Goal: Transaction & Acquisition: Purchase product/service

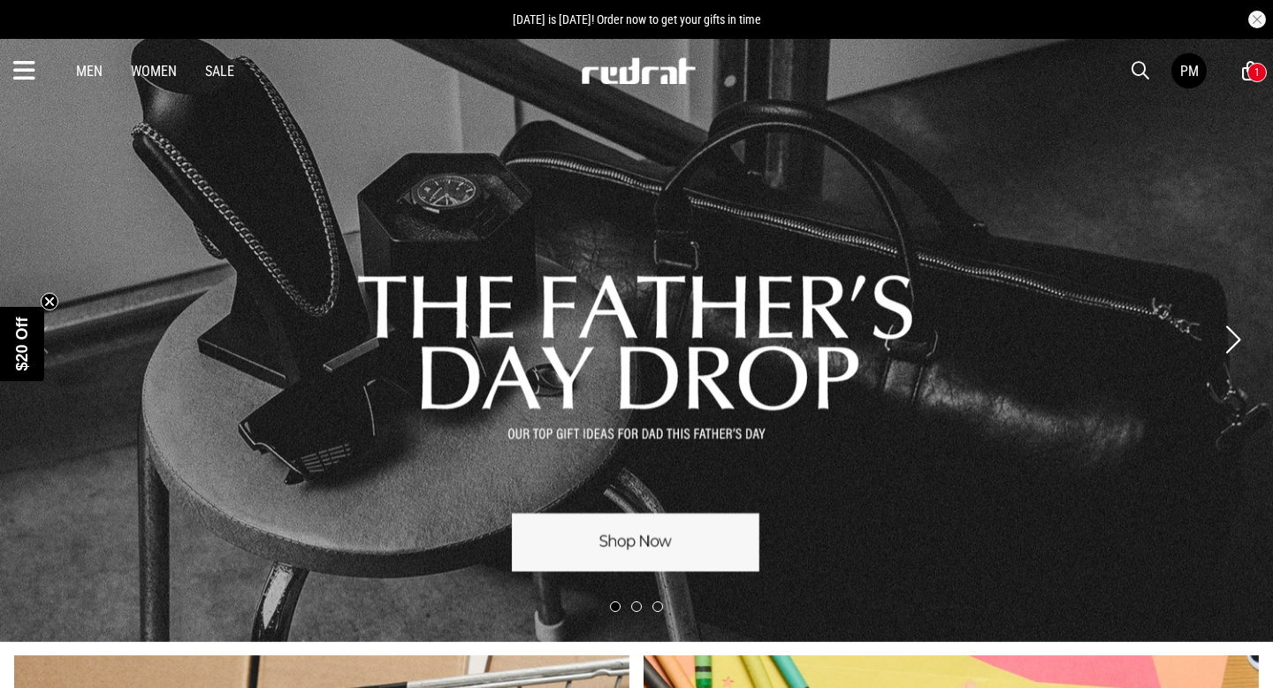
click at [1060, 77] on div "1" at bounding box center [1257, 72] width 19 height 19
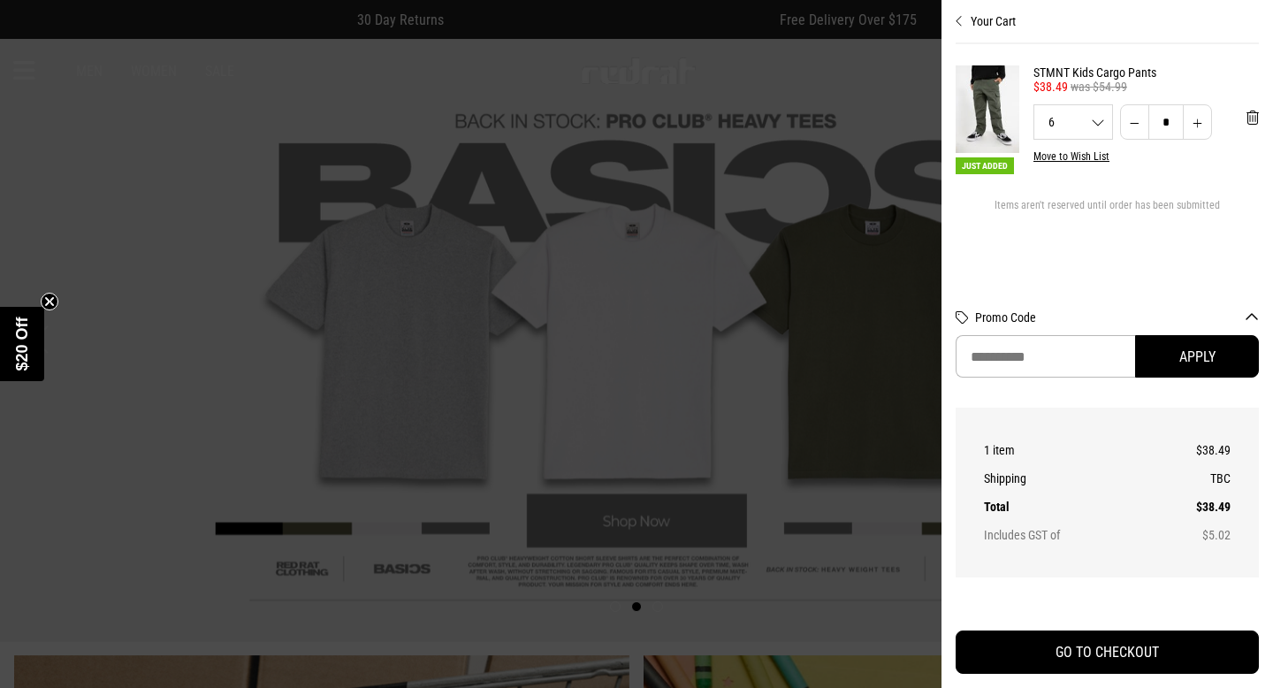
click at [90, 128] on div at bounding box center [636, 344] width 1273 height 688
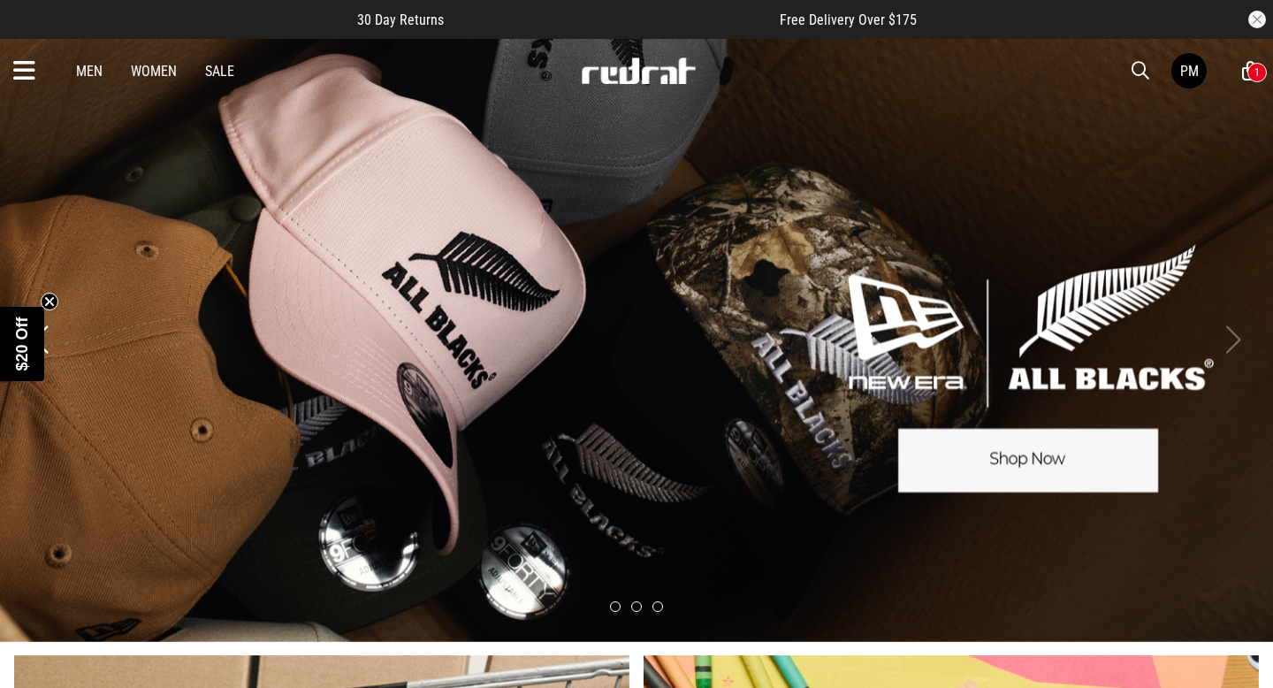
click at [1060, 76] on span "button" at bounding box center [1141, 70] width 18 height 21
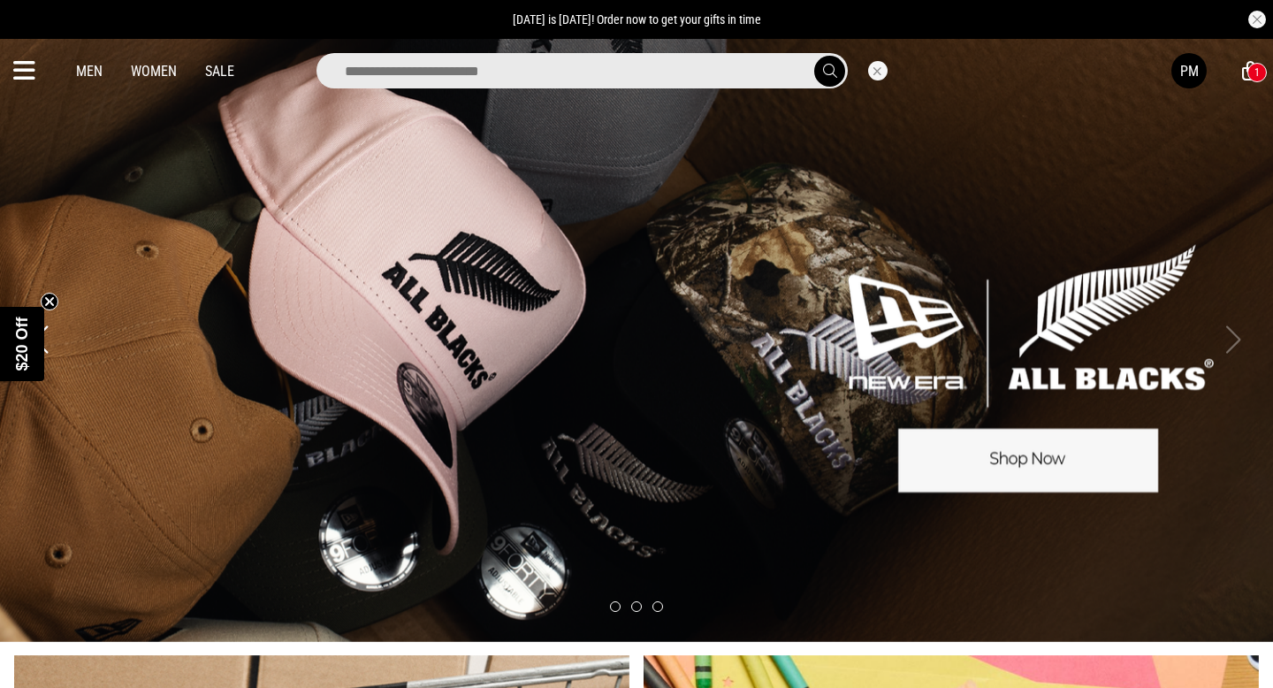
click at [30, 74] on icon at bounding box center [24, 71] width 22 height 29
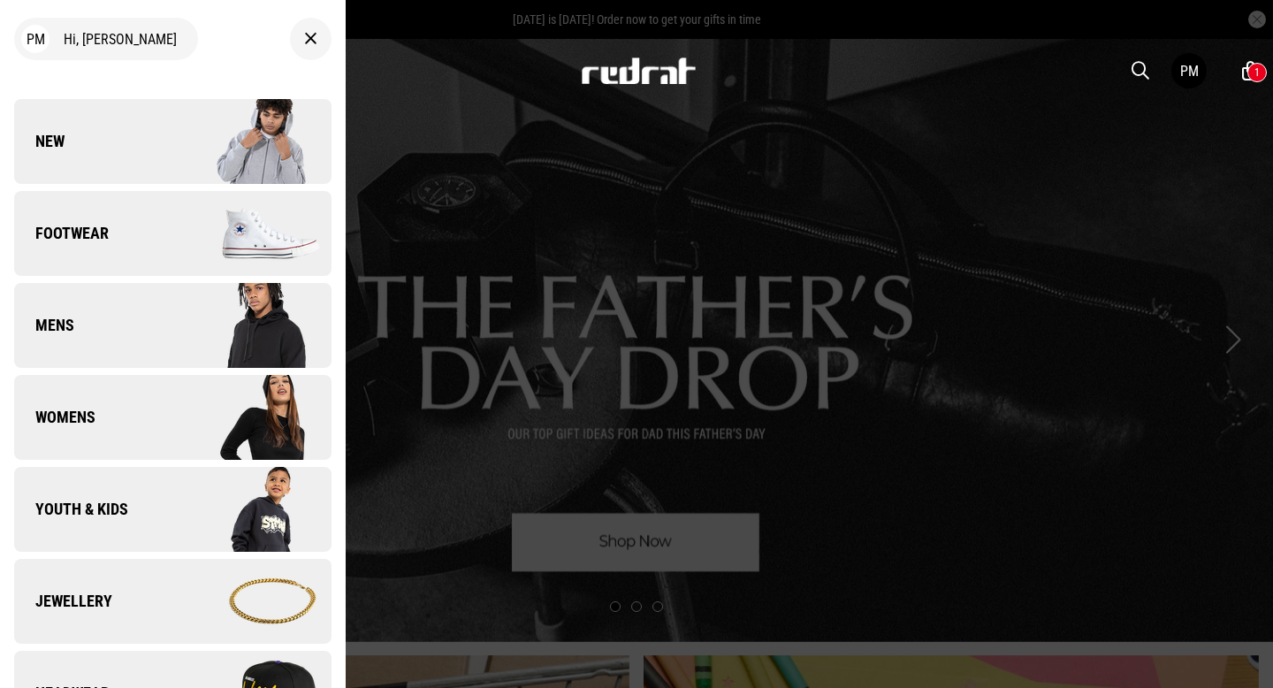
click at [151, 225] on link "Footwear" at bounding box center [172, 233] width 317 height 85
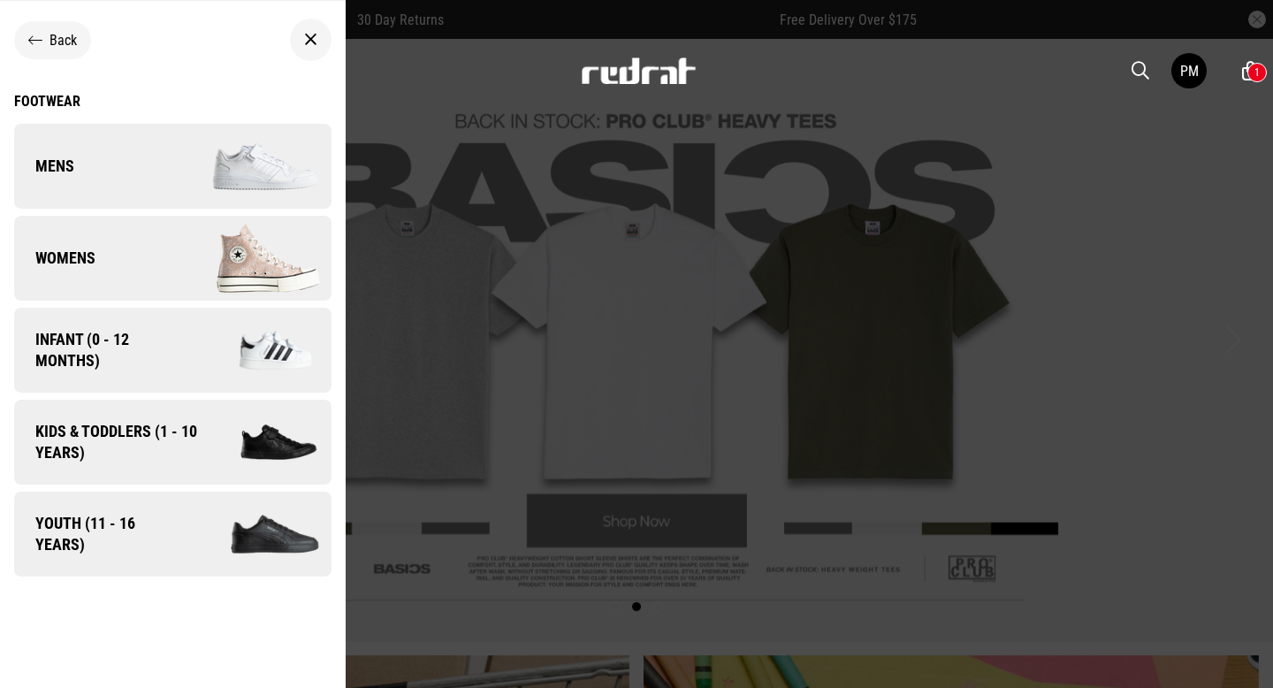
click at [145, 442] on span "Kids & Toddlers (1 - 10 years)" at bounding box center [110, 442] width 192 height 42
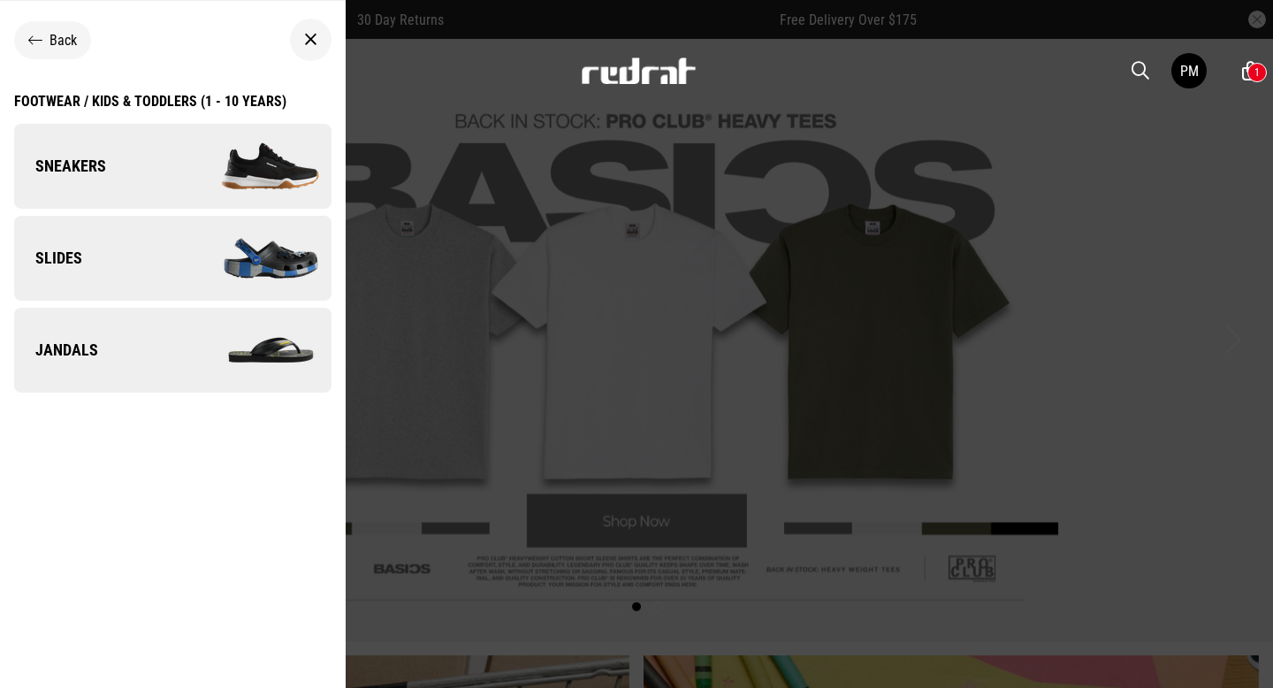
click at [169, 271] on link "Slides" at bounding box center [172, 258] width 317 height 85
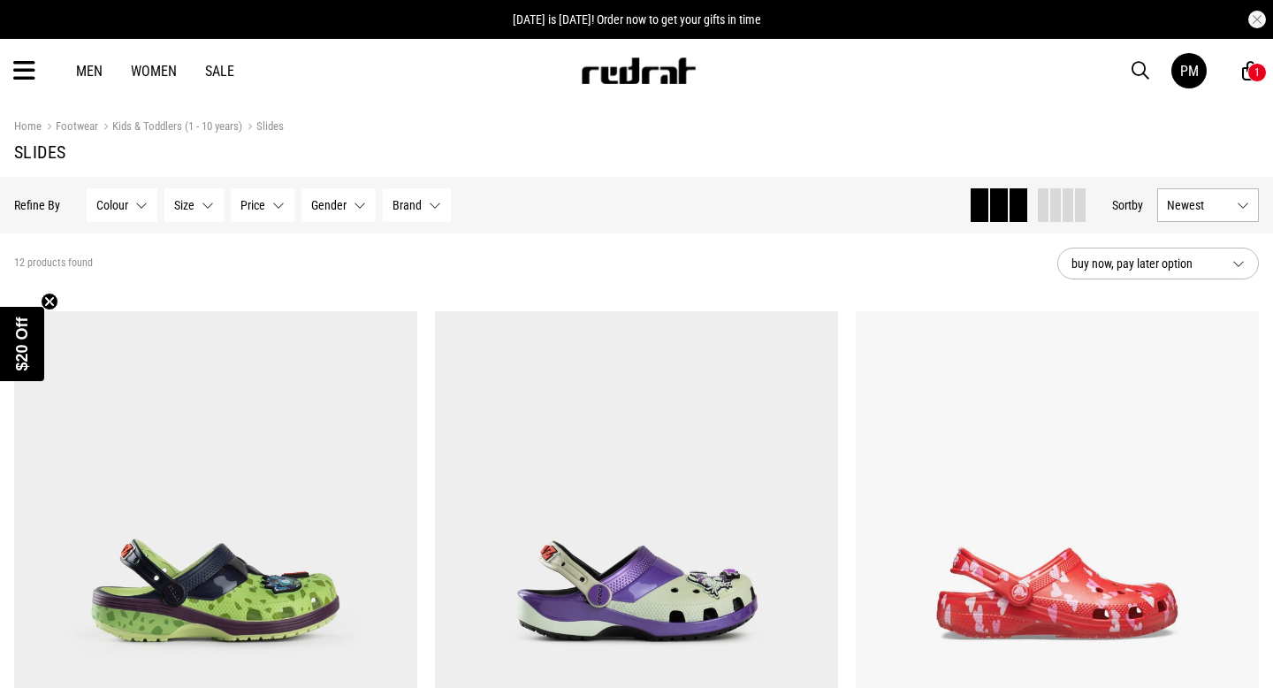
click at [216, 210] on button "Size None selected" at bounding box center [193, 205] width 59 height 34
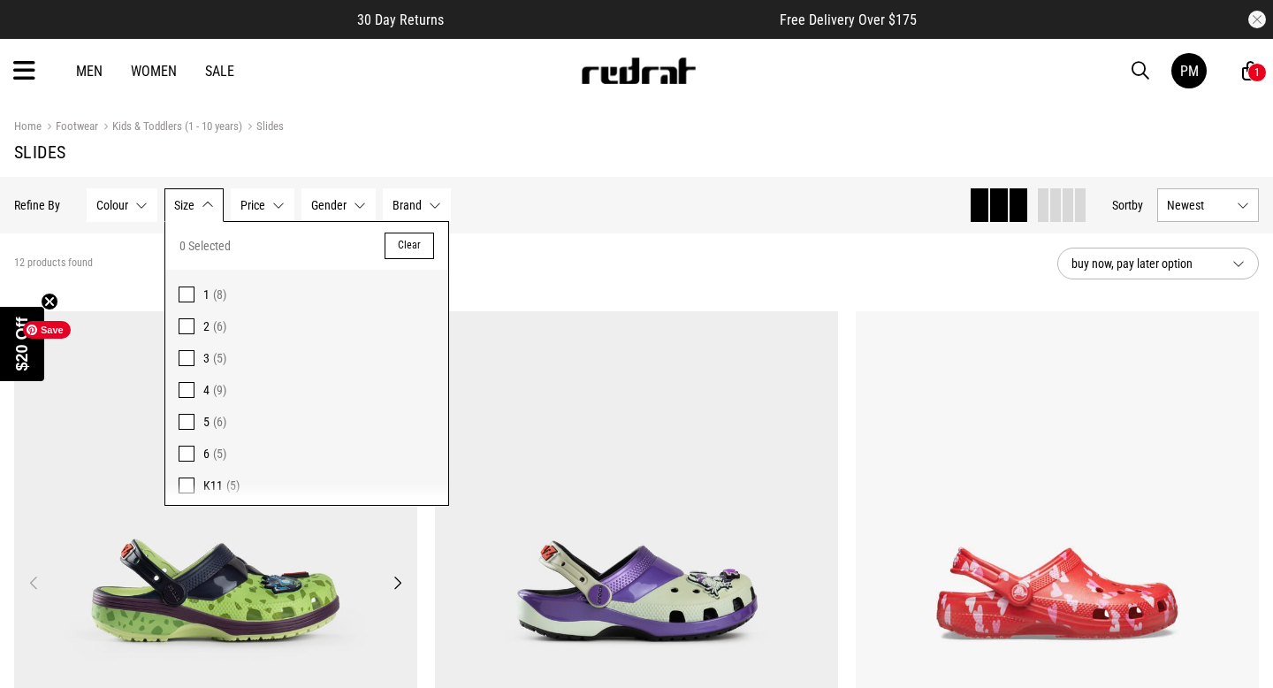
click at [258, 577] on img at bounding box center [215, 593] width 403 height 564
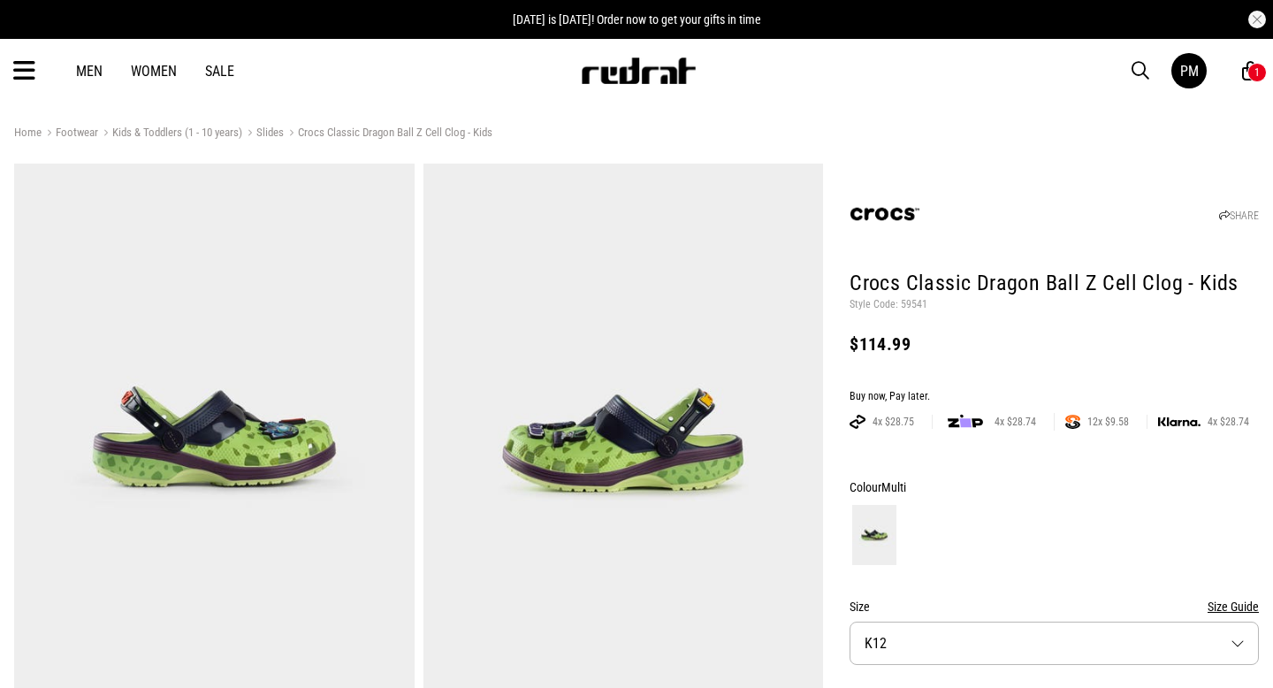
click at [1237, 609] on button "Size Guide" at bounding box center [1233, 606] width 51 height 21
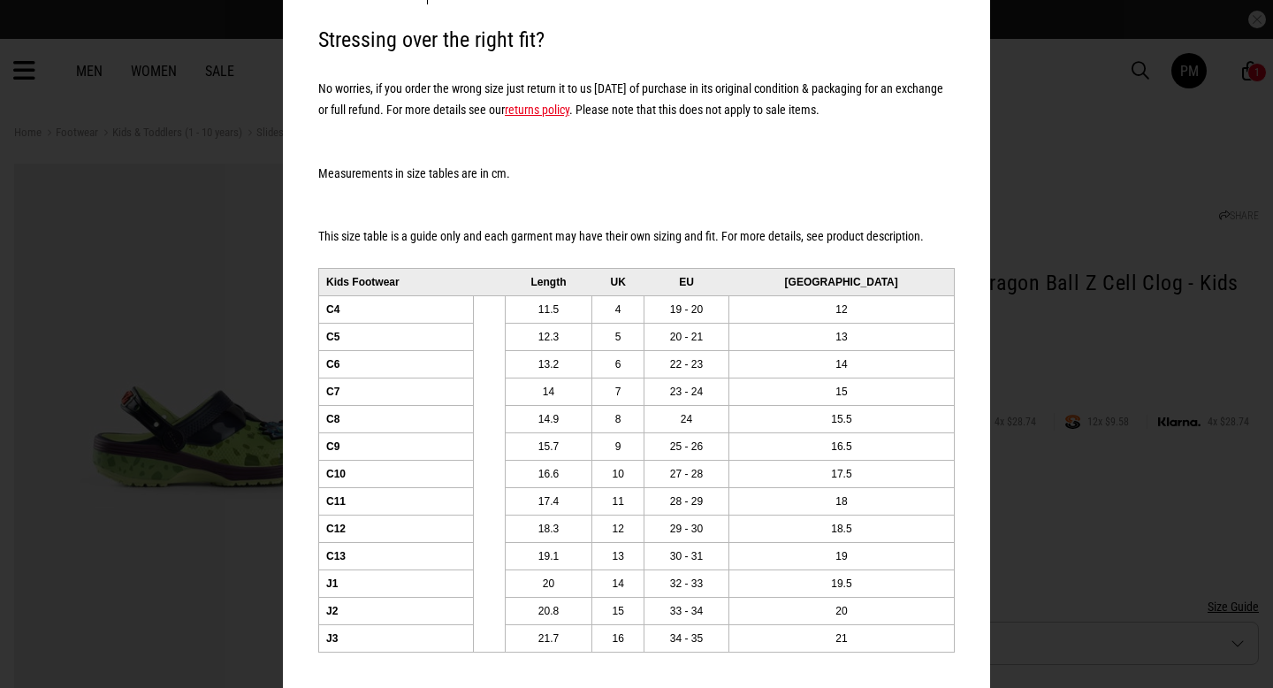
scroll to position [35, 0]
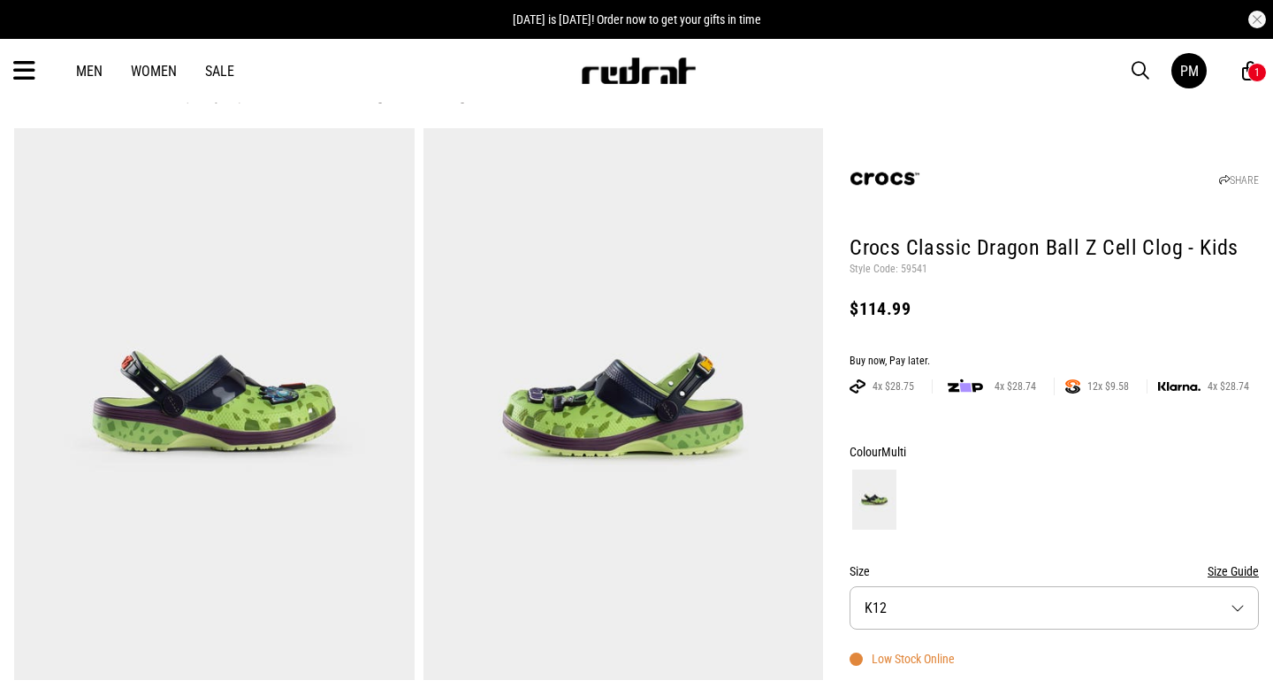
click at [1176, 596] on button "Size K12" at bounding box center [1054, 607] width 409 height 43
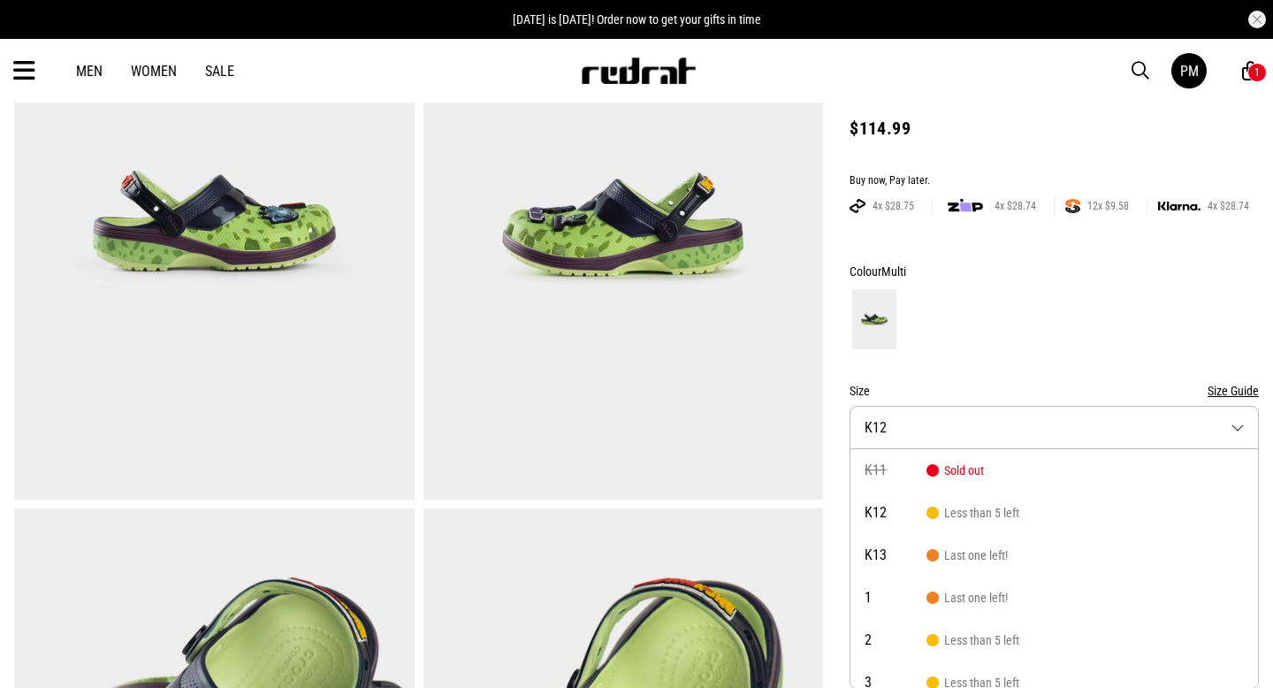
click at [1163, 300] on div at bounding box center [1054, 318] width 409 height 65
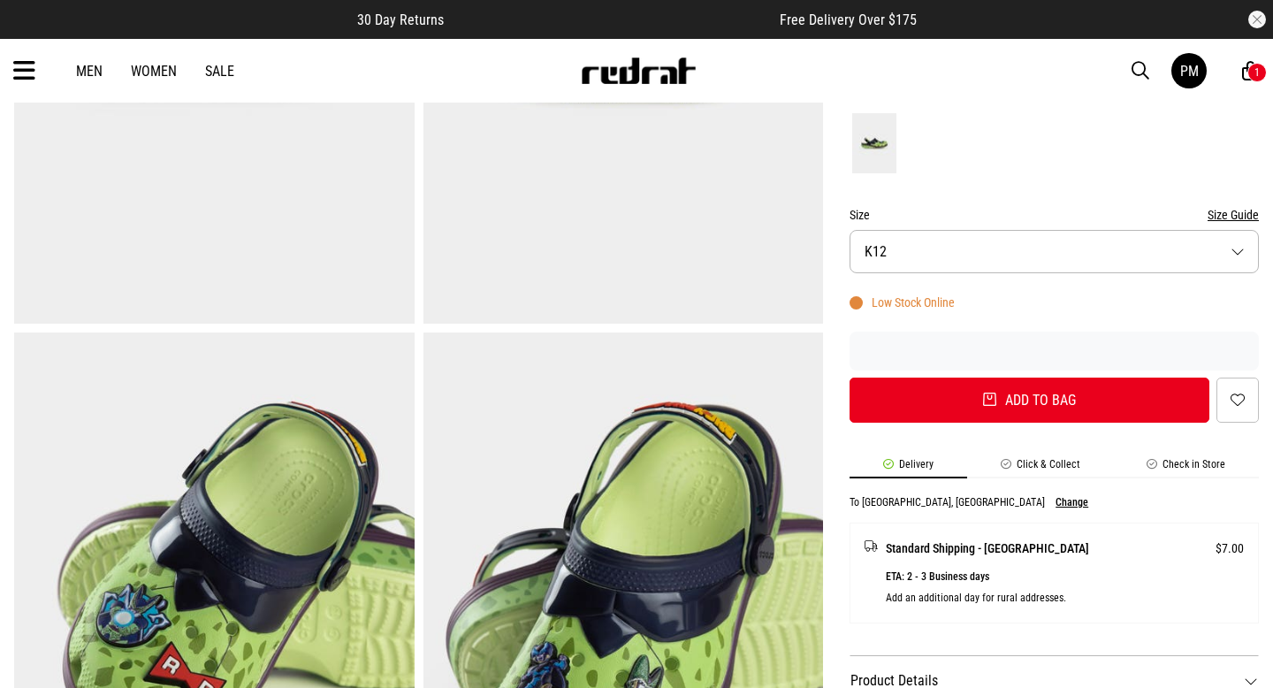
scroll to position [393, 0]
click at [1235, 245] on button "Size K12" at bounding box center [1054, 250] width 409 height 43
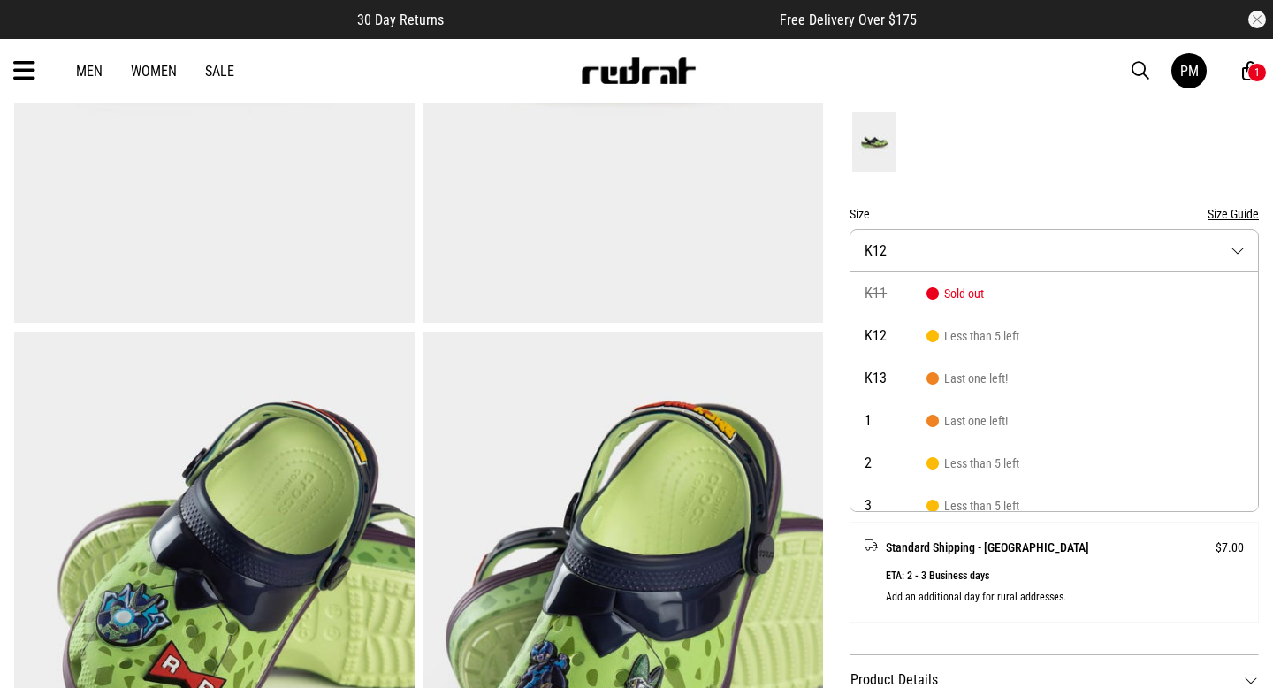
click at [1236, 249] on button "Size K12" at bounding box center [1054, 250] width 409 height 43
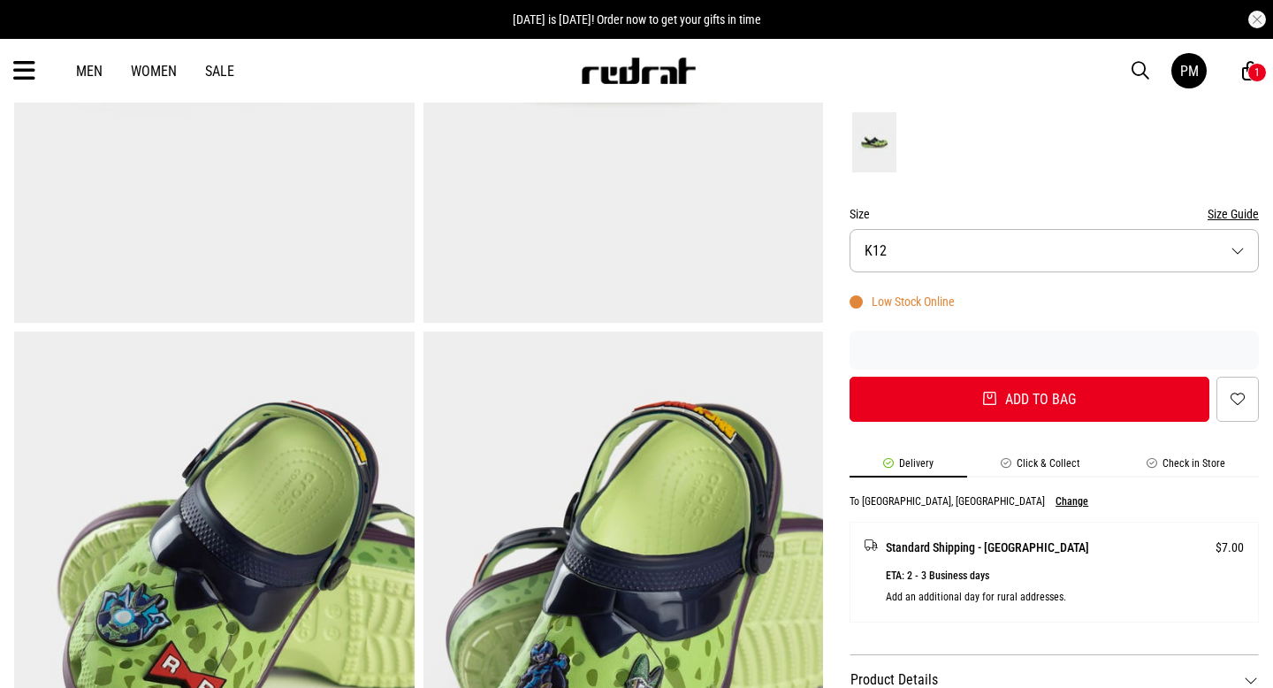
click at [16, 73] on icon at bounding box center [24, 71] width 22 height 29
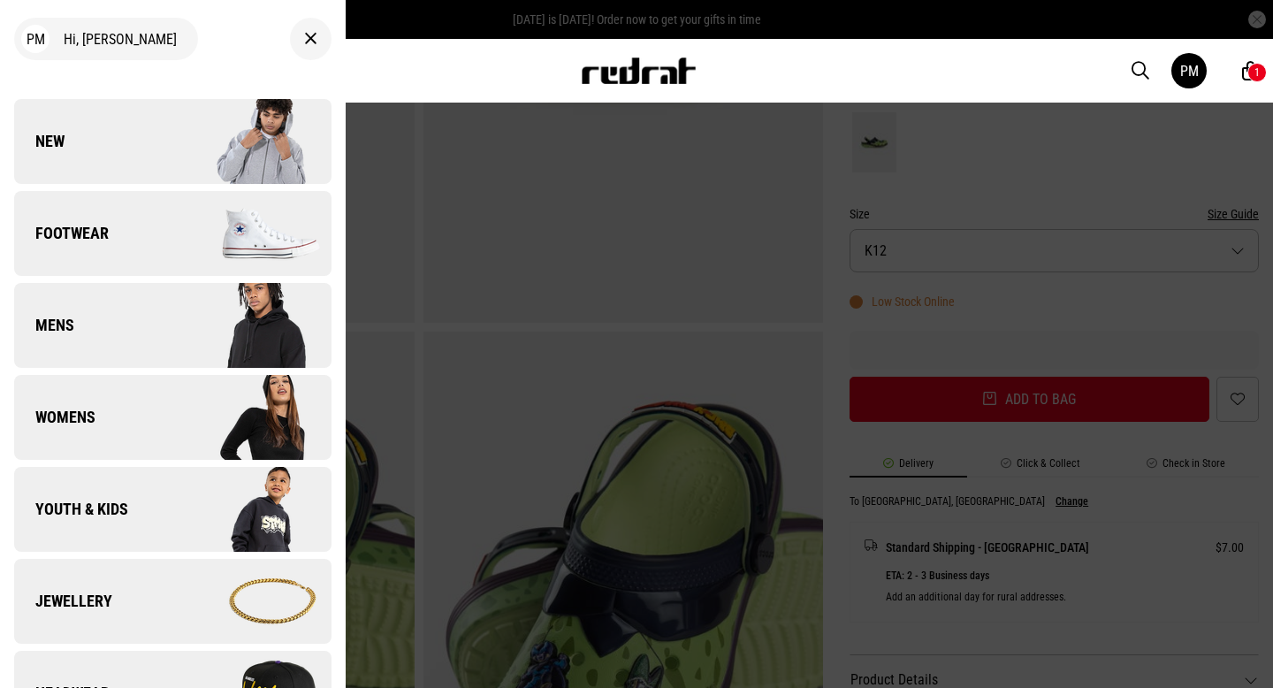
click at [94, 240] on span "Footwear" at bounding box center [61, 233] width 95 height 21
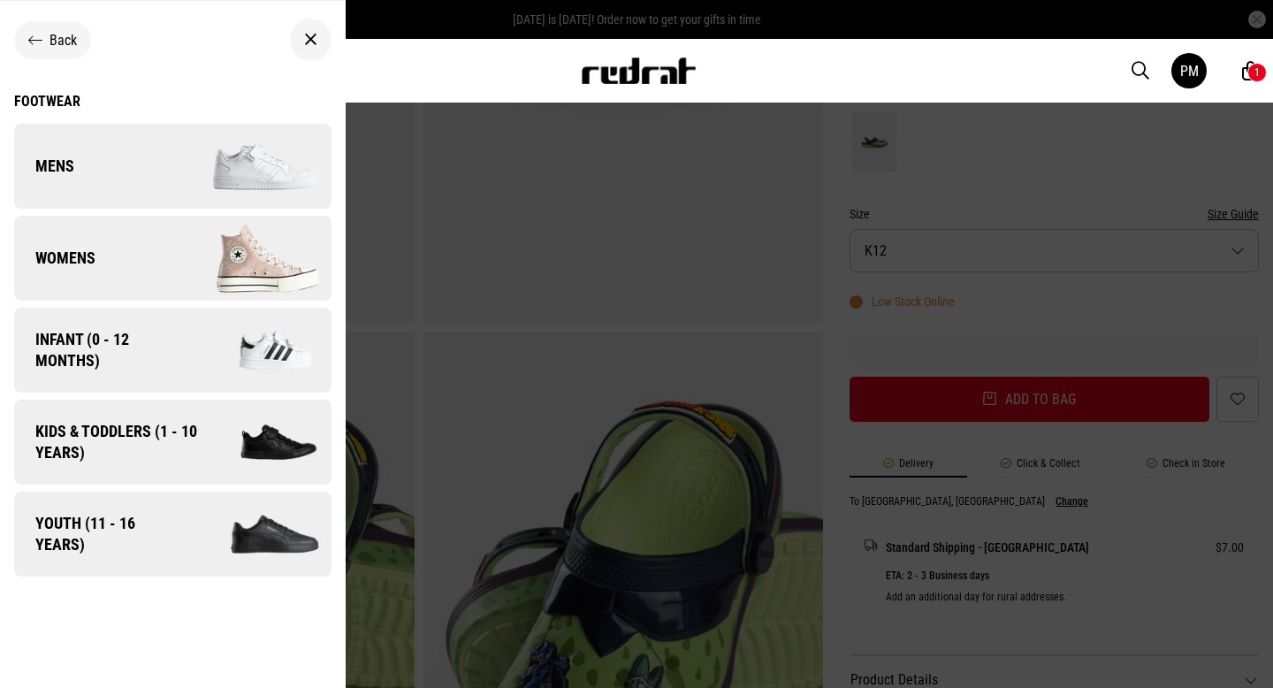
click at [149, 445] on span "Kids & Toddlers (1 - 10 years)" at bounding box center [110, 442] width 192 height 42
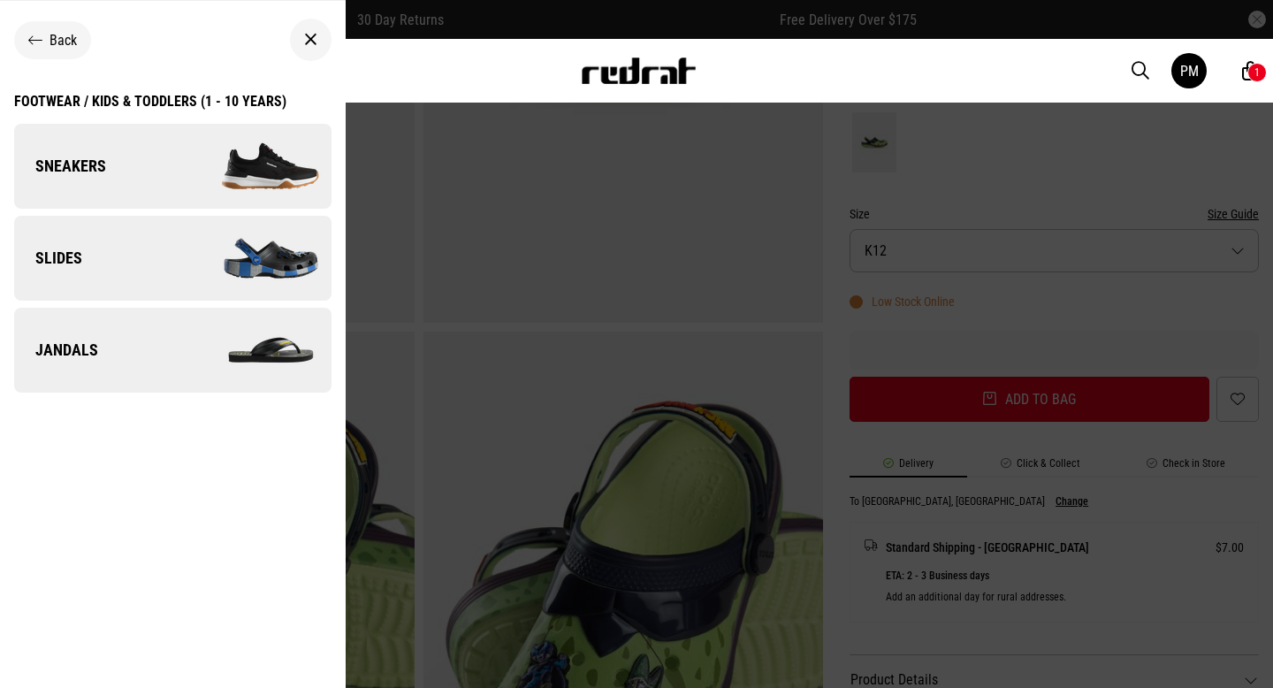
click at [175, 264] on img at bounding box center [251, 258] width 158 height 88
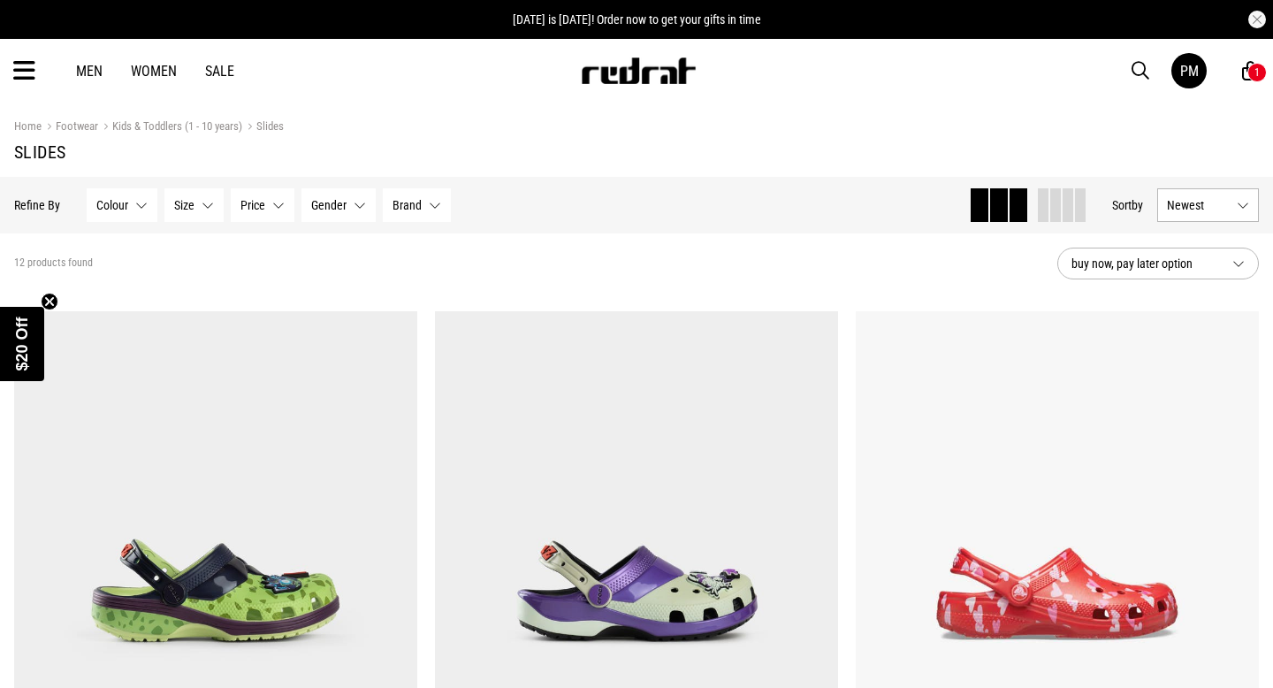
click at [189, 200] on span "Size" at bounding box center [184, 205] width 20 height 14
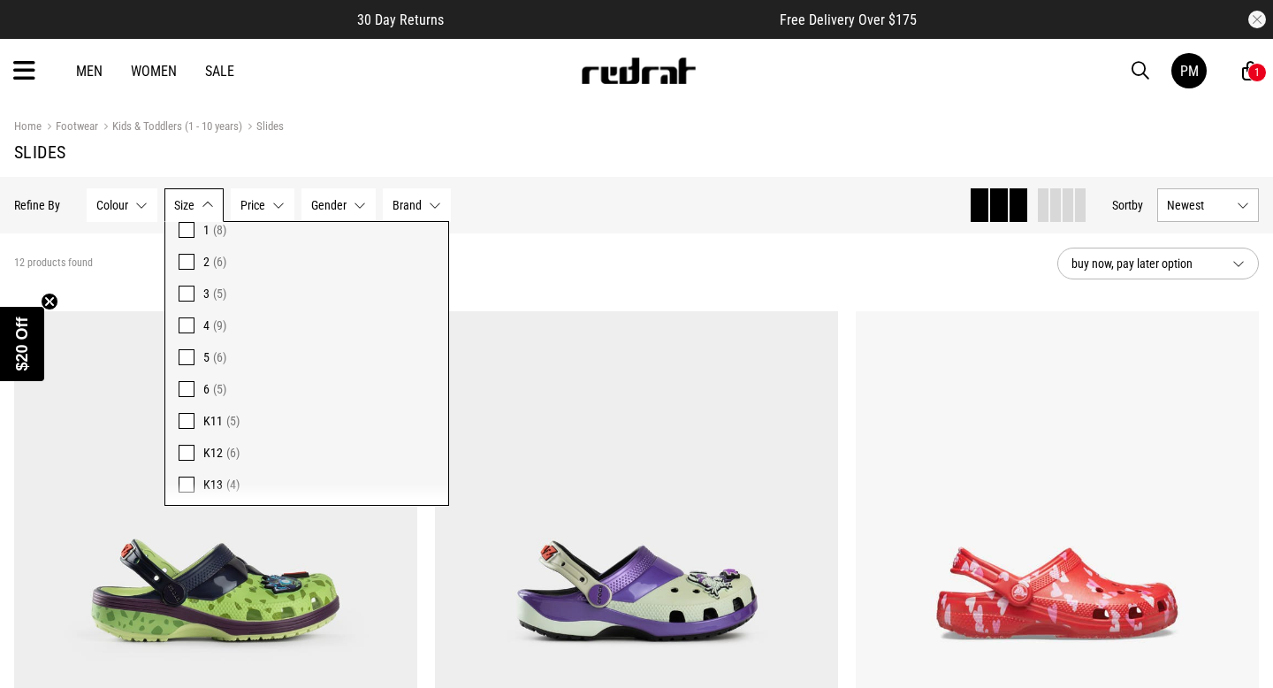
scroll to position [68, 0]
click at [187, 288] on span at bounding box center [187, 290] width 16 height 16
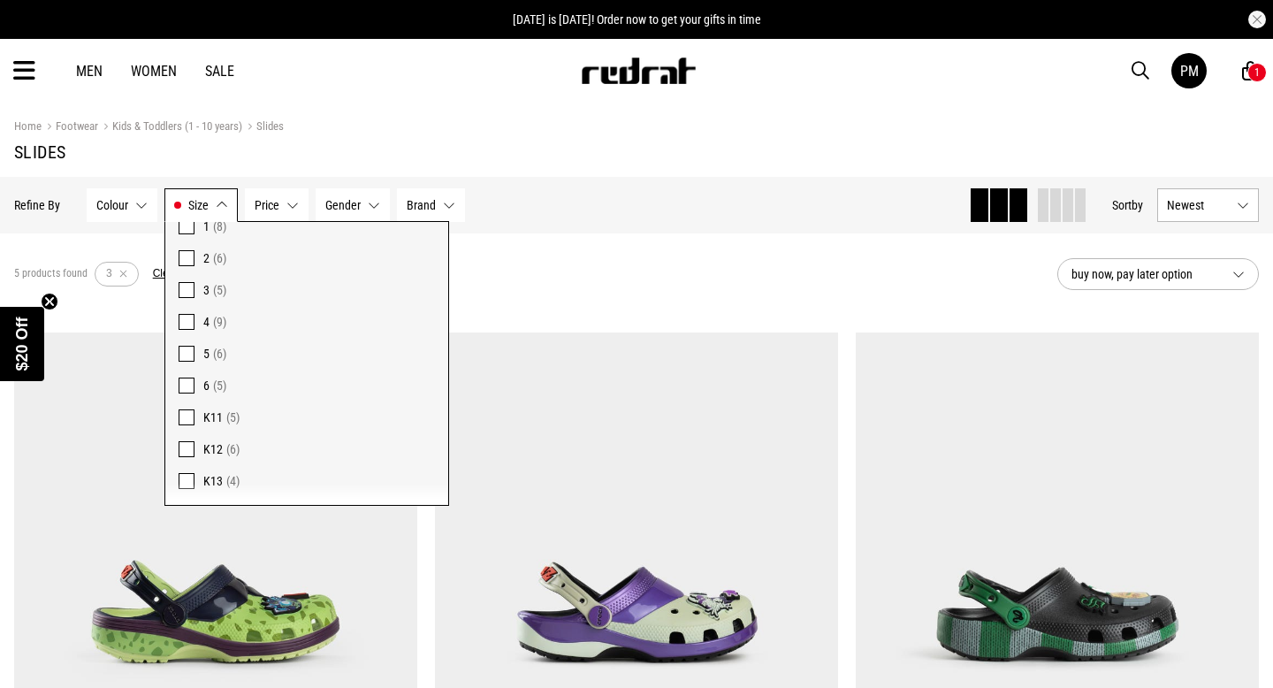
click at [552, 272] on div "5 products found Active Filters 3 Clear" at bounding box center [528, 274] width 1029 height 53
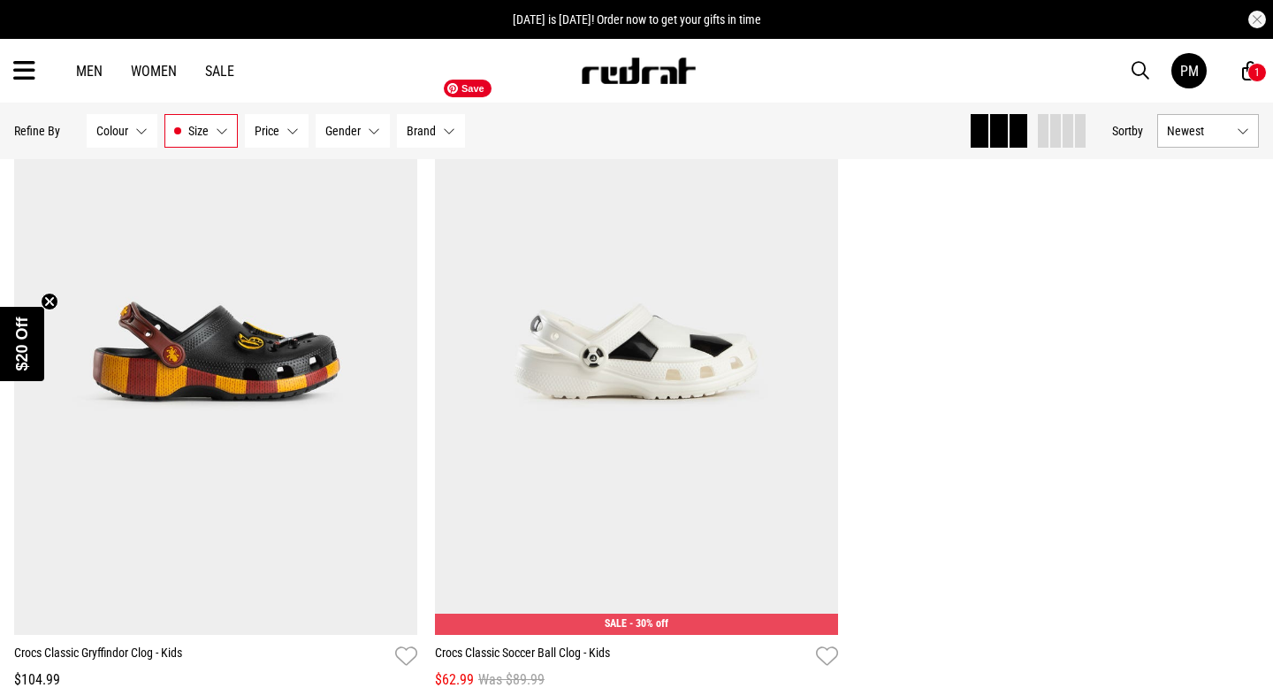
scroll to position [955, 0]
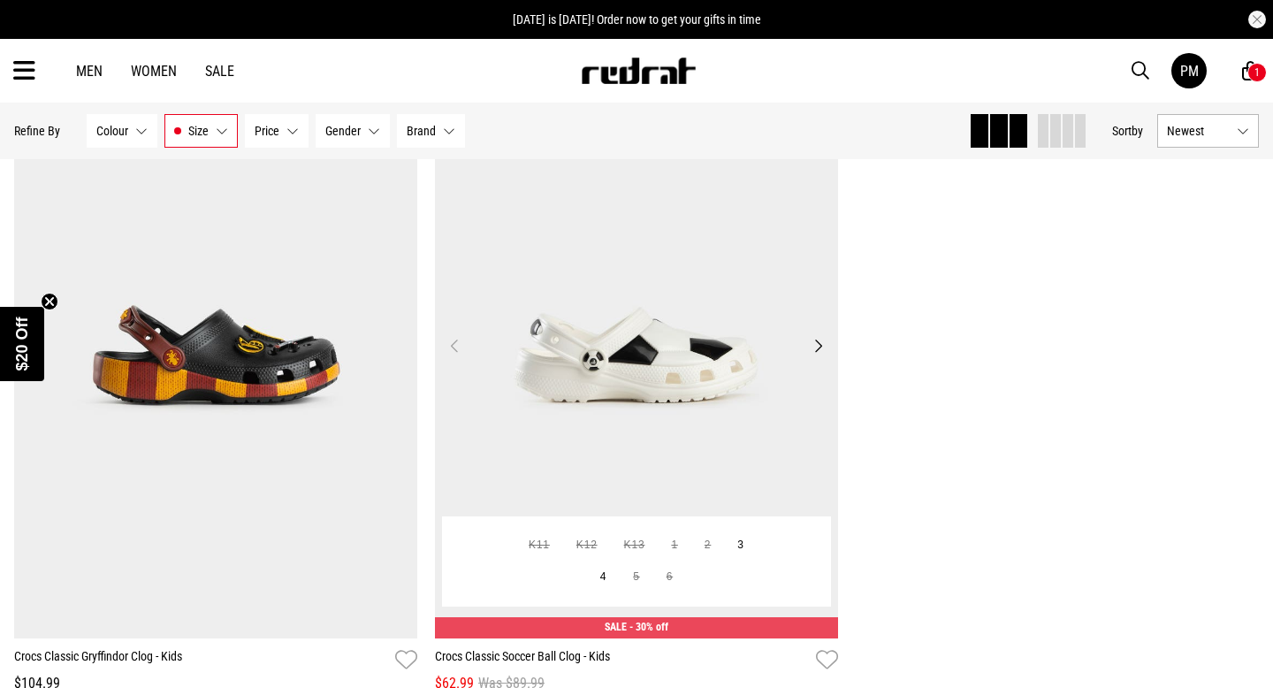
click at [820, 345] on button "Next" at bounding box center [818, 345] width 22 height 21
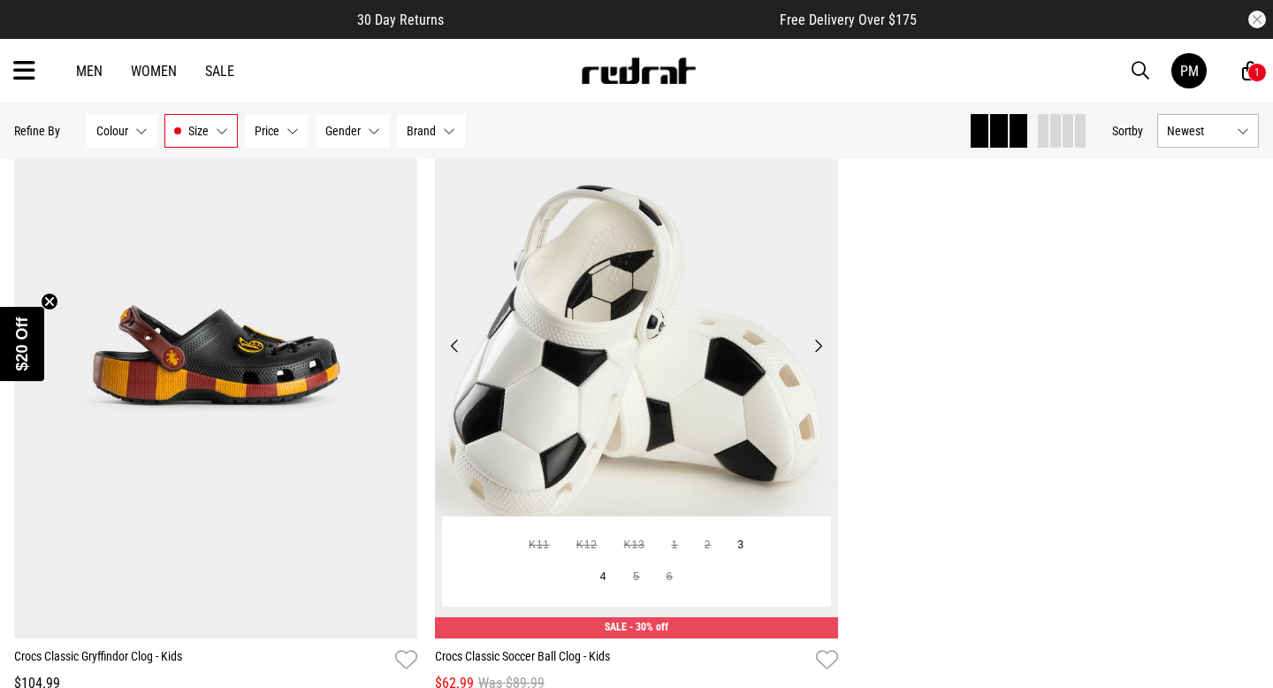
click at [820, 345] on button "Next" at bounding box center [818, 345] width 22 height 21
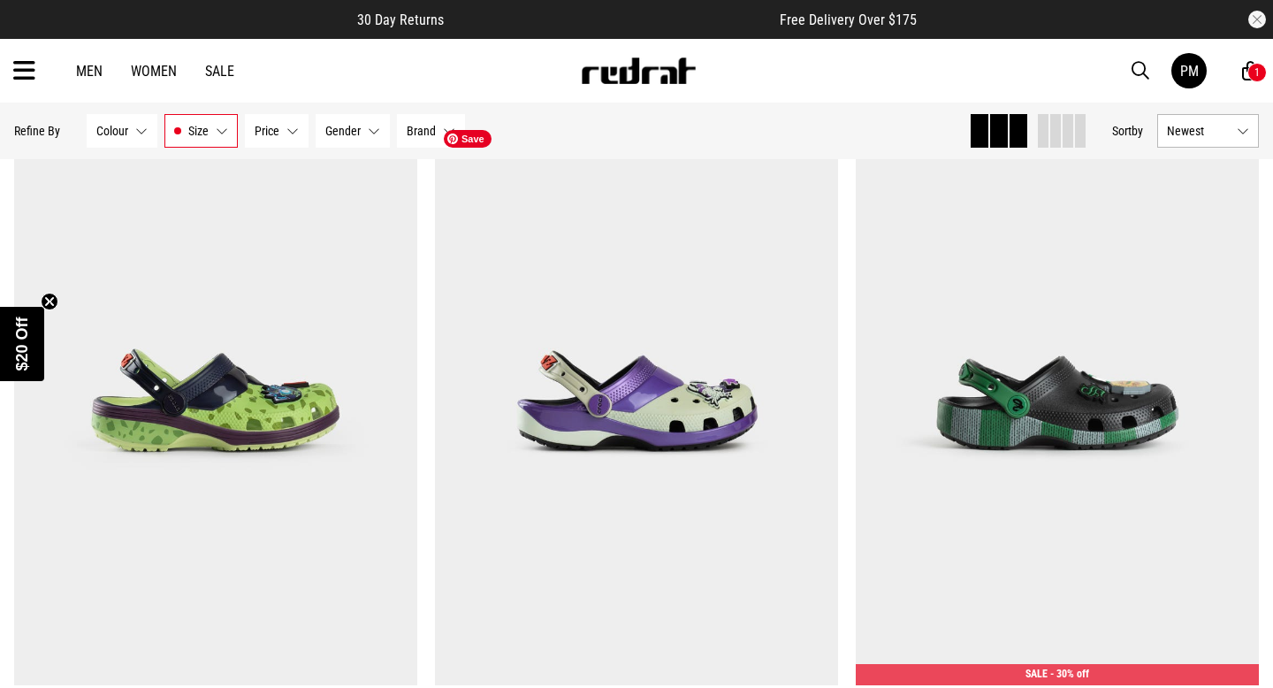
scroll to position [177, 0]
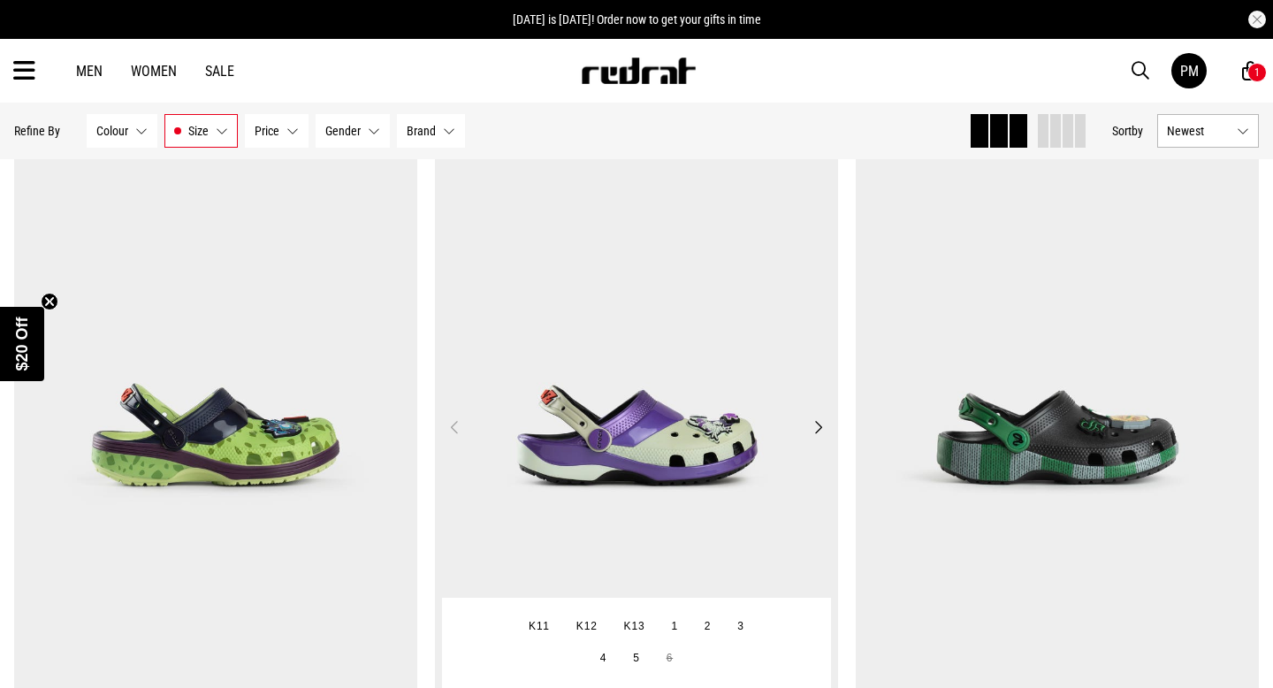
click at [819, 434] on button "Next" at bounding box center [818, 426] width 22 height 21
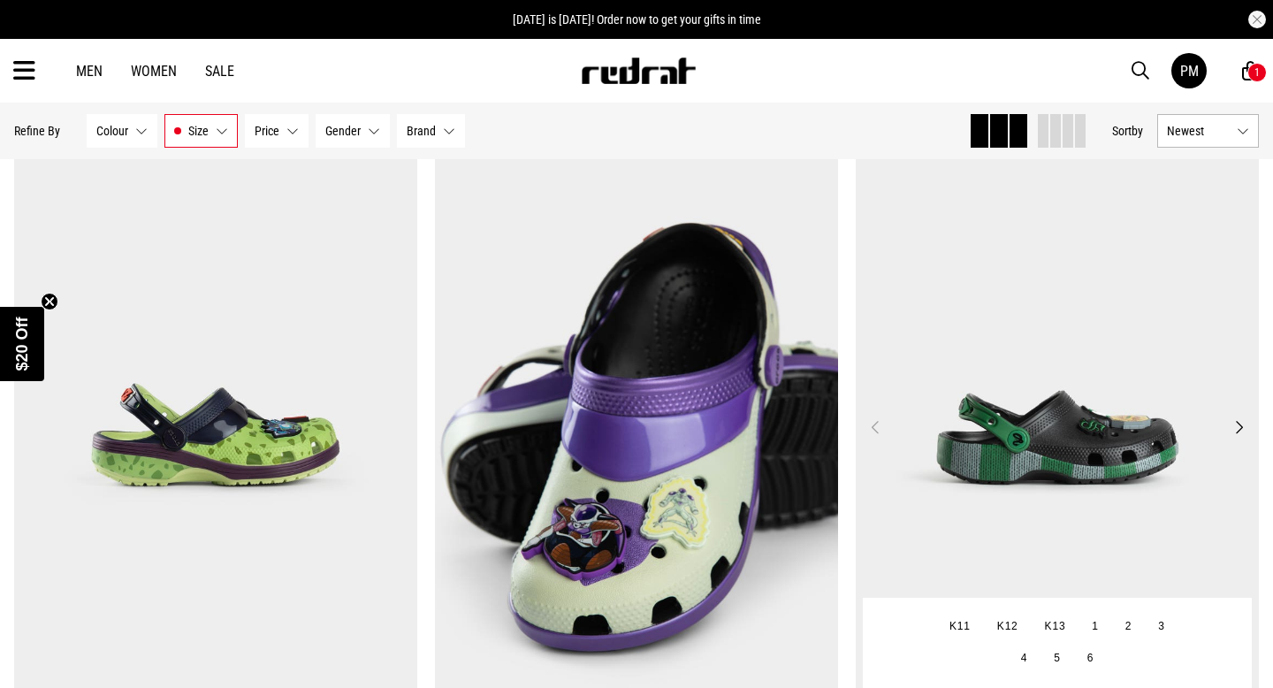
click at [1239, 431] on button "Next" at bounding box center [1239, 426] width 22 height 21
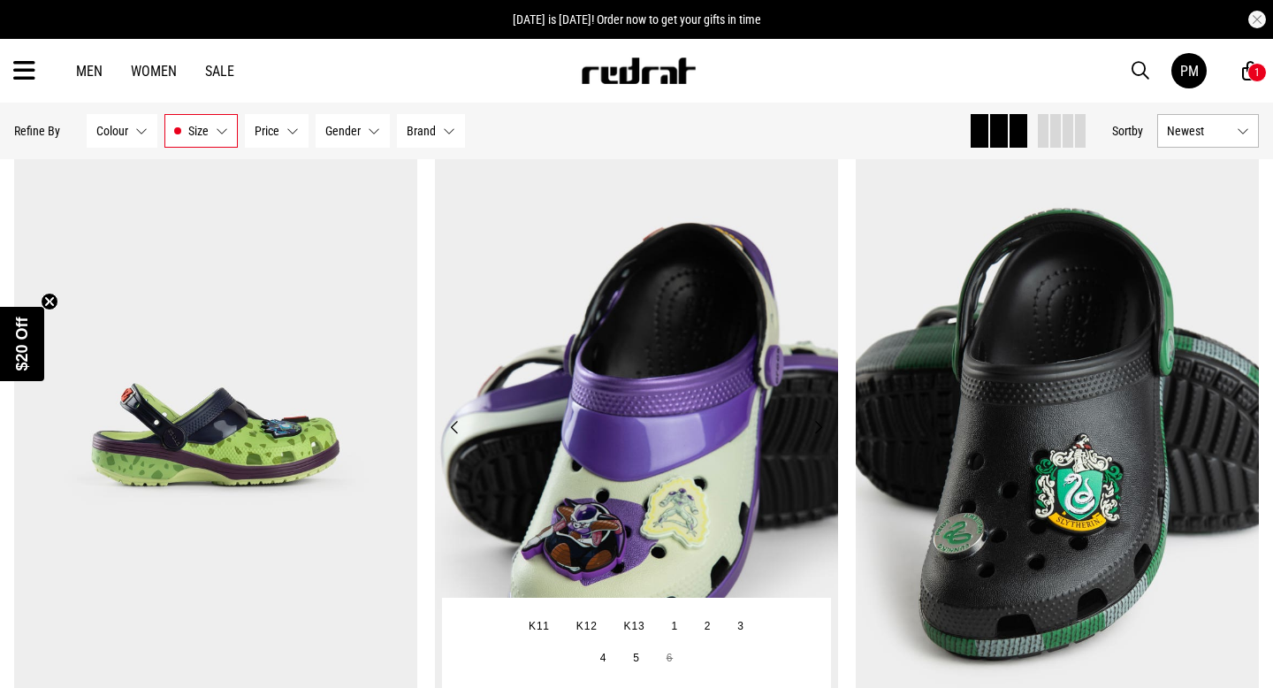
click at [450, 426] on button "Previous" at bounding box center [455, 426] width 22 height 21
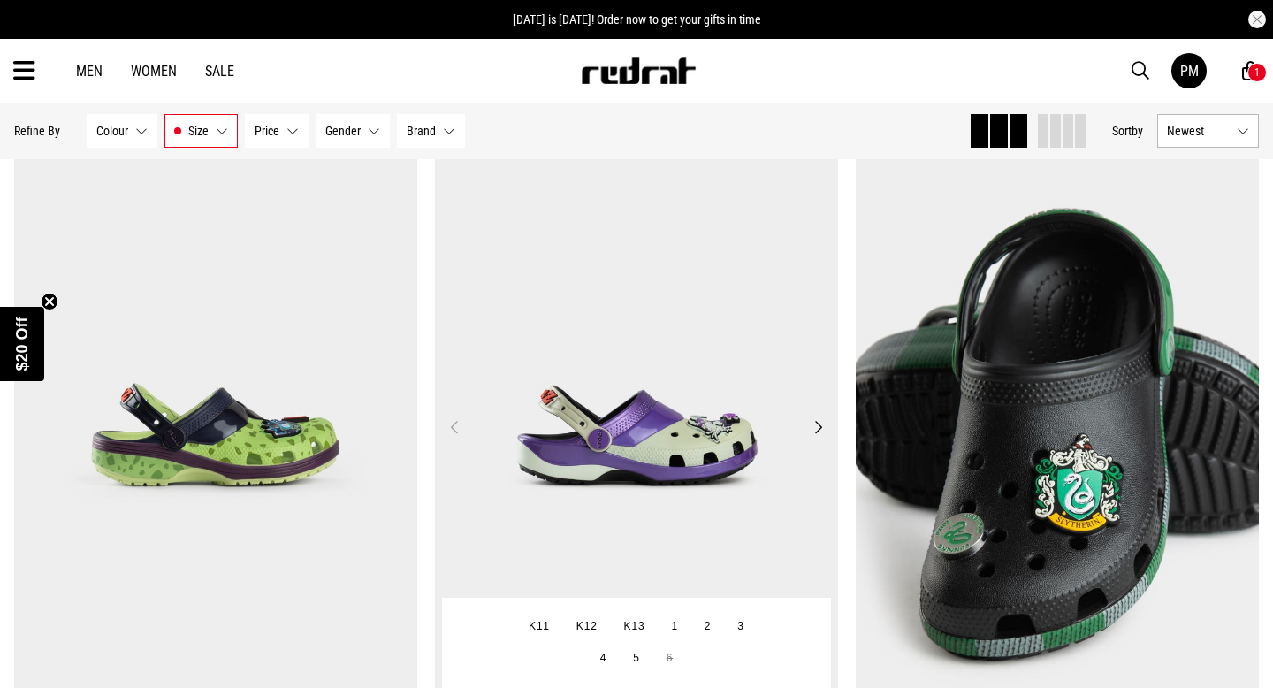
click at [450, 426] on button "Previous" at bounding box center [455, 426] width 22 height 21
click at [461, 427] on button "Previous" at bounding box center [455, 426] width 22 height 21
click at [819, 431] on button "Next" at bounding box center [818, 426] width 22 height 21
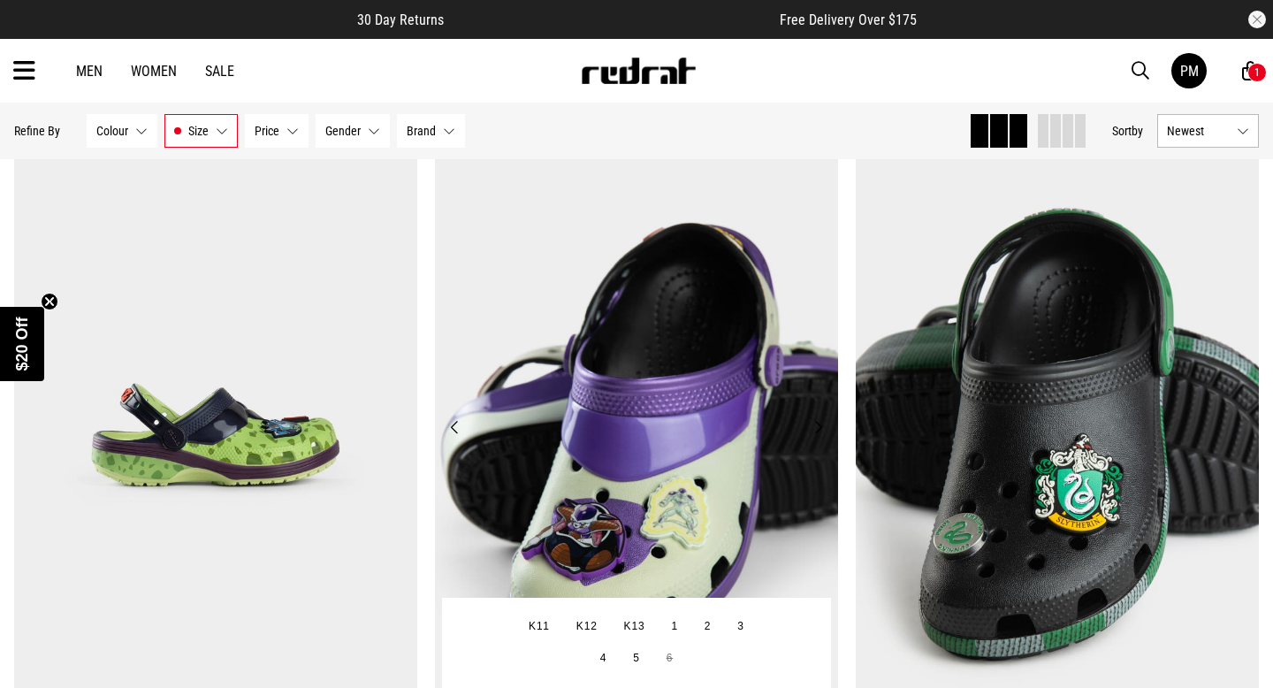
click at [819, 431] on button "Next" at bounding box center [818, 426] width 22 height 21
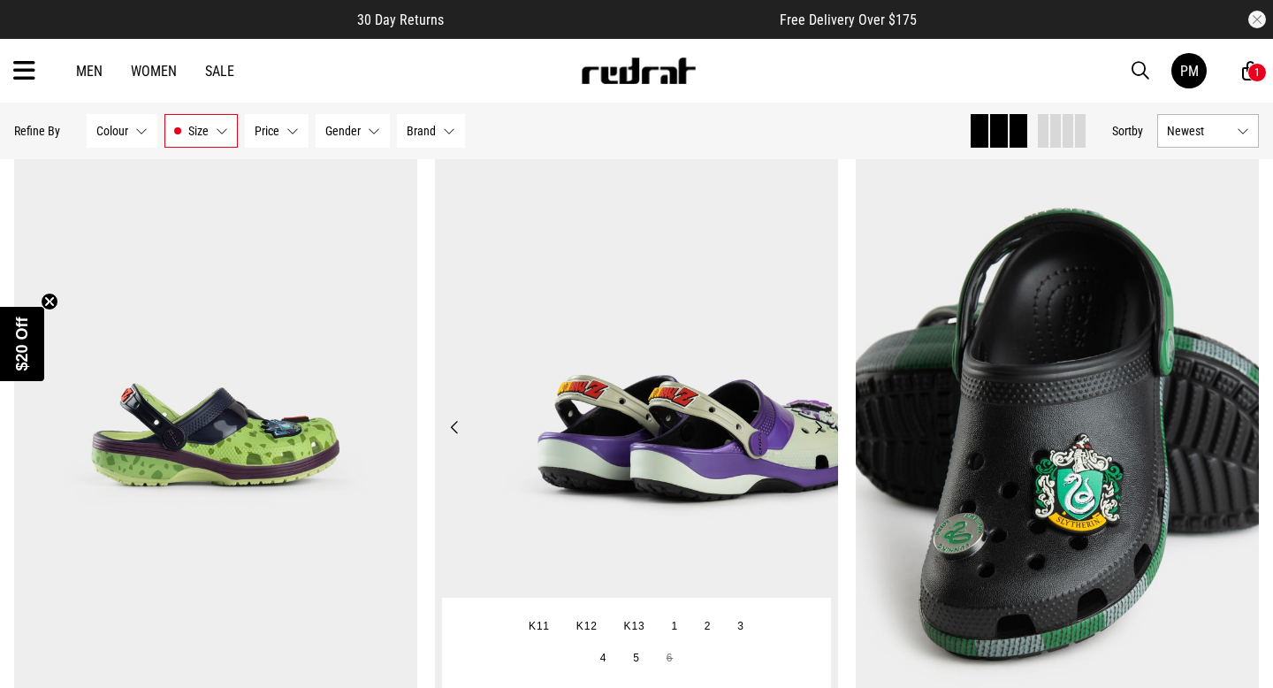
click at [819, 431] on button "Next" at bounding box center [818, 426] width 22 height 21
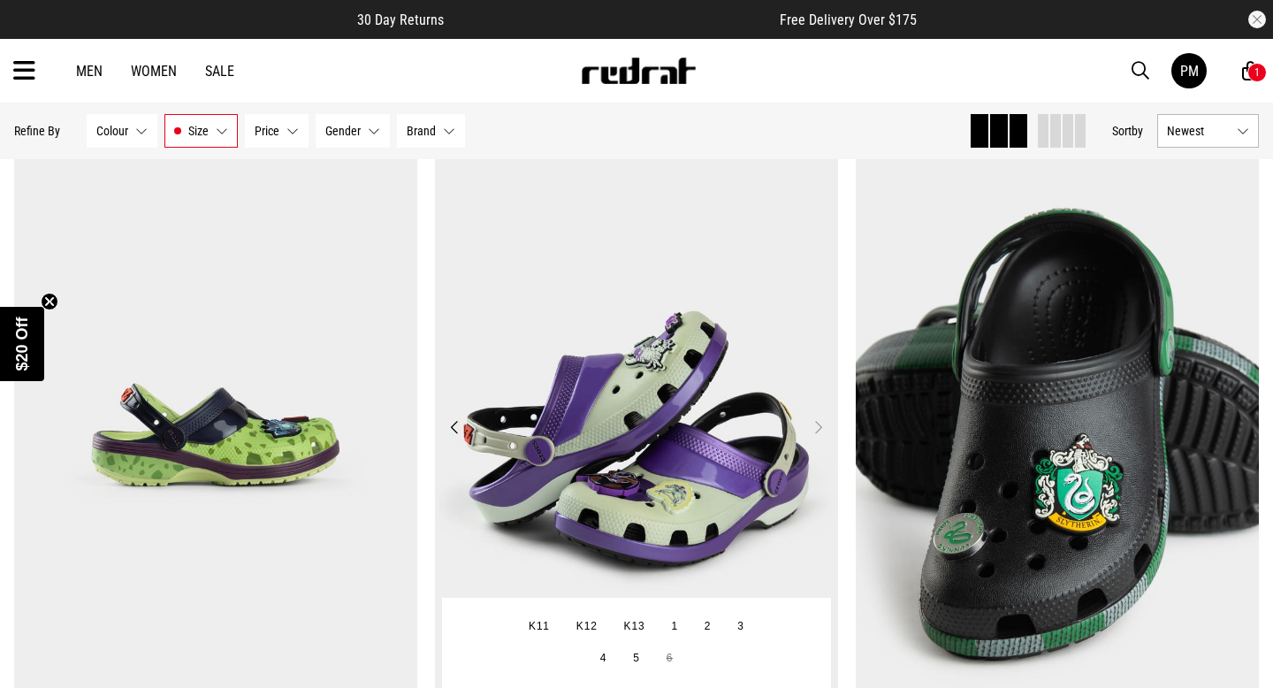
click at [819, 431] on button "Next" at bounding box center [818, 426] width 22 height 21
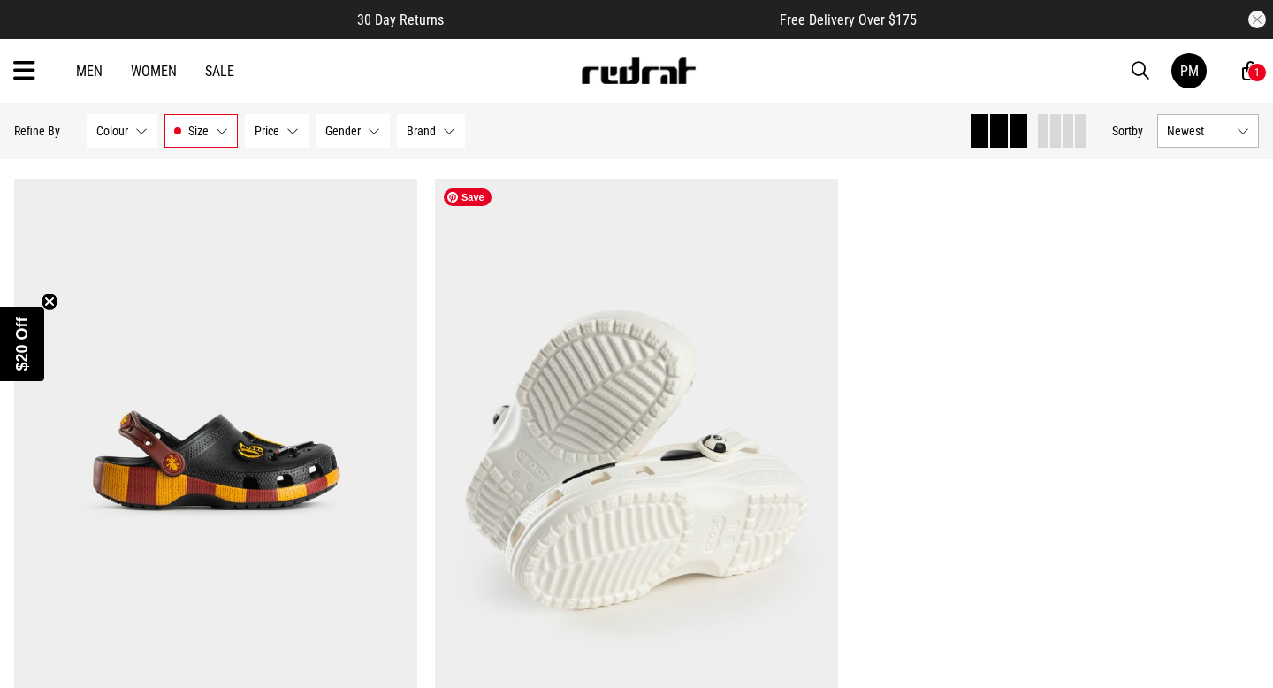
scroll to position [849, 0]
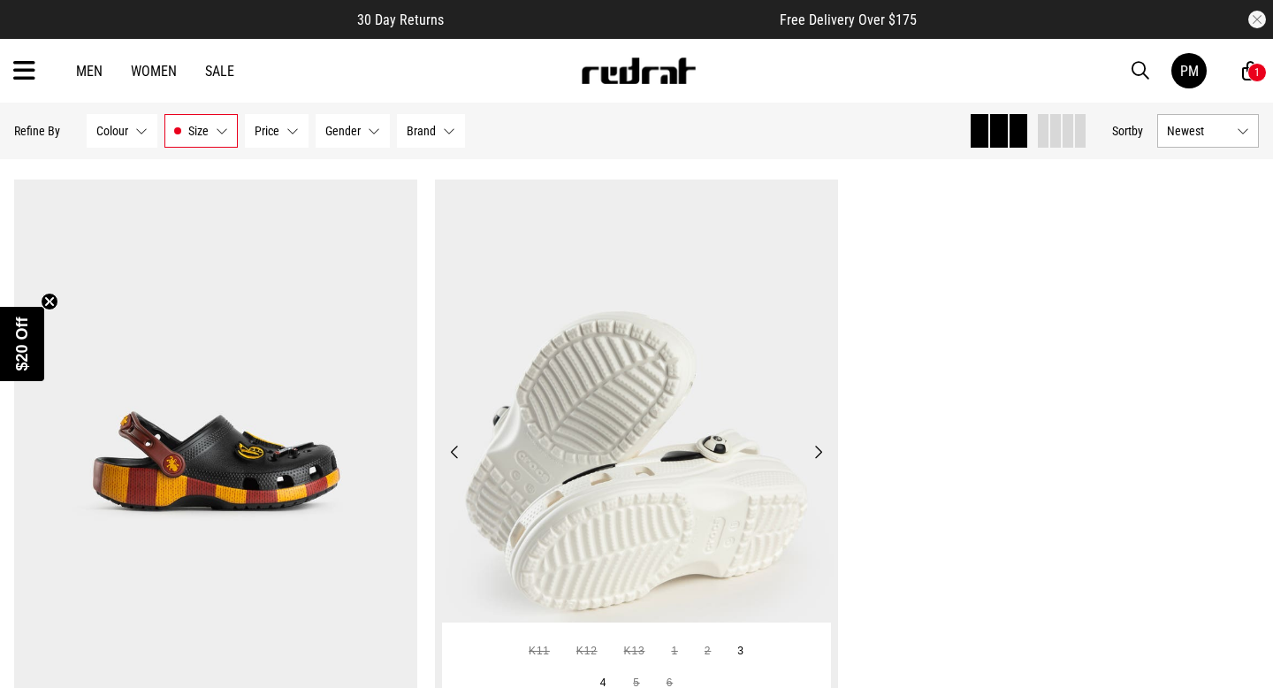
click at [821, 453] on button "Next" at bounding box center [818, 451] width 22 height 21
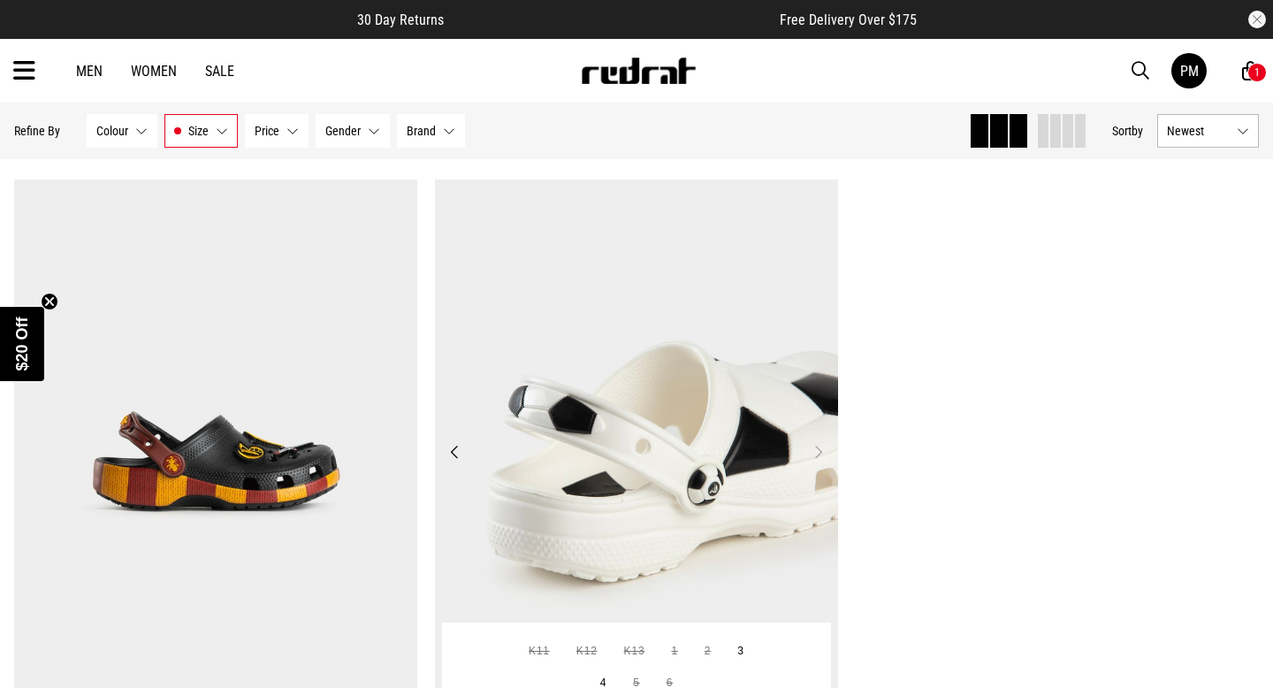
click at [821, 453] on button "Next" at bounding box center [818, 451] width 22 height 21
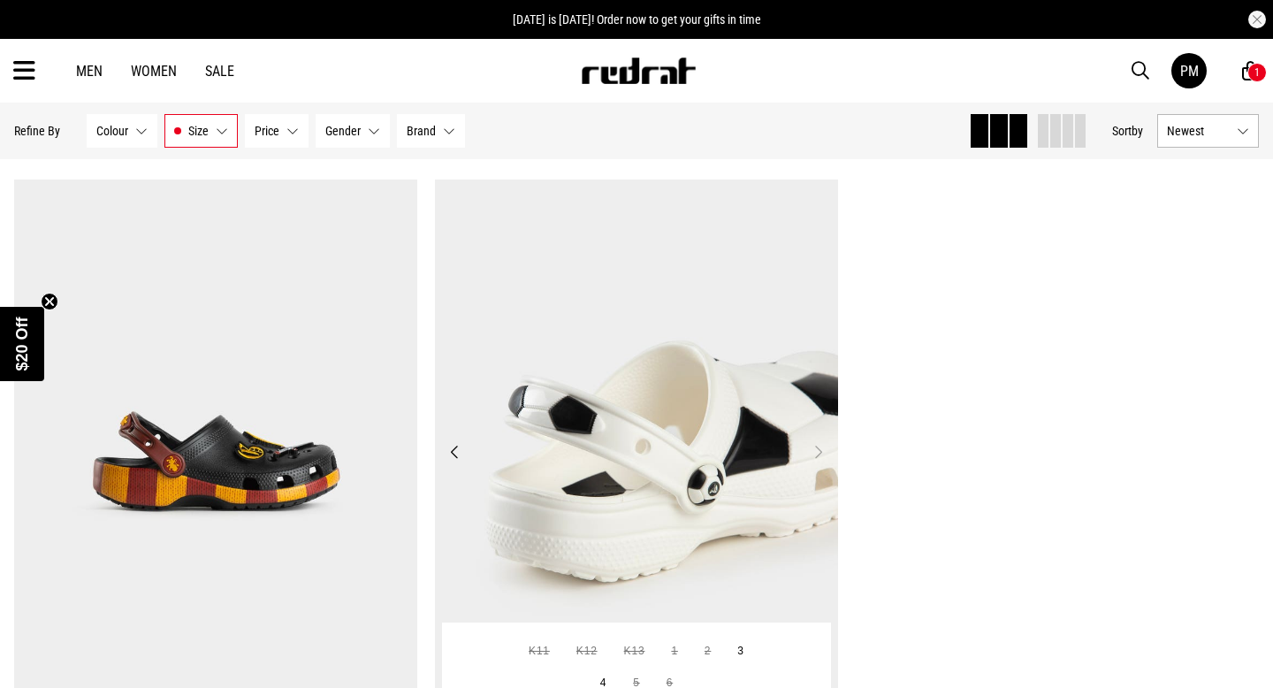
click at [821, 453] on button "Next" at bounding box center [818, 451] width 22 height 21
click at [730, 447] on img at bounding box center [636, 461] width 403 height 564
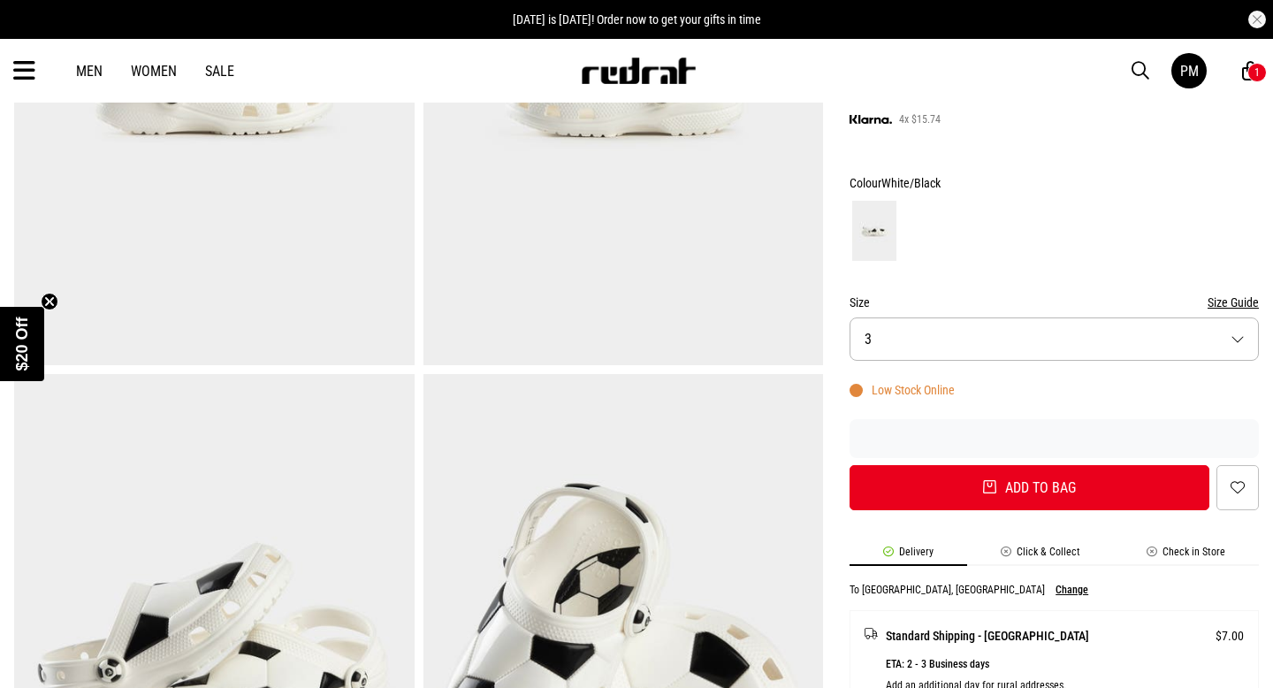
scroll to position [354, 0]
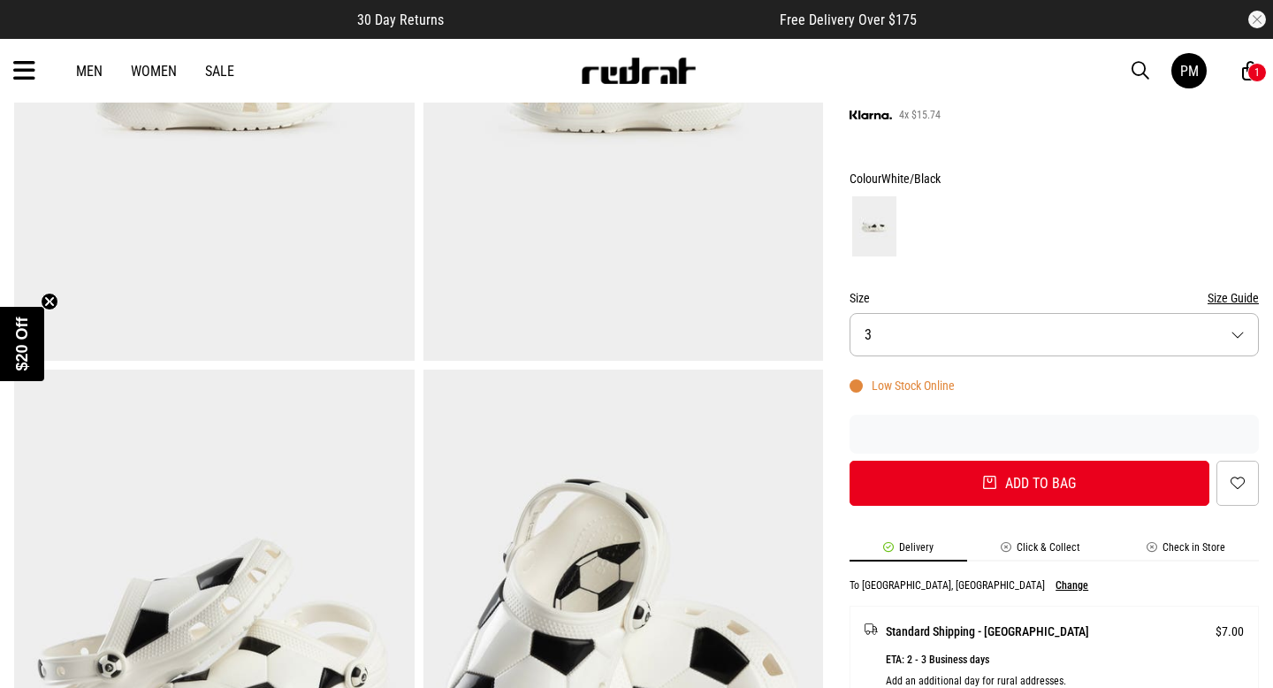
click at [1245, 332] on button "Size 3" at bounding box center [1054, 334] width 409 height 43
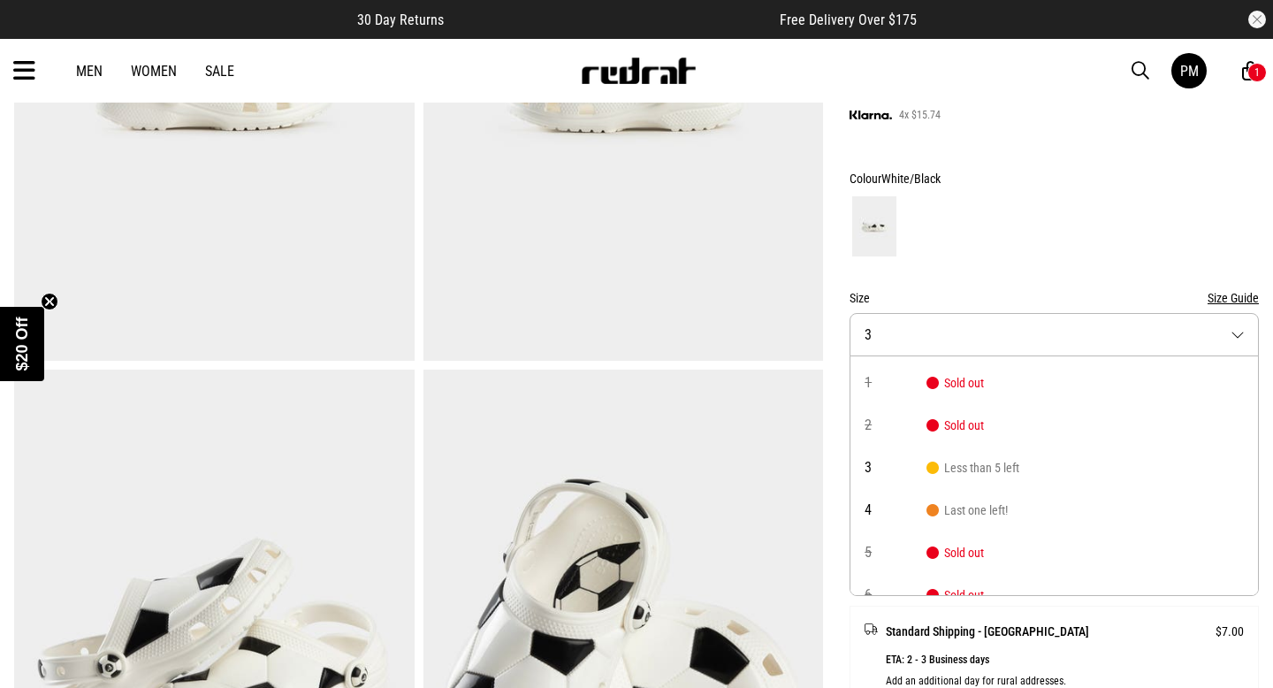
scroll to position [143, 0]
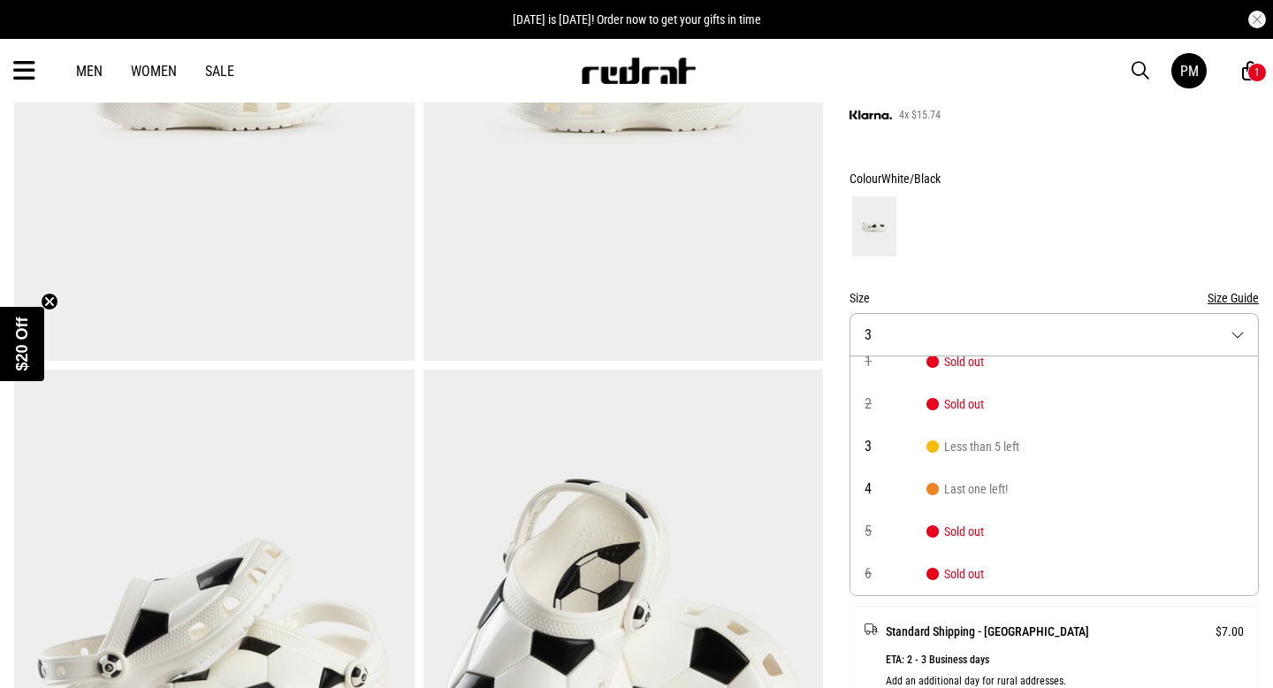
click at [1092, 255] on div at bounding box center [1054, 226] width 409 height 65
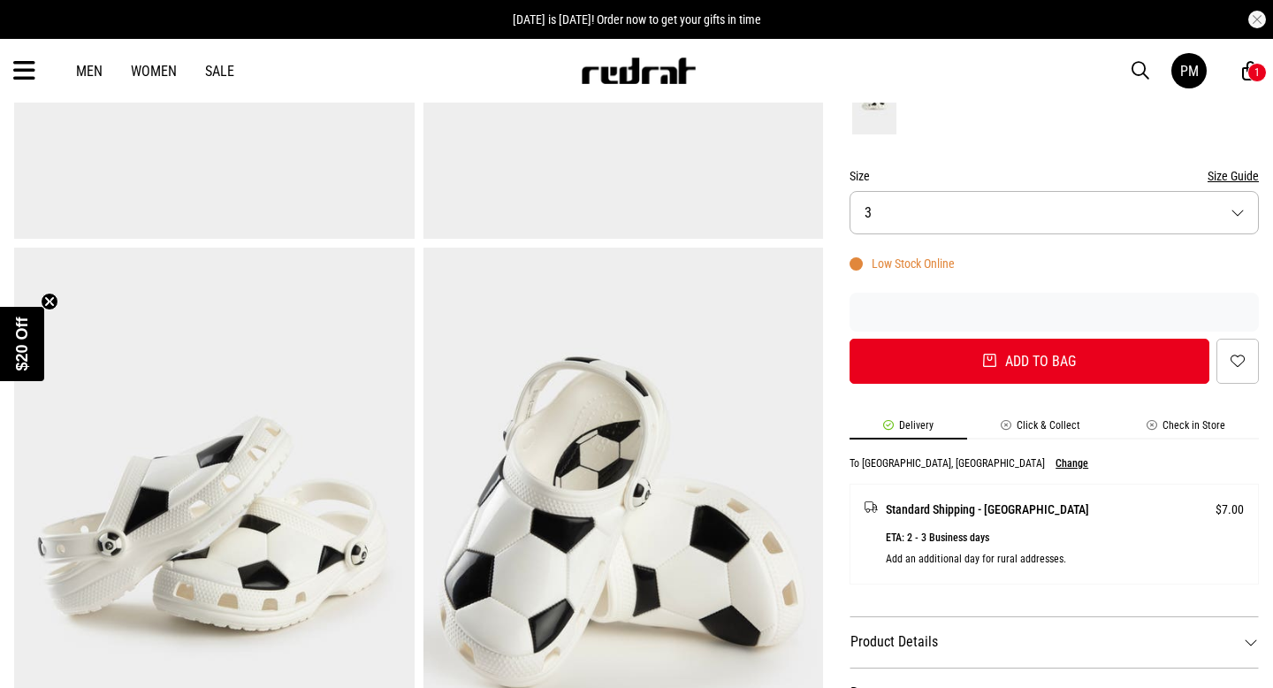
scroll to position [531, 0]
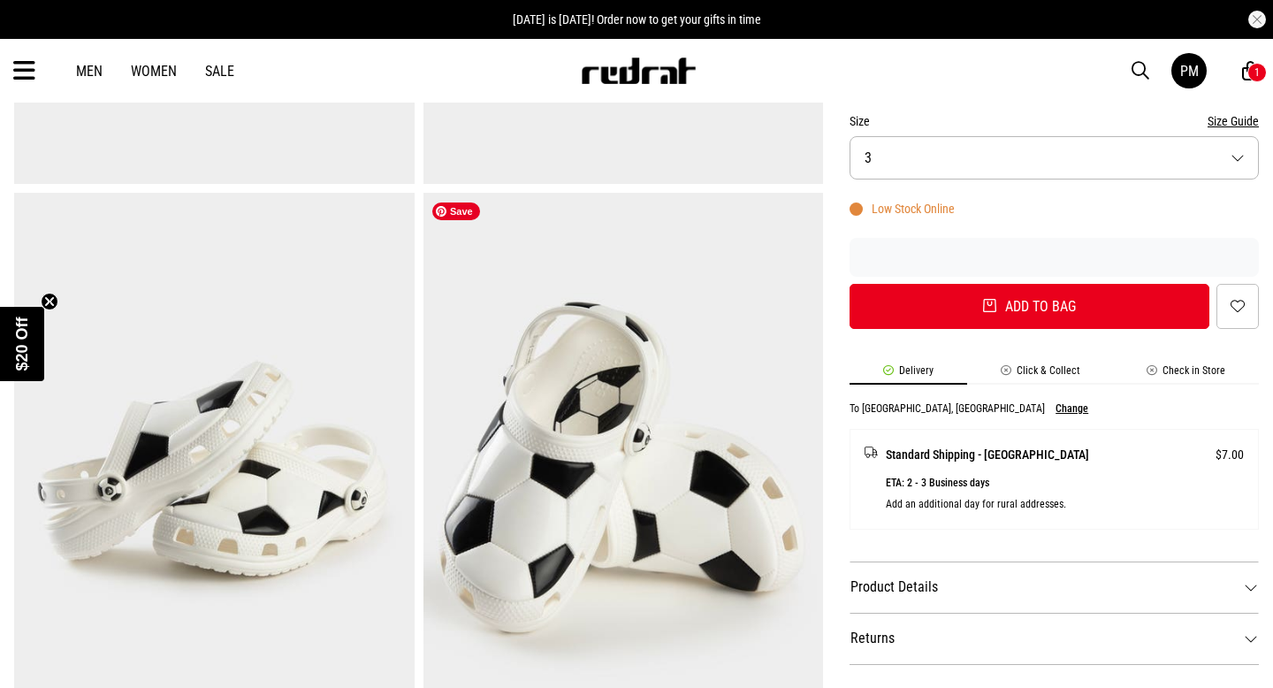
click at [661, 510] on img at bounding box center [624, 469] width 401 height 552
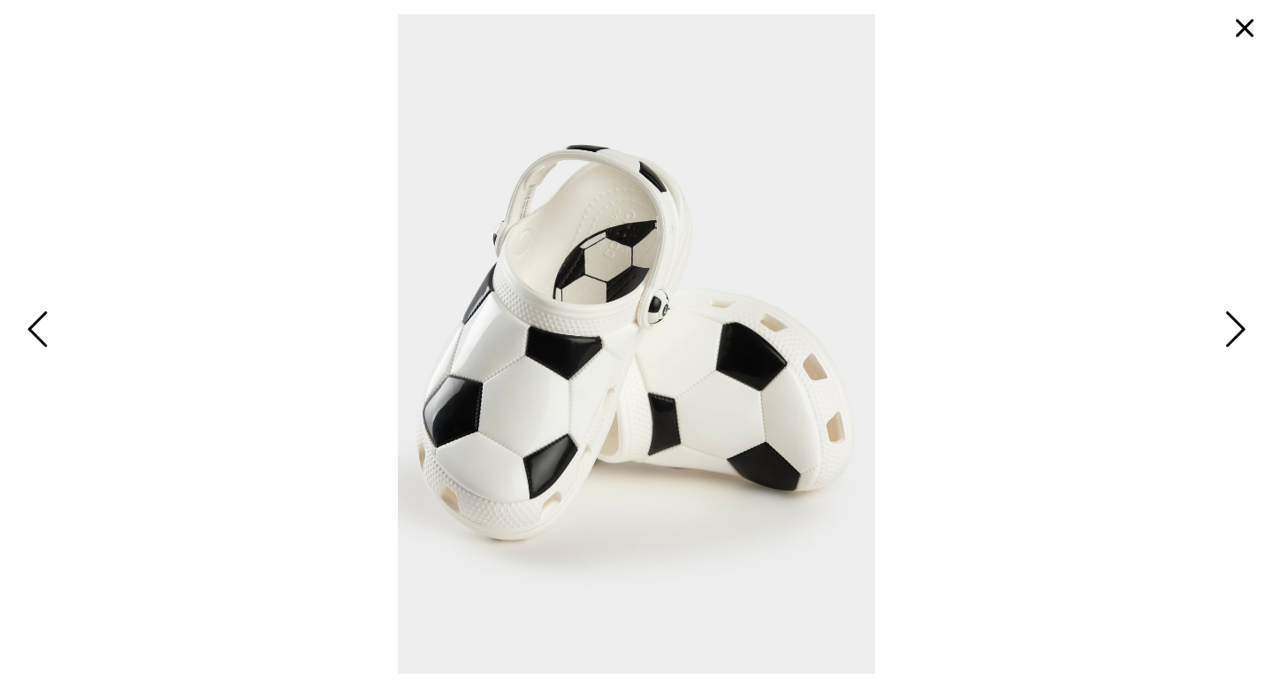
click at [1241, 34] on button "button" at bounding box center [1245, 28] width 42 height 42
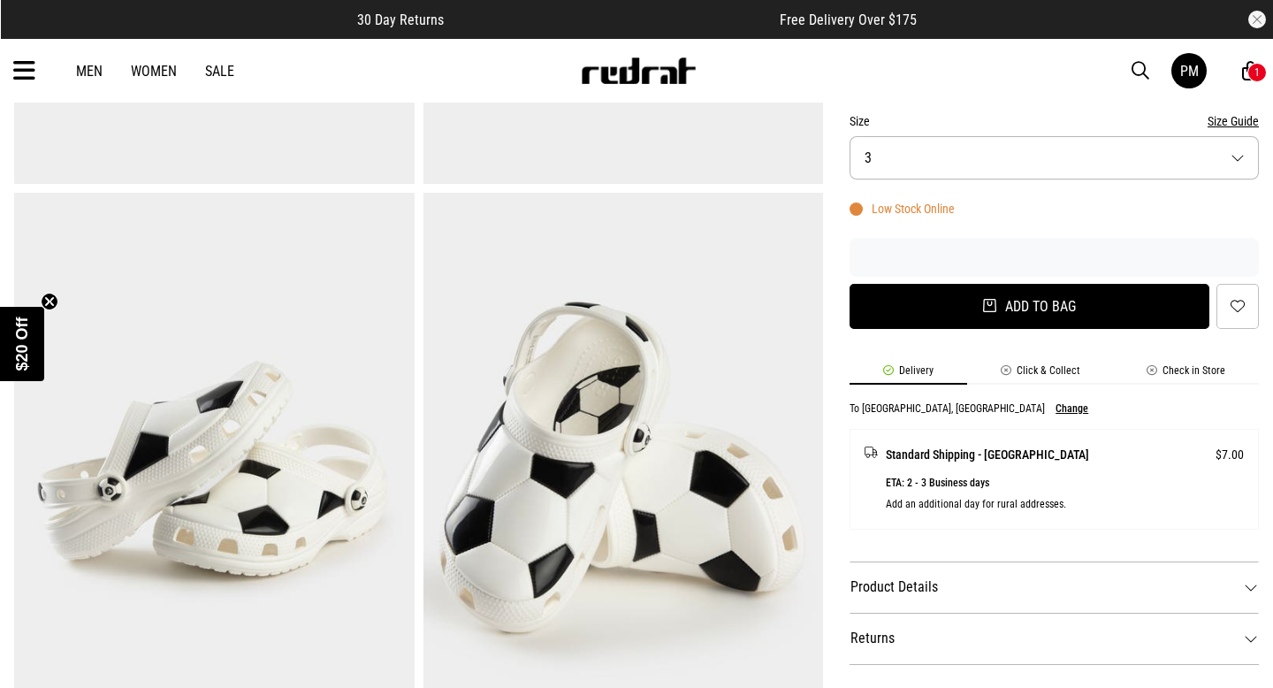
click at [1068, 302] on button "Add to bag" at bounding box center [1030, 306] width 360 height 45
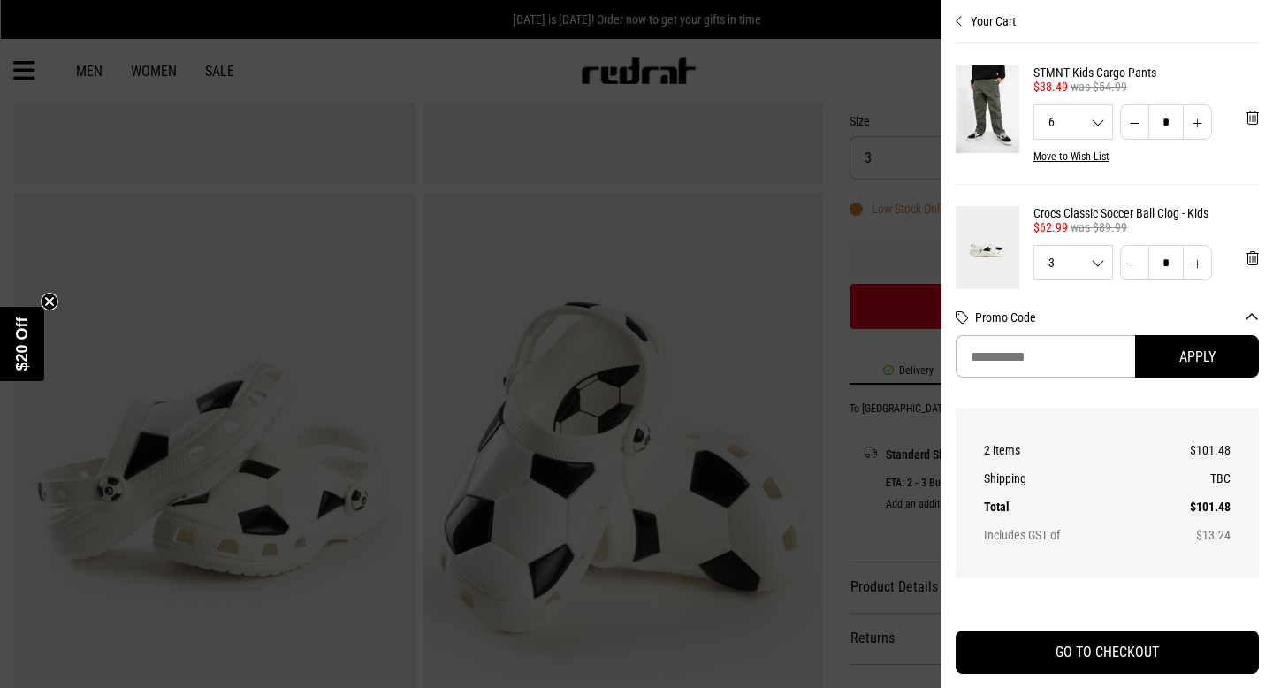
click at [908, 220] on div at bounding box center [636, 344] width 1273 height 688
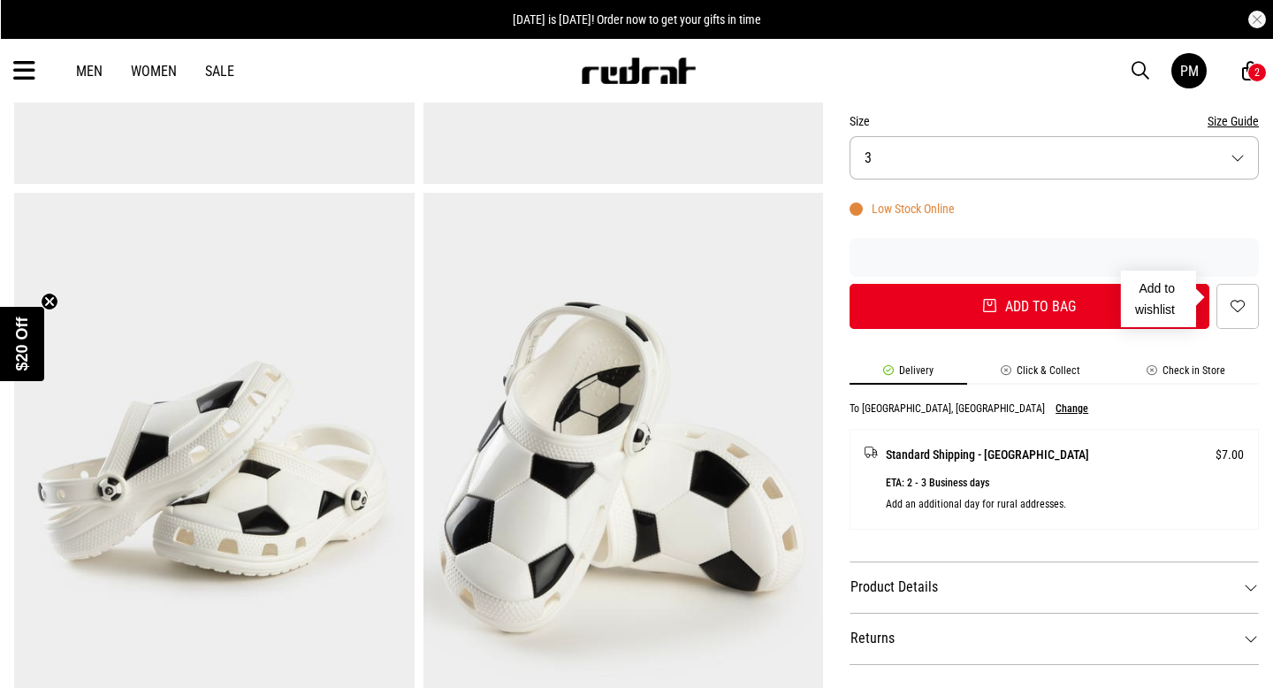
drag, startPoint x: 1223, startPoint y: 317, endPoint x: 1218, endPoint y: 357, distance: 41.0
click at [1218, 357] on div "SHARE Crocs Classic Soccer Ball Clog - Kids Style Code: 57779 $62.99 Was $89.99…" at bounding box center [1041, 473] width 436 height 1682
click at [1247, 122] on button "Size Guide" at bounding box center [1233, 121] width 51 height 21
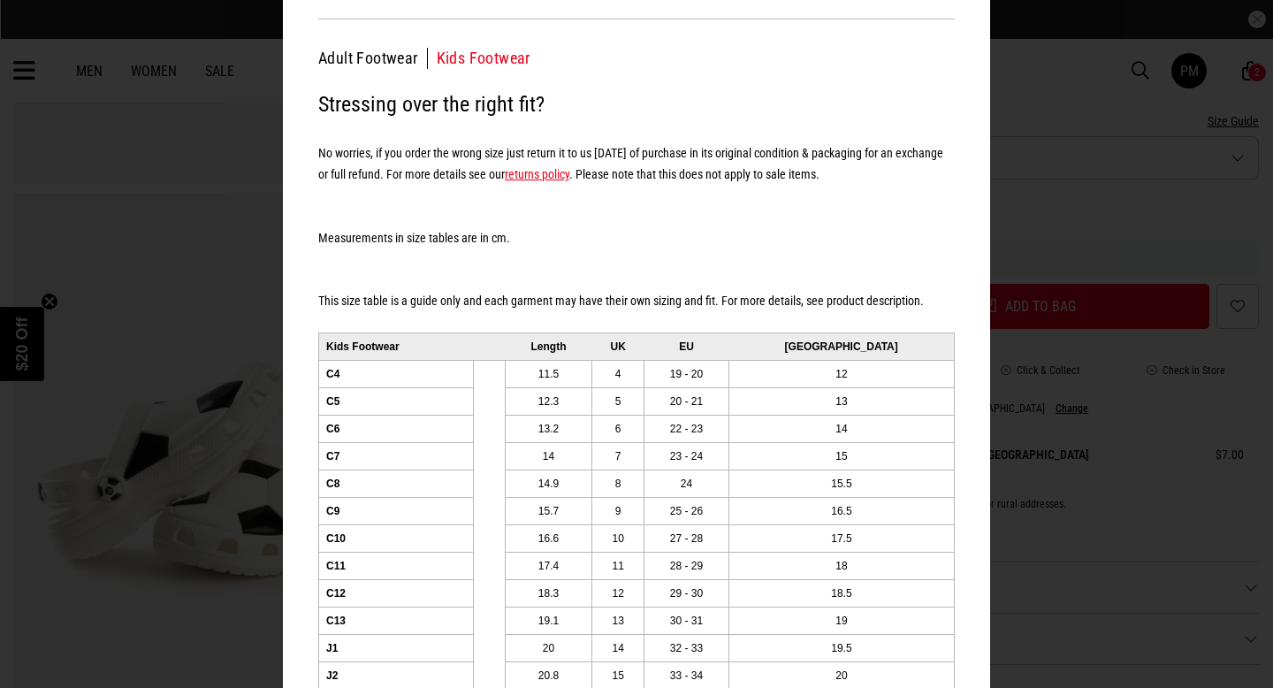
scroll to position [136, 0]
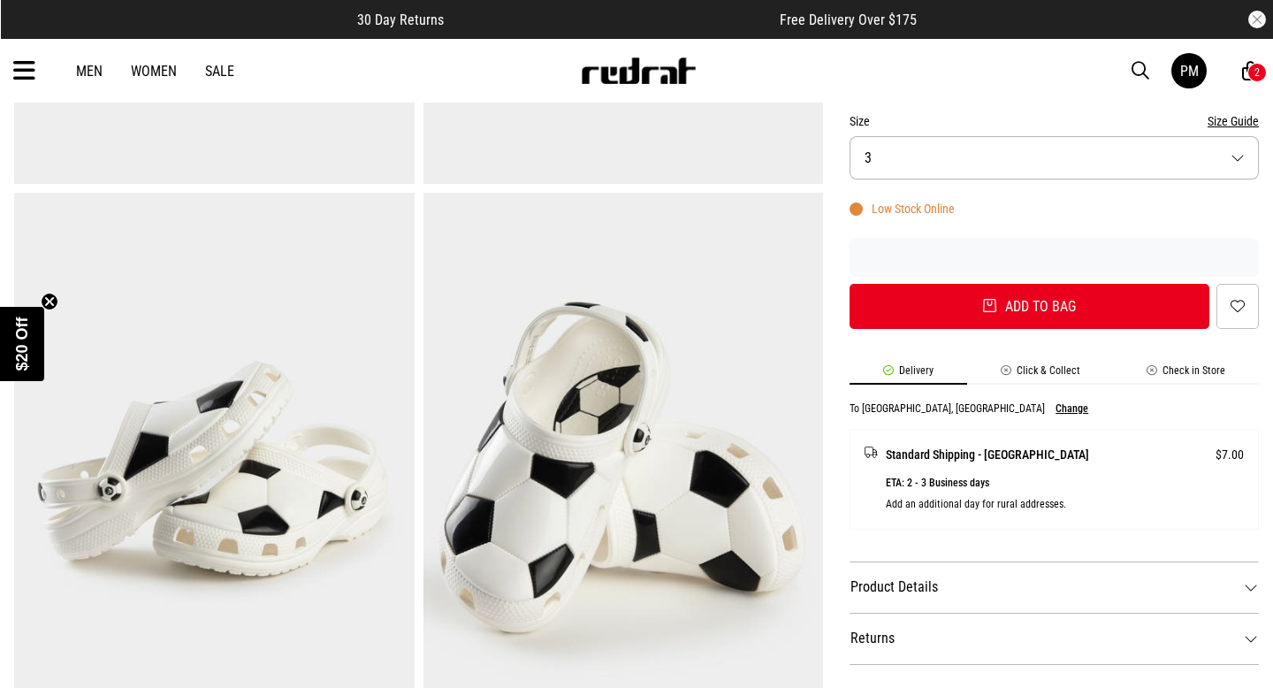
click at [1238, 122] on button "Size Guide" at bounding box center [1233, 121] width 51 height 21
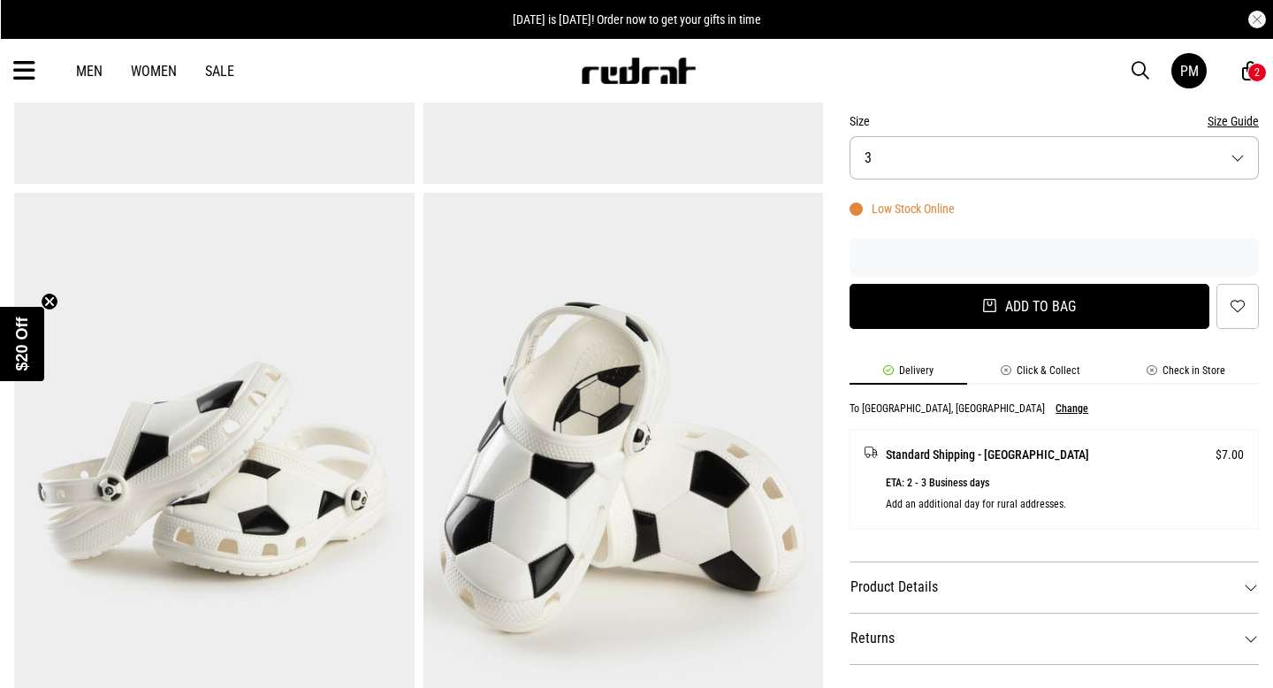
click at [1072, 317] on button "Add to bag" at bounding box center [1030, 306] width 360 height 45
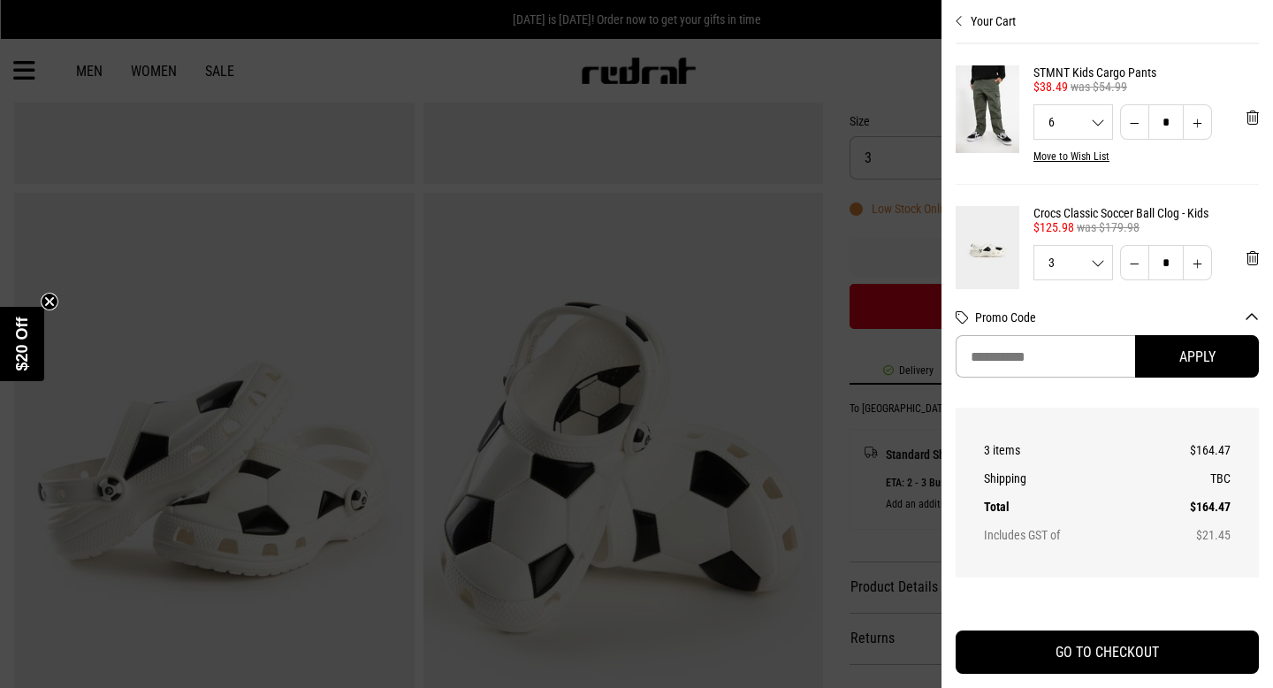
click at [1141, 269] on button "Decrease quantity" at bounding box center [1134, 262] width 29 height 35
type input "*"
click at [1071, 72] on link "STMNT Kids Cargo Pants" at bounding box center [1146, 72] width 225 height 14
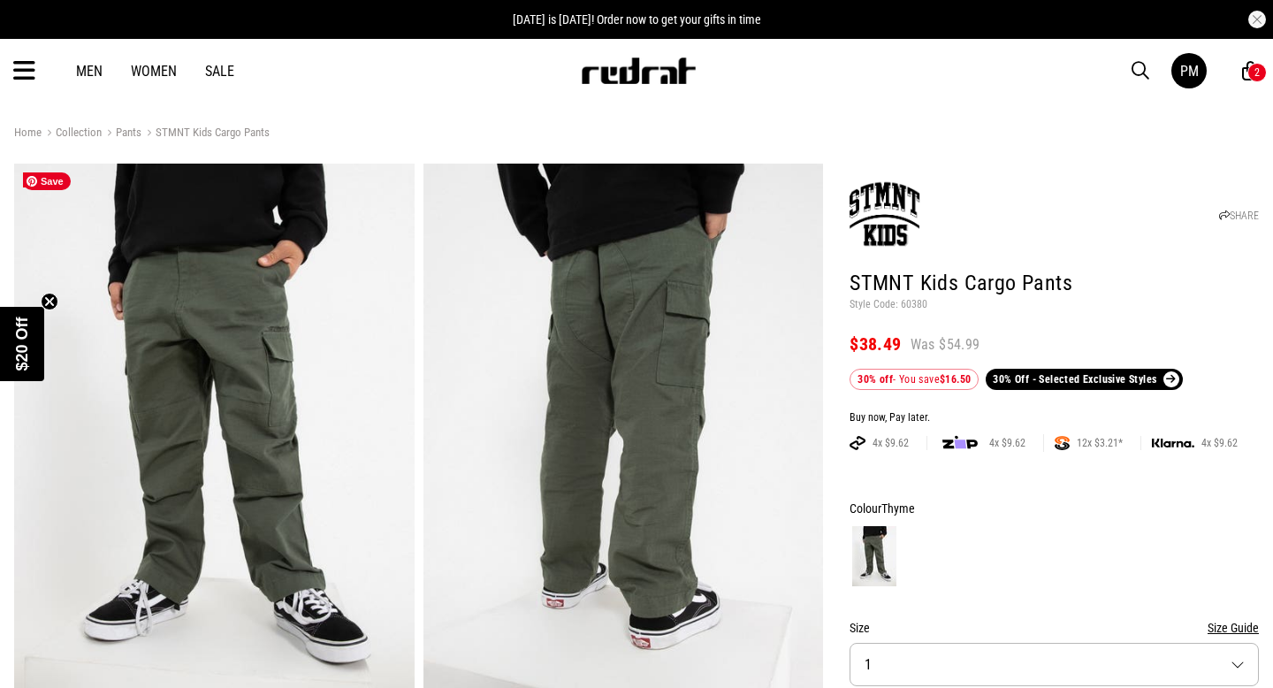
click at [303, 414] on img at bounding box center [214, 440] width 401 height 552
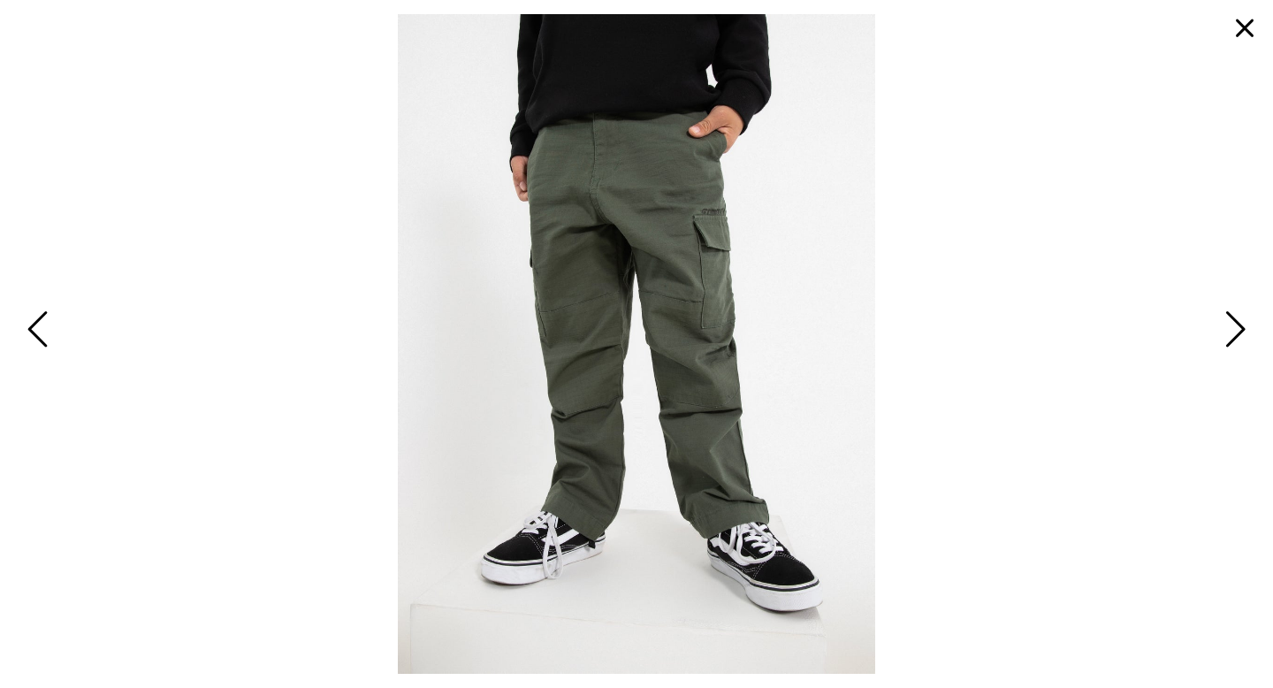
click at [1233, 337] on span "Next" at bounding box center [1232, 330] width 27 height 51
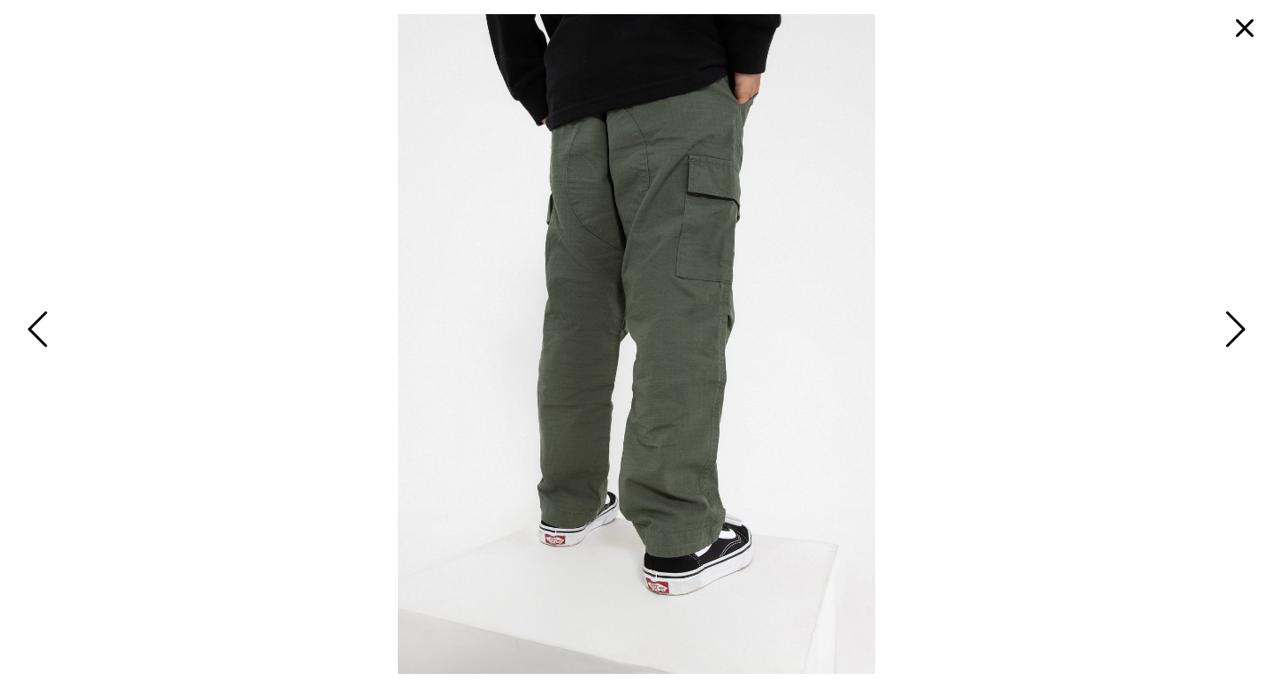
click at [1233, 337] on span "Next" at bounding box center [1232, 330] width 27 height 51
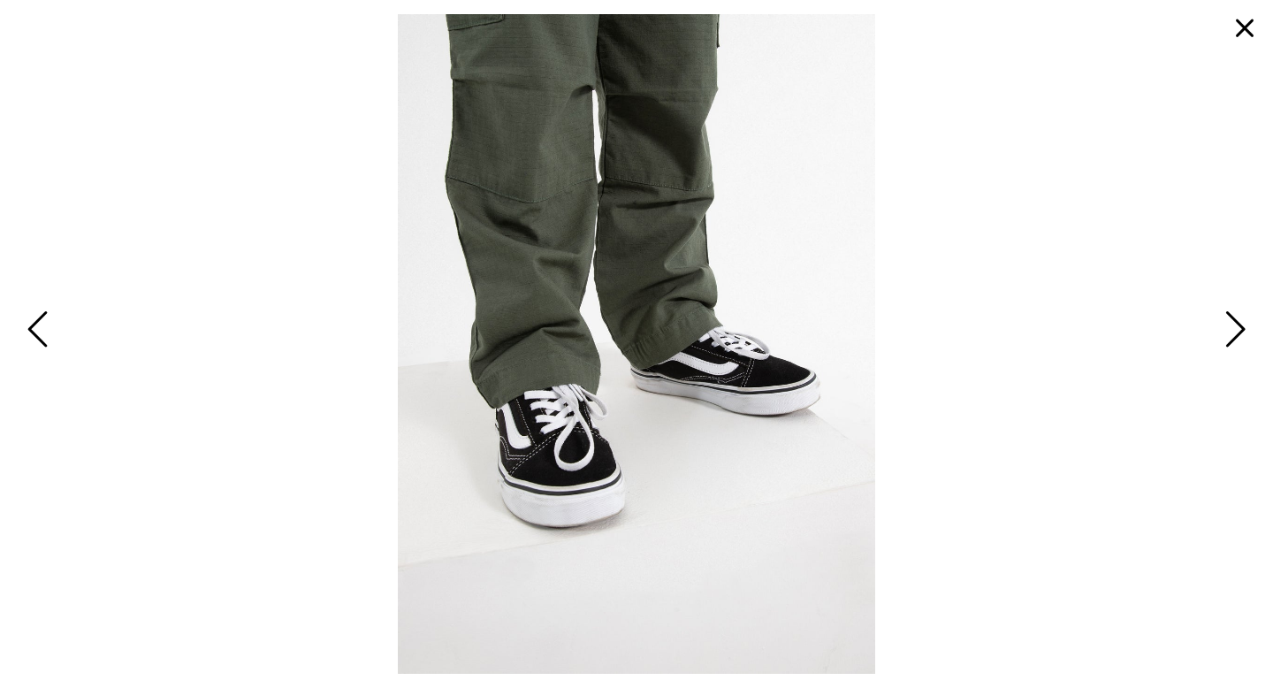
click at [1233, 337] on span "Next" at bounding box center [1232, 330] width 27 height 51
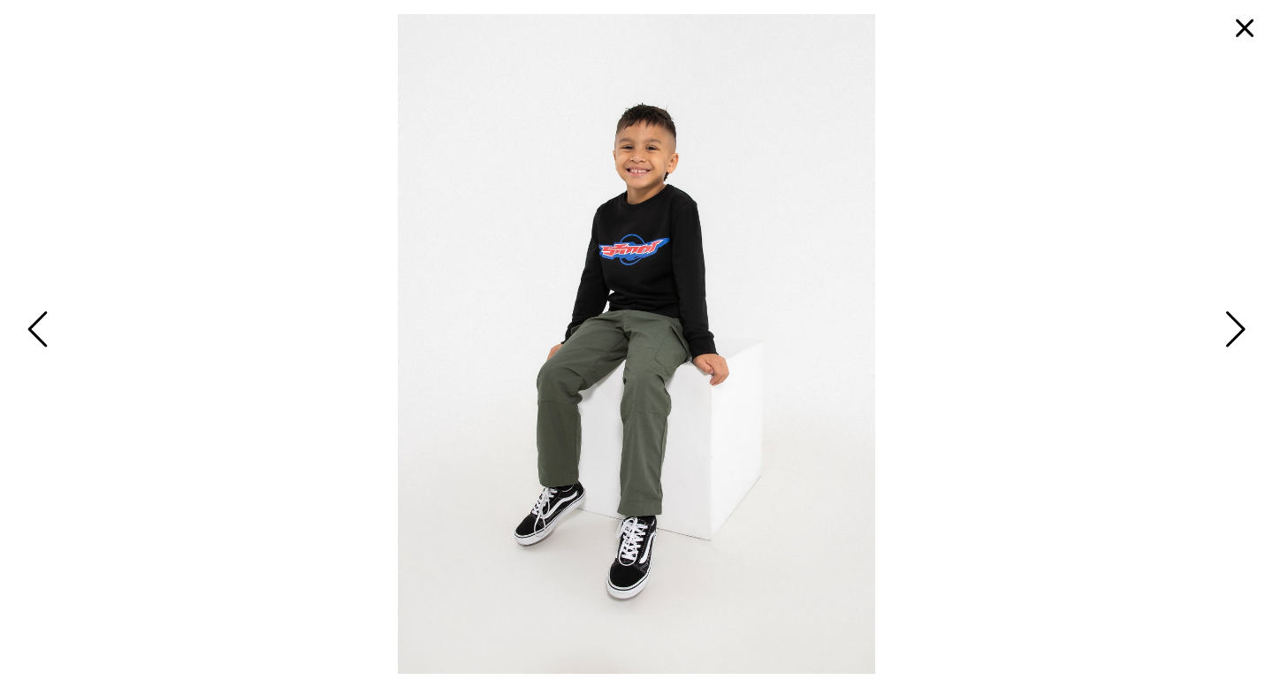
click at [1246, 34] on button "button" at bounding box center [1245, 28] width 42 height 42
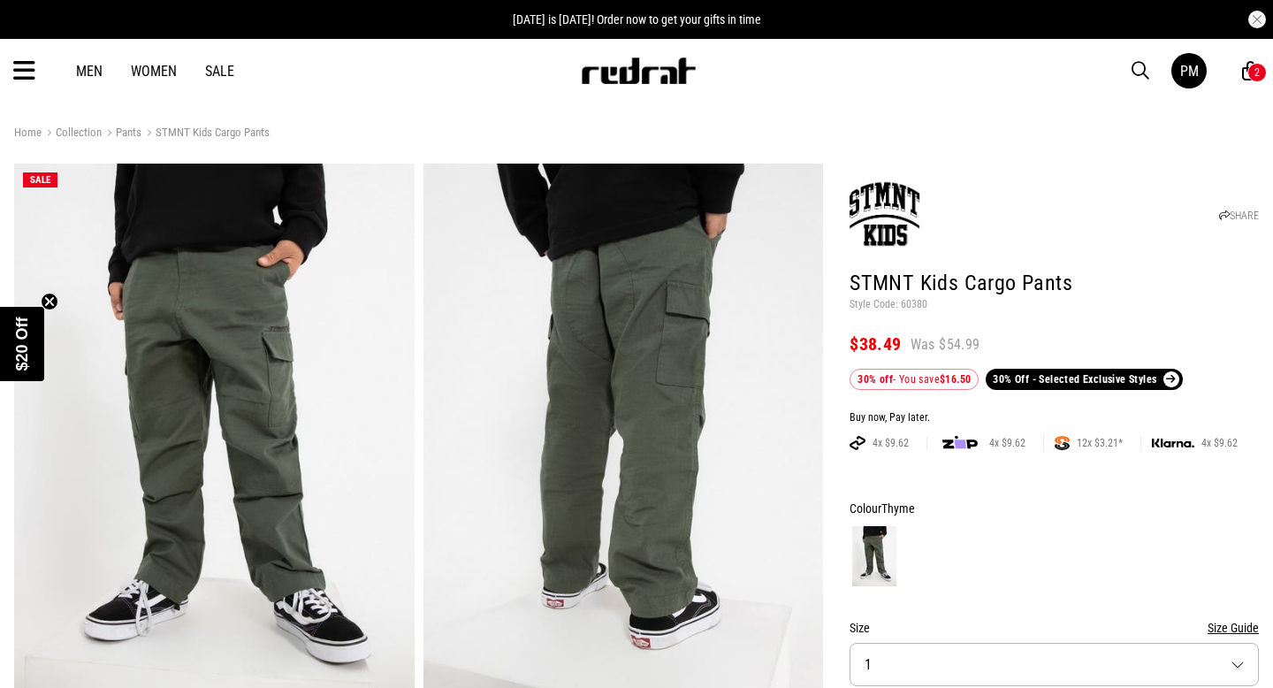
click at [1095, 592] on form "Colour Thyme Size Size Guide Size 1 In Stock Online Add to bag Add to wishlist" at bounding box center [1054, 667] width 409 height 338
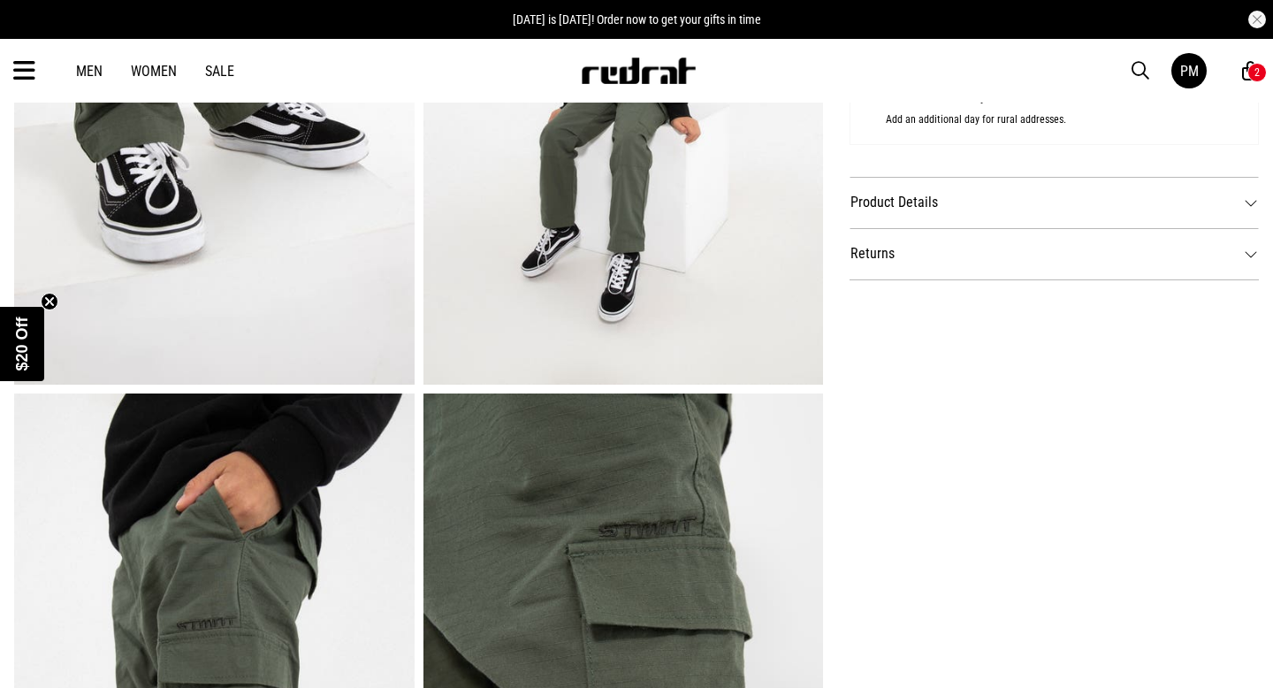
scroll to position [920, 0]
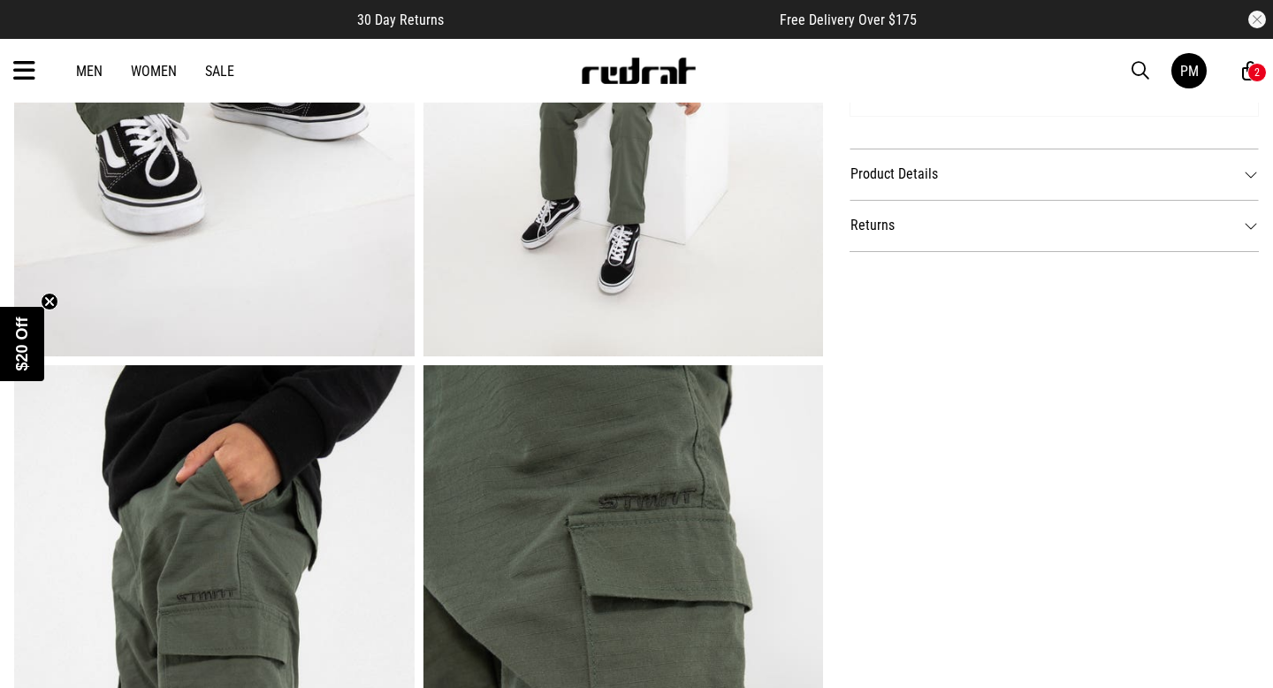
click at [1242, 166] on dt "Product Details" at bounding box center [1054, 174] width 409 height 51
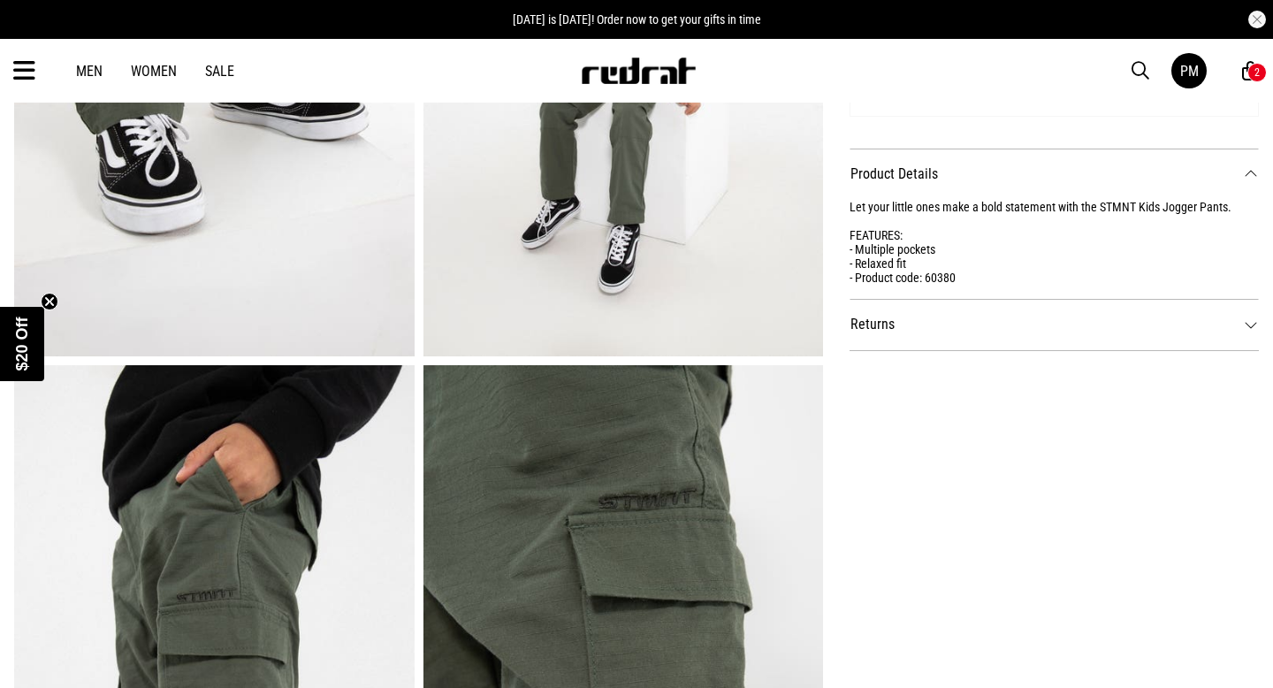
click at [1257, 325] on dt "Returns" at bounding box center [1054, 324] width 409 height 51
click at [1250, 172] on dt "Product Details" at bounding box center [1054, 174] width 409 height 51
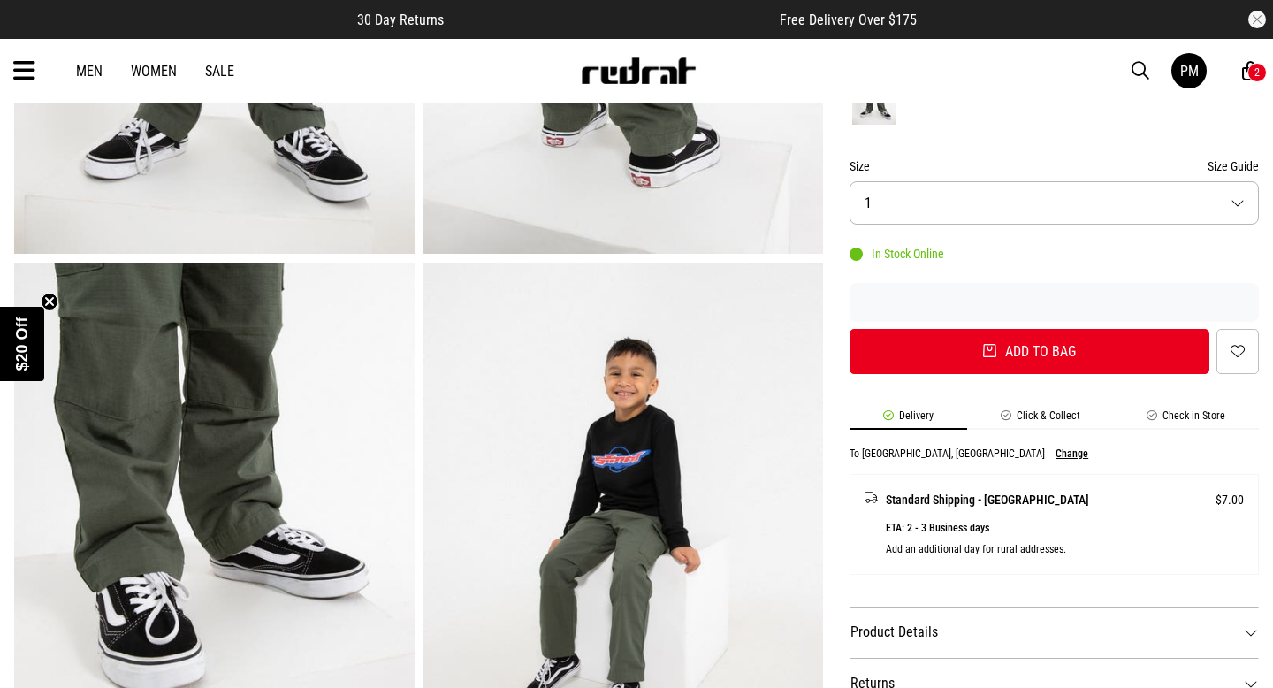
scroll to position [460, 0]
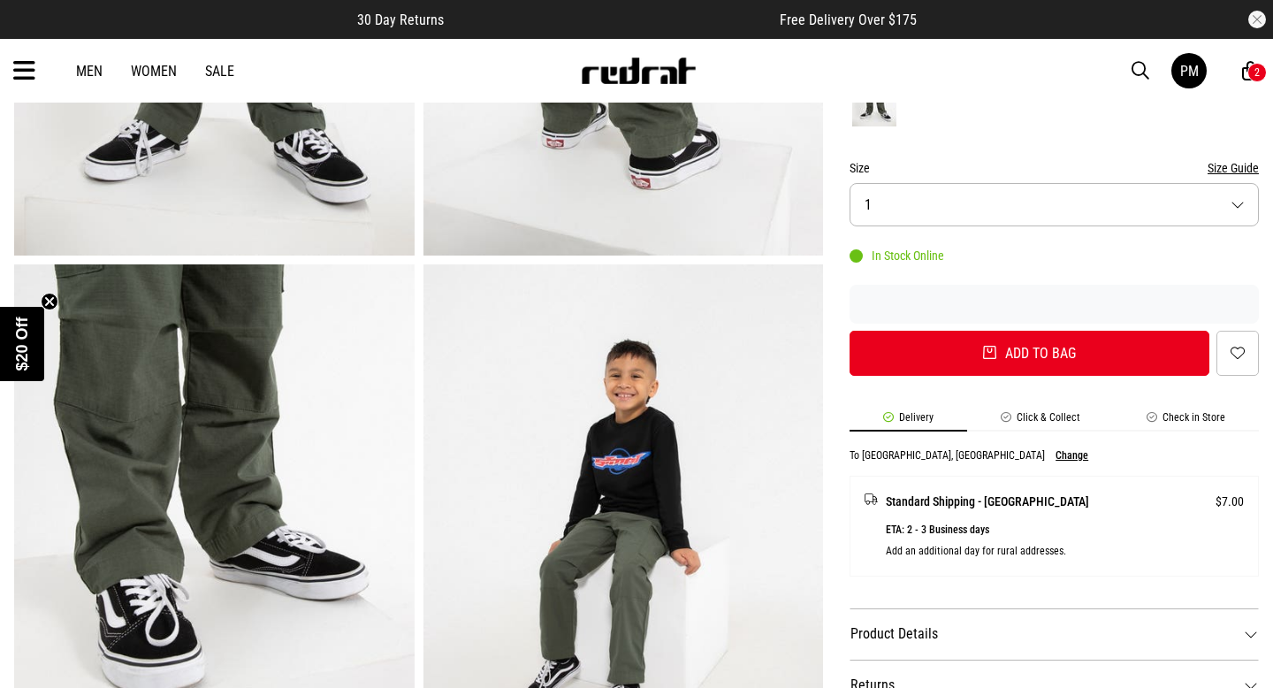
click at [1107, 211] on button "Size 1" at bounding box center [1054, 204] width 409 height 43
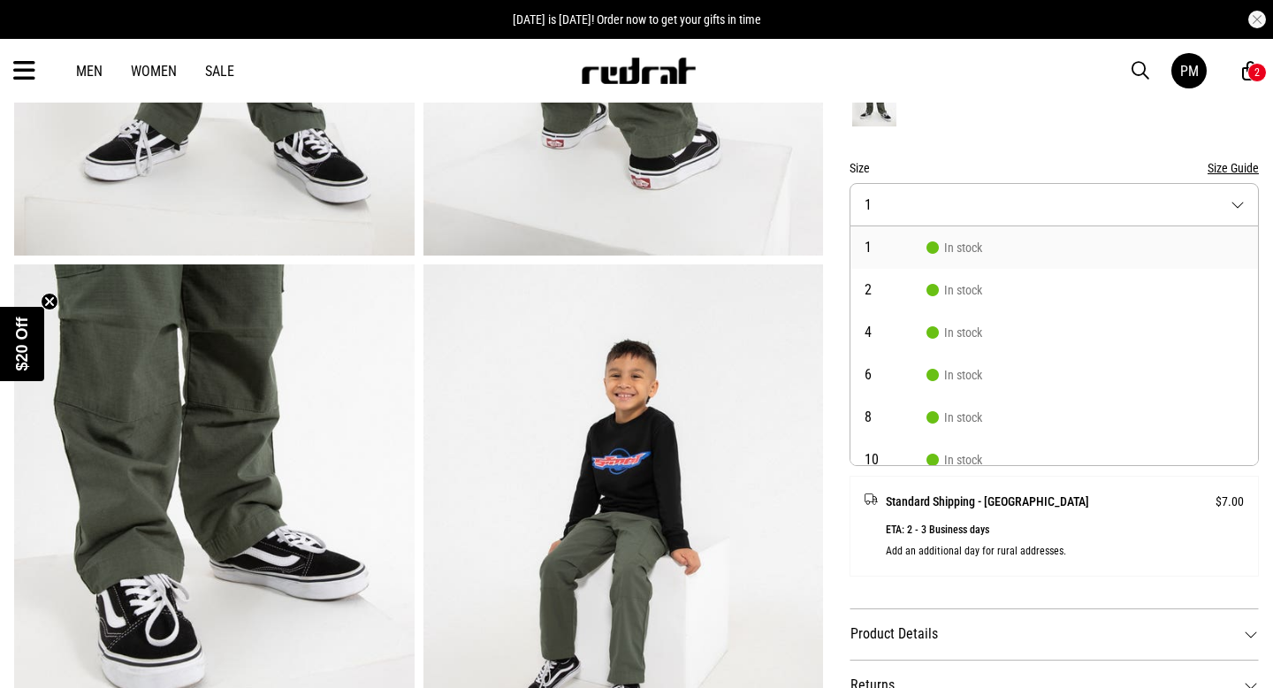
click at [1073, 127] on div at bounding box center [1054, 96] width 409 height 65
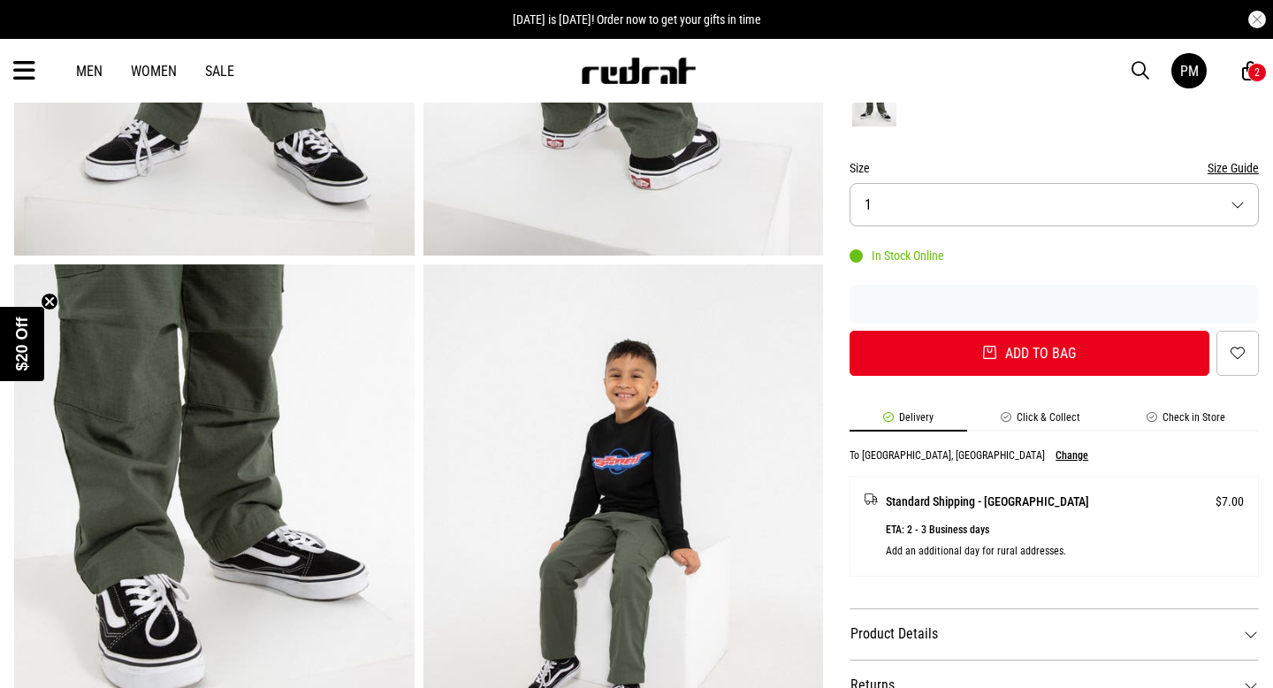
click at [1248, 69] on div "2" at bounding box center [1257, 72] width 19 height 19
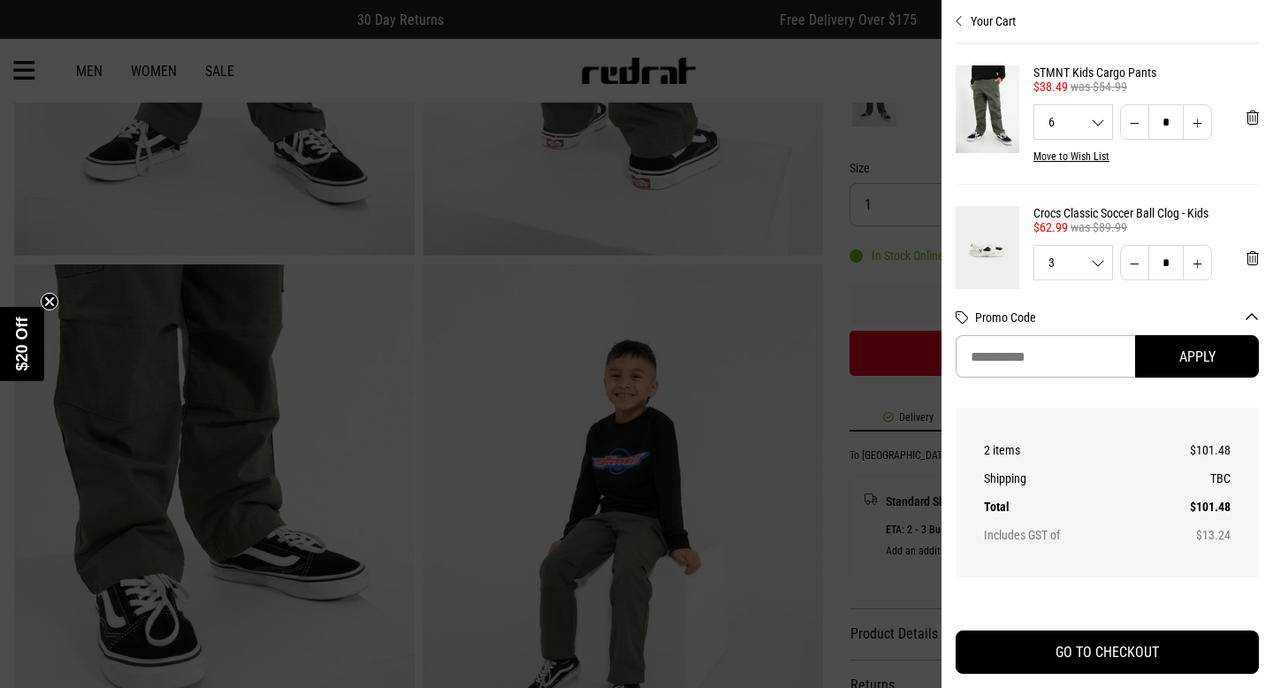
click at [996, 19] on button "Your Cart" at bounding box center [1107, 14] width 303 height 28
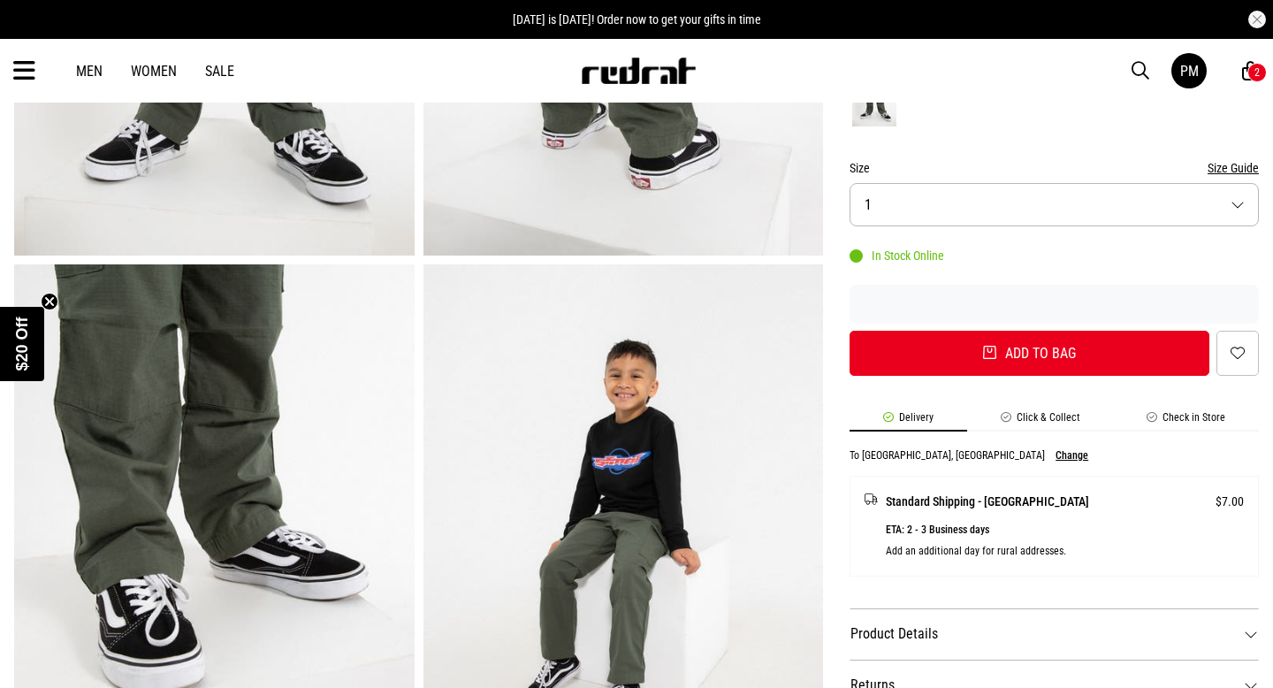
click at [22, 71] on icon at bounding box center [24, 71] width 22 height 29
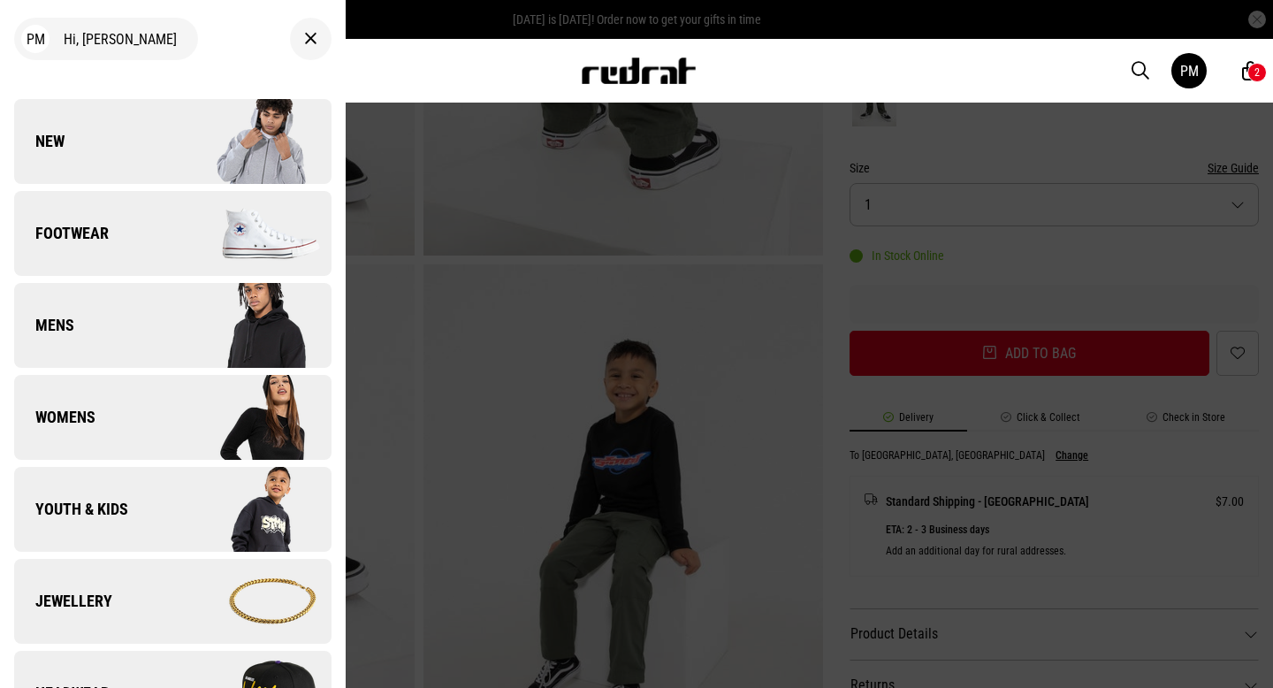
click at [164, 503] on link "Youth & Kids" at bounding box center [172, 509] width 317 height 85
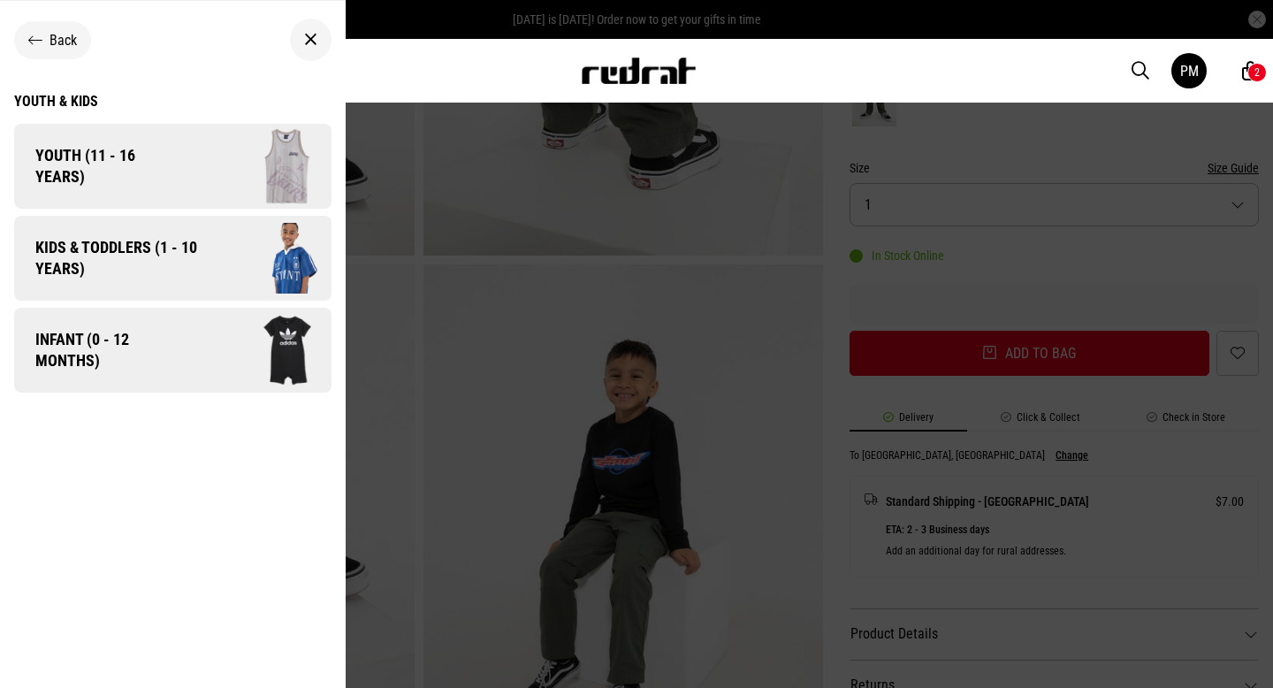
click at [195, 266] on span "Kids & Toddlers (1 - 10 years)" at bounding box center [110, 258] width 192 height 42
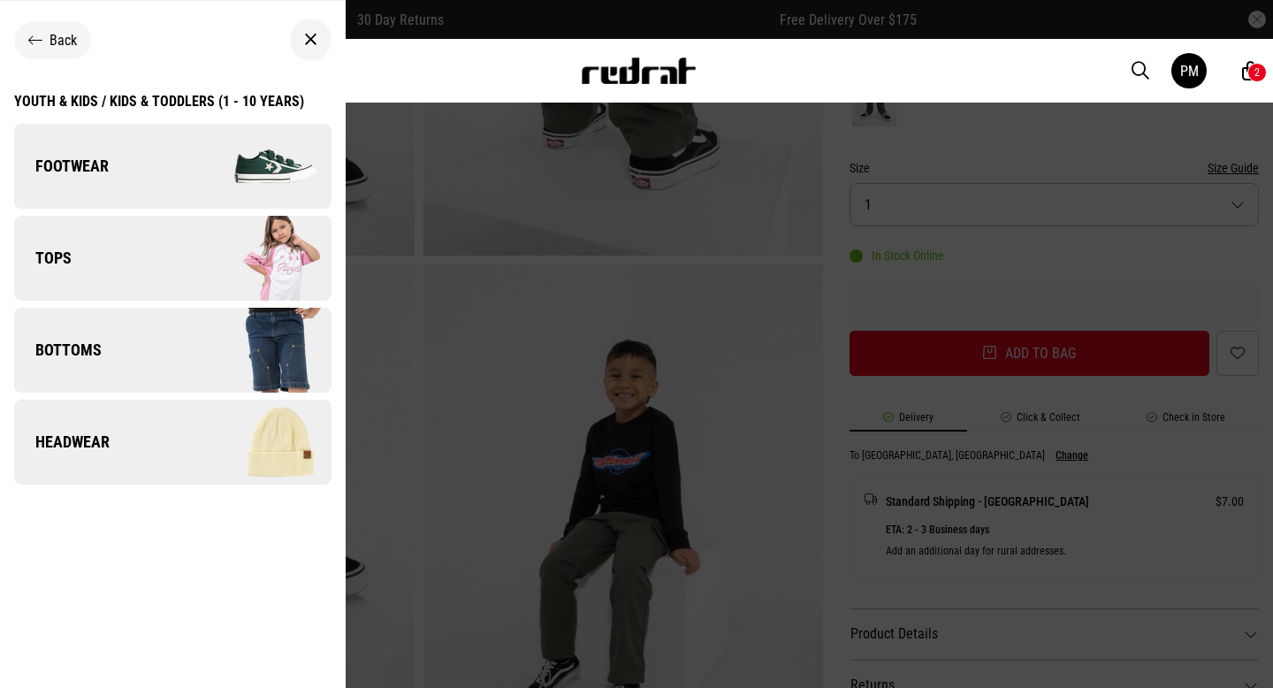
click at [187, 277] on img at bounding box center [251, 258] width 158 height 88
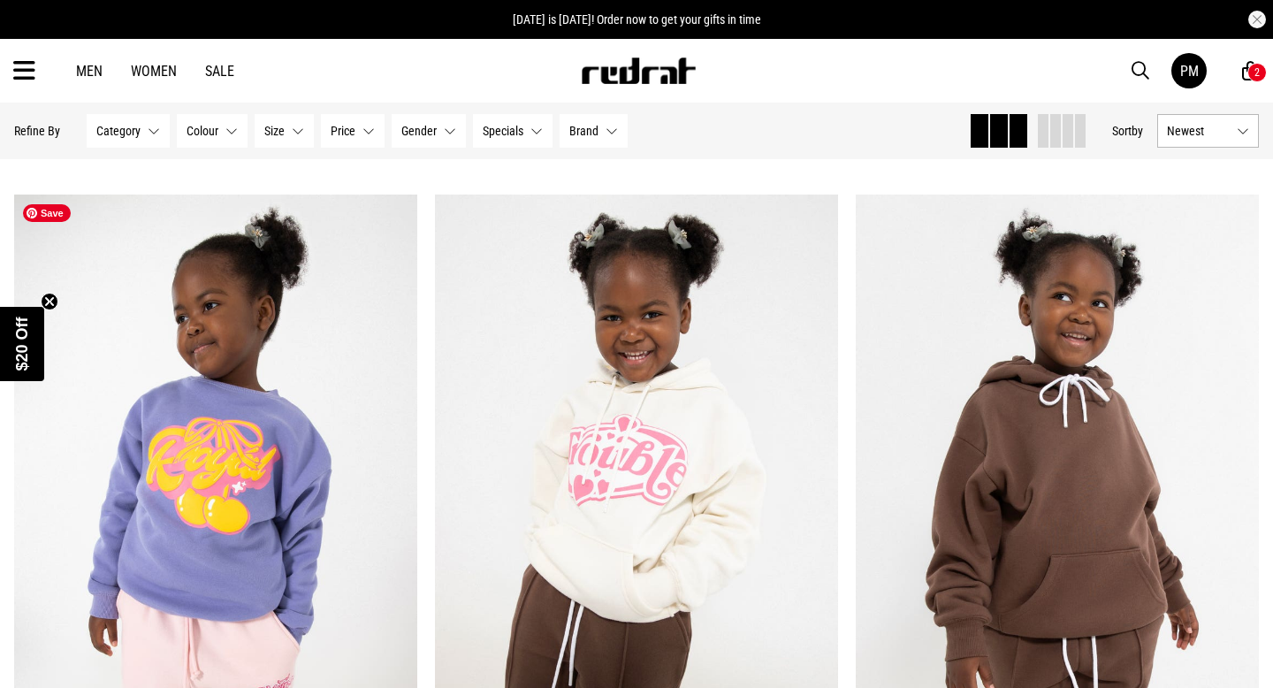
scroll to position [849, 0]
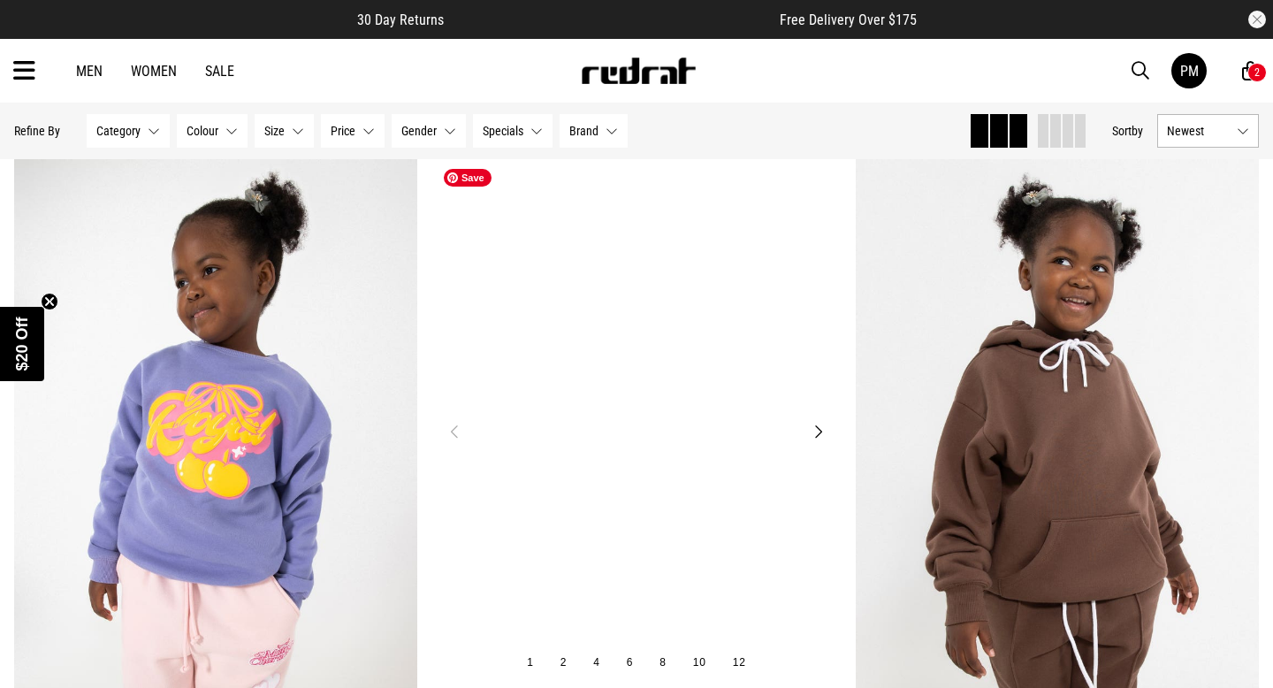
drag, startPoint x: 424, startPoint y: 319, endPoint x: 463, endPoint y: 375, distance: 67.9
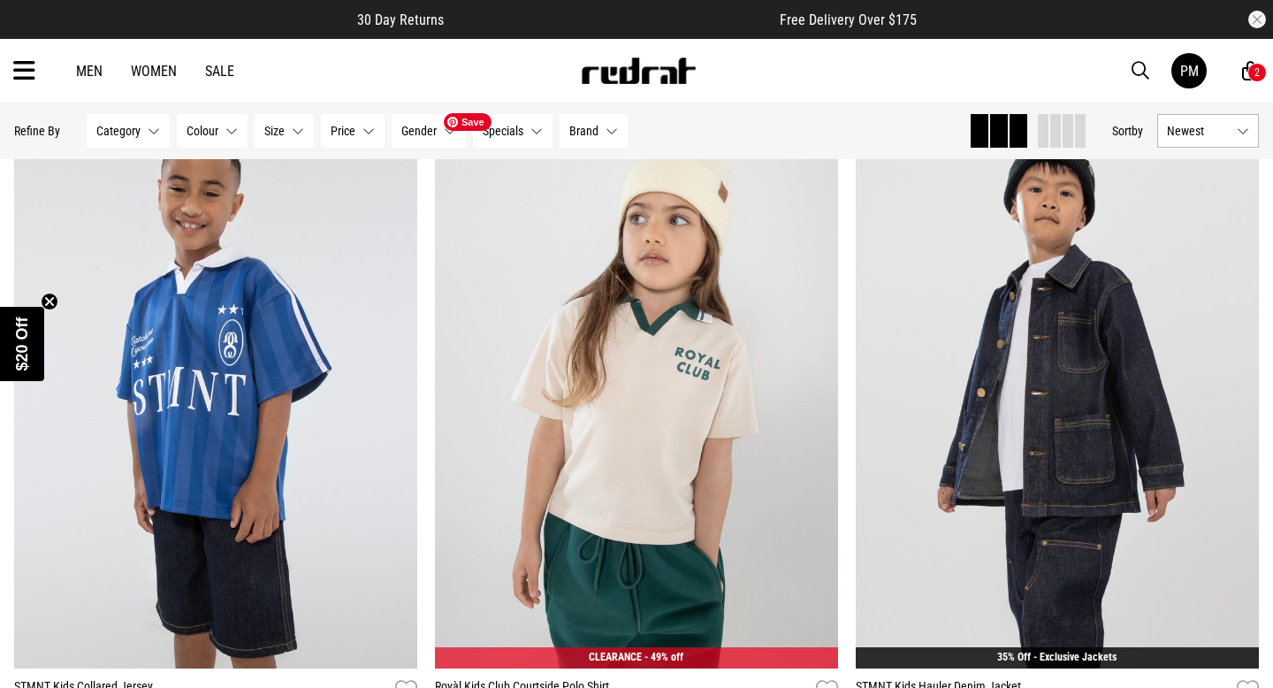
scroll to position [4350, 0]
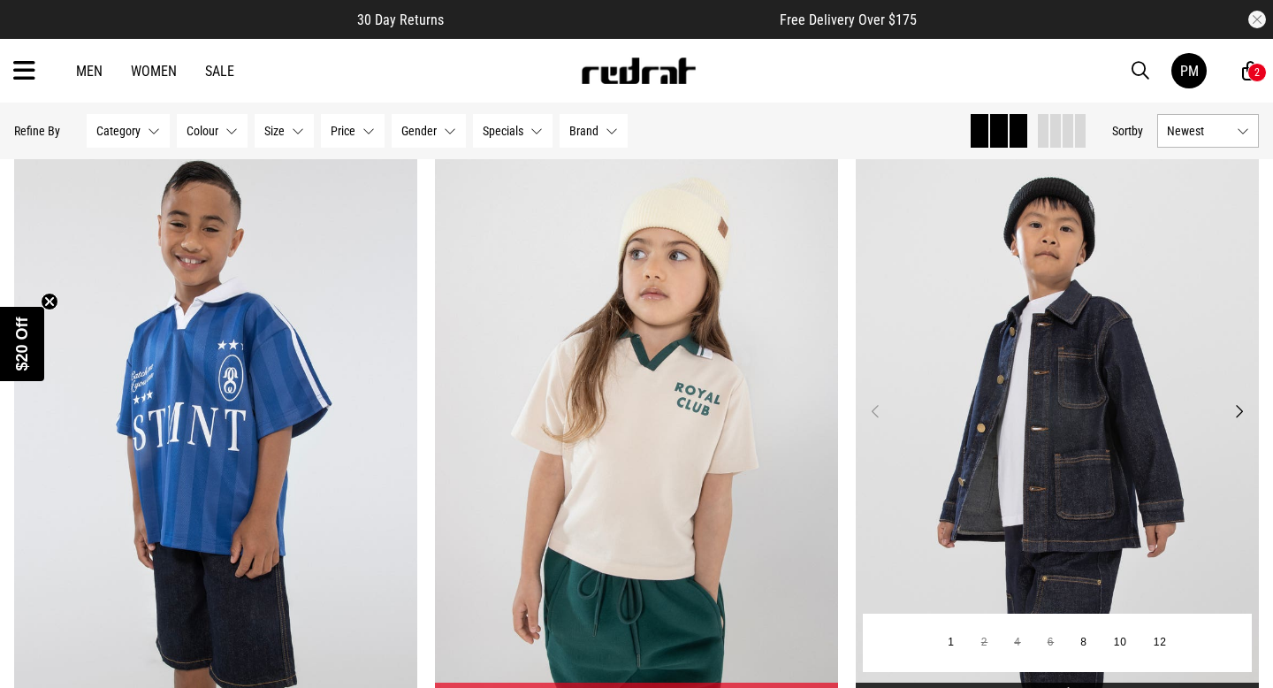
click at [1241, 411] on button "Next" at bounding box center [1239, 411] width 22 height 21
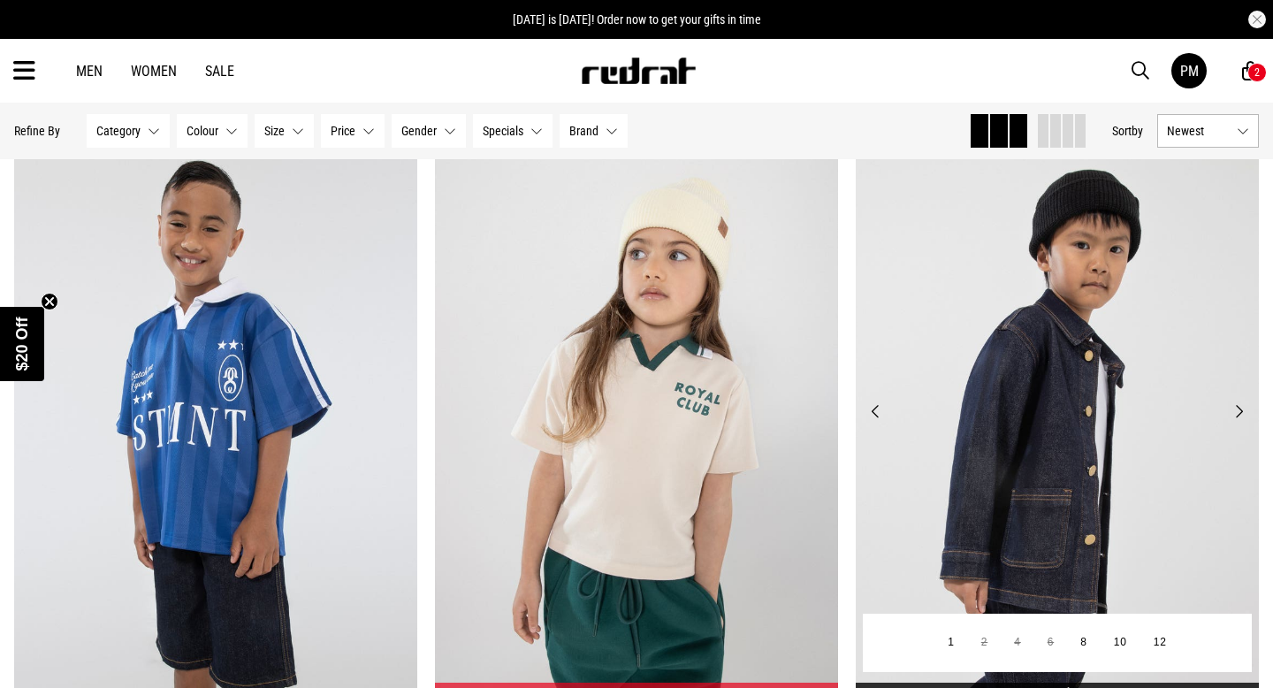
click at [1241, 411] on button "Next" at bounding box center [1239, 411] width 22 height 21
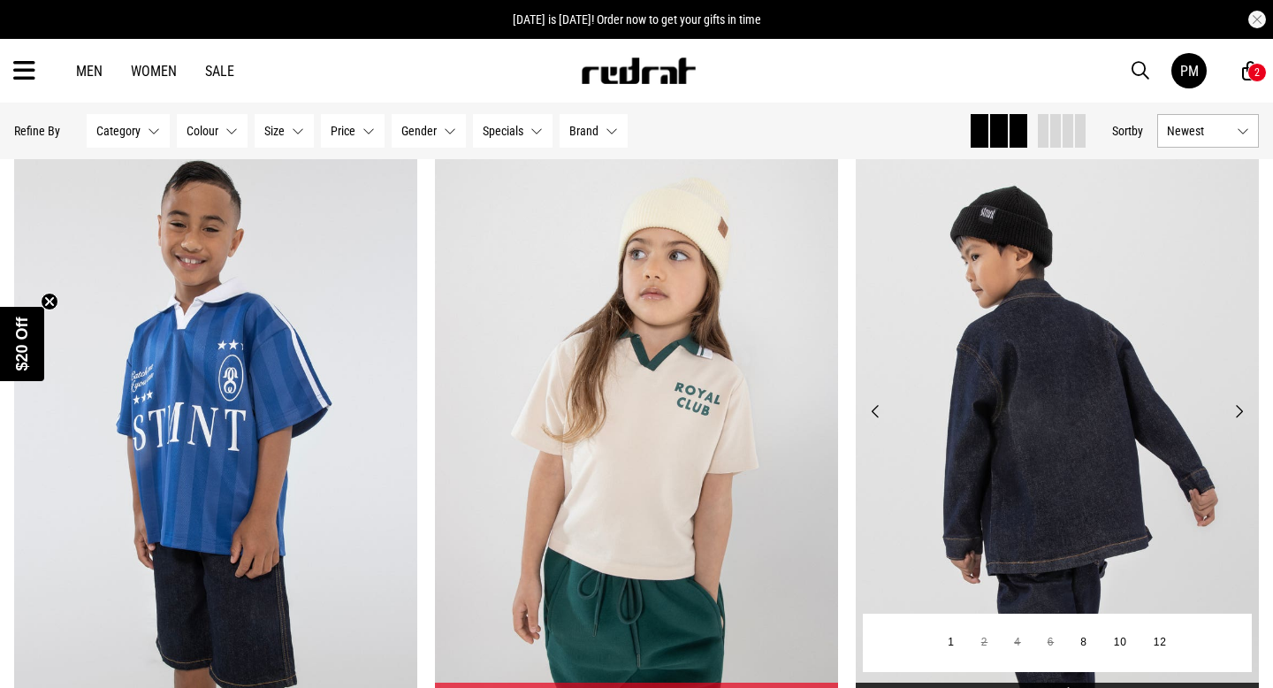
click at [1241, 411] on button "Next" at bounding box center [1239, 411] width 22 height 21
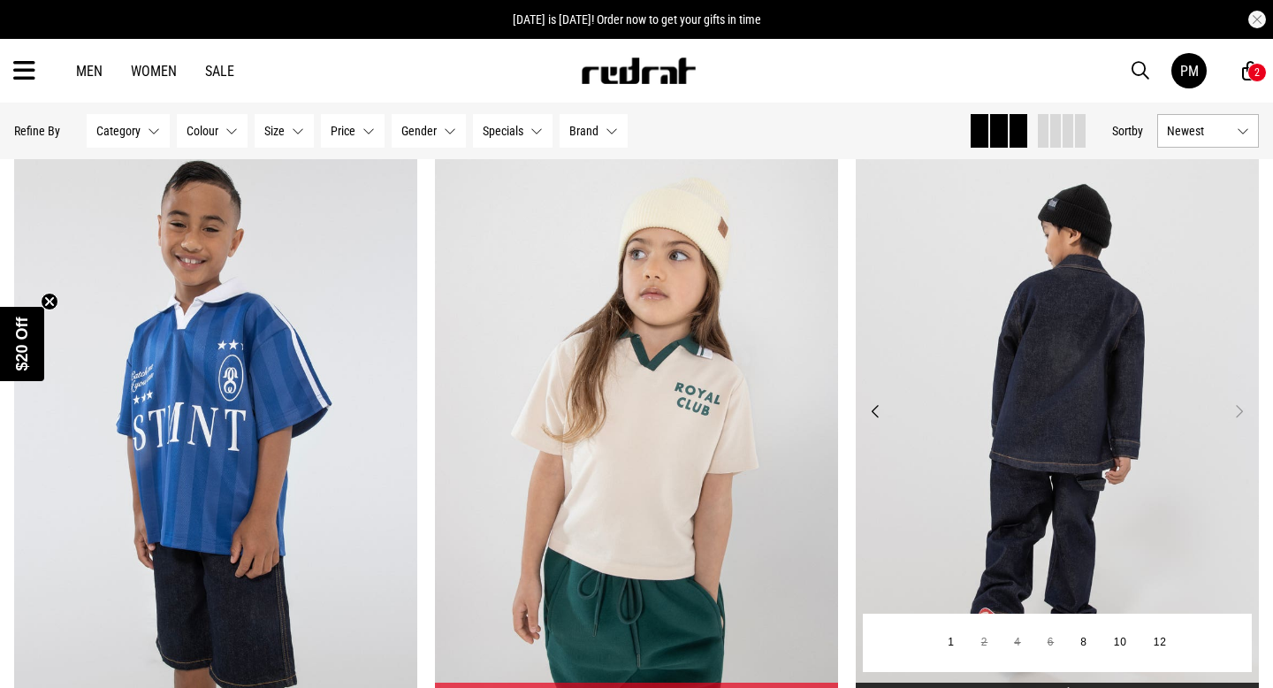
click at [1241, 411] on button "Next" at bounding box center [1239, 411] width 22 height 21
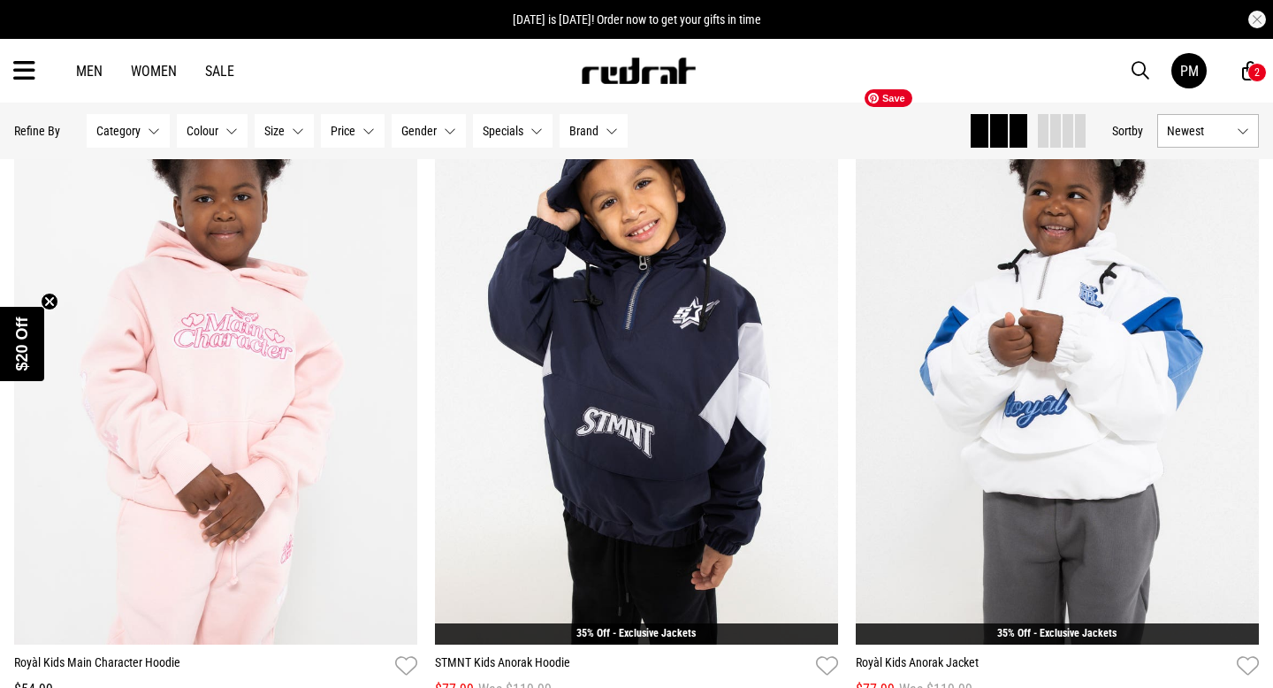
scroll to position [2319, 0]
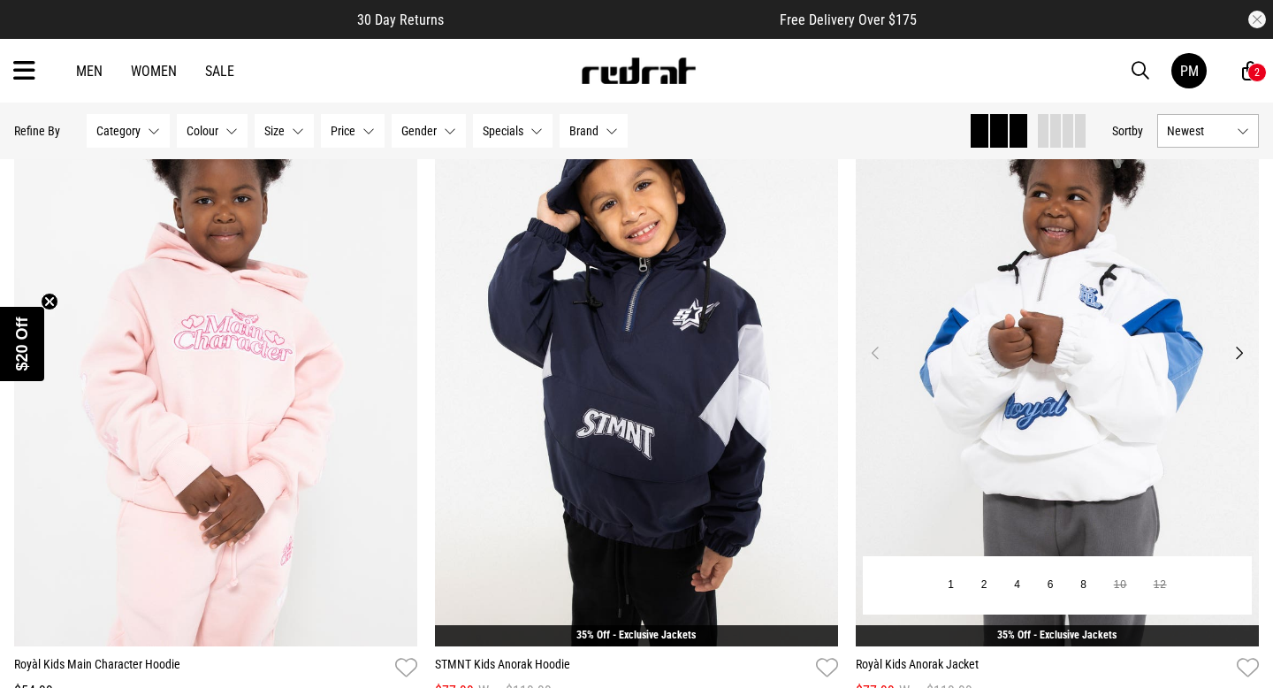
click at [1242, 359] on button "Next" at bounding box center [1239, 352] width 22 height 21
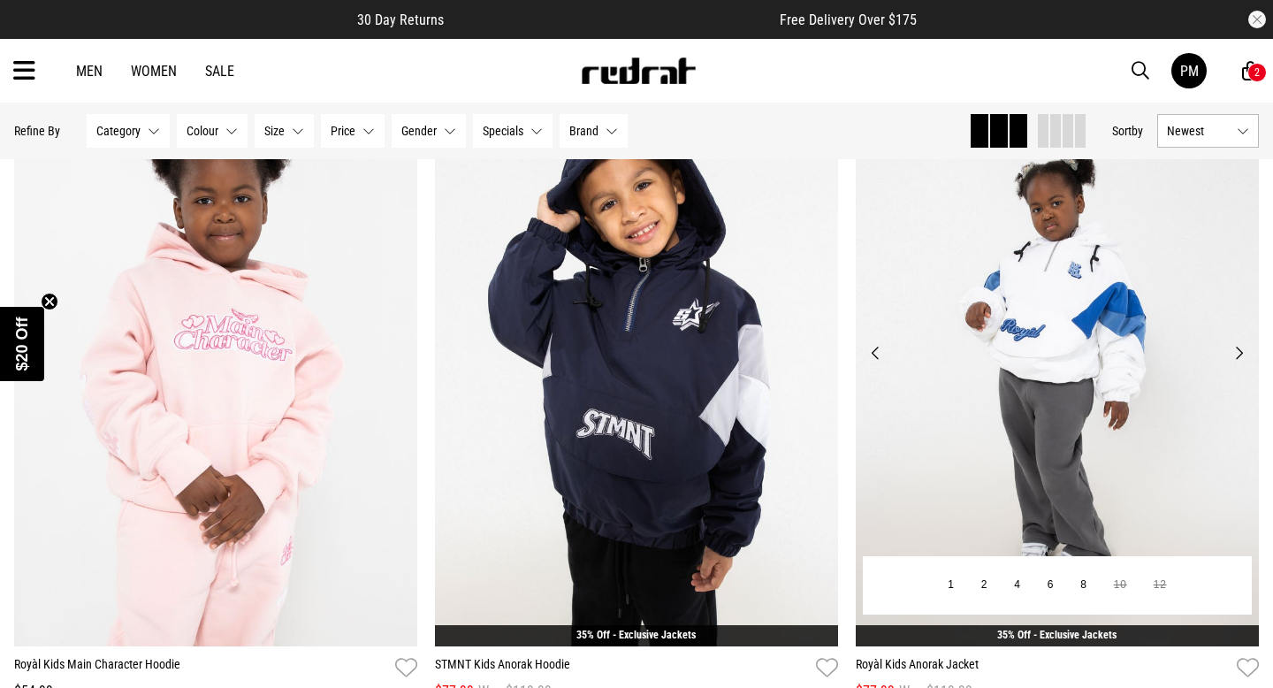
click at [1242, 359] on button "Next" at bounding box center [1239, 352] width 22 height 21
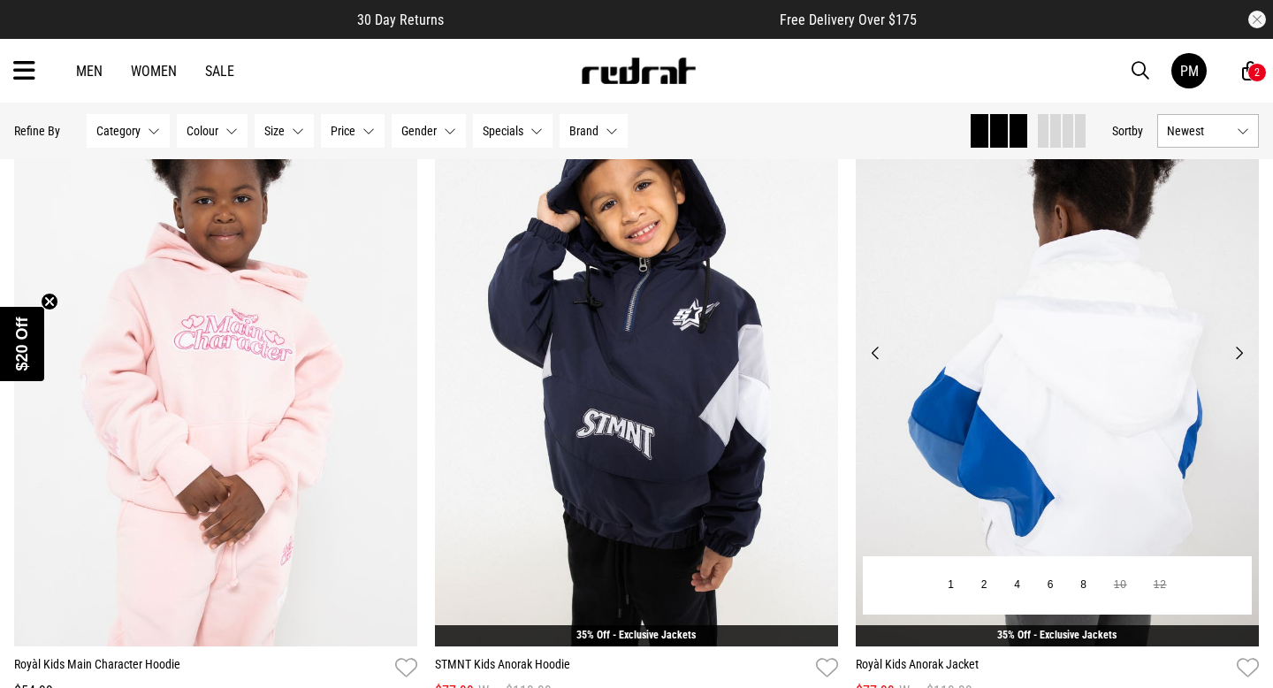
click at [1242, 359] on button "Next" at bounding box center [1239, 352] width 22 height 21
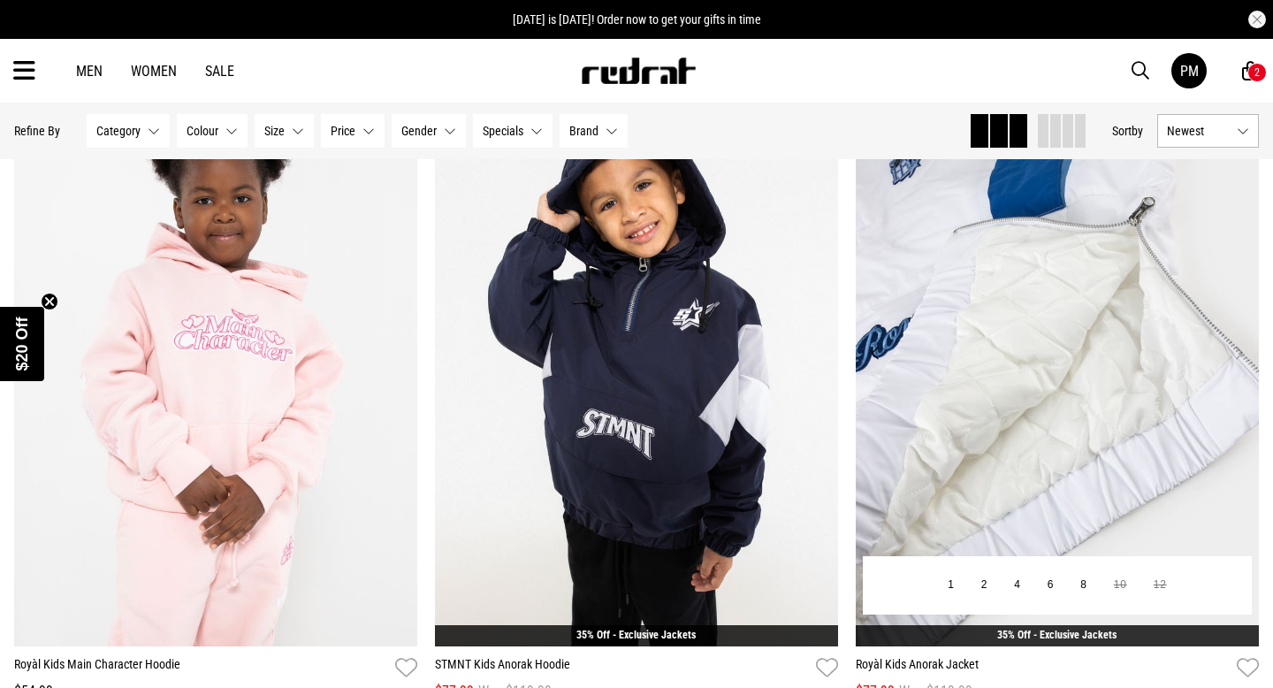
click at [1239, 358] on button "Next" at bounding box center [1239, 352] width 22 height 21
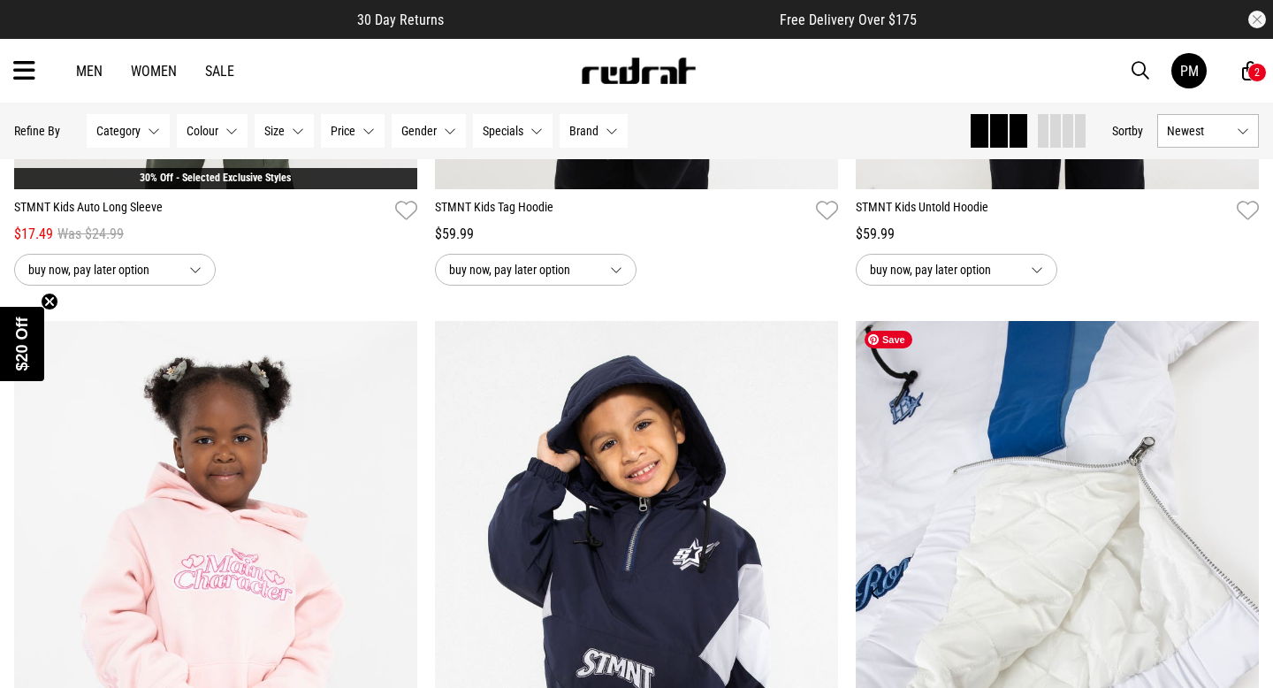
scroll to position [2077, 0]
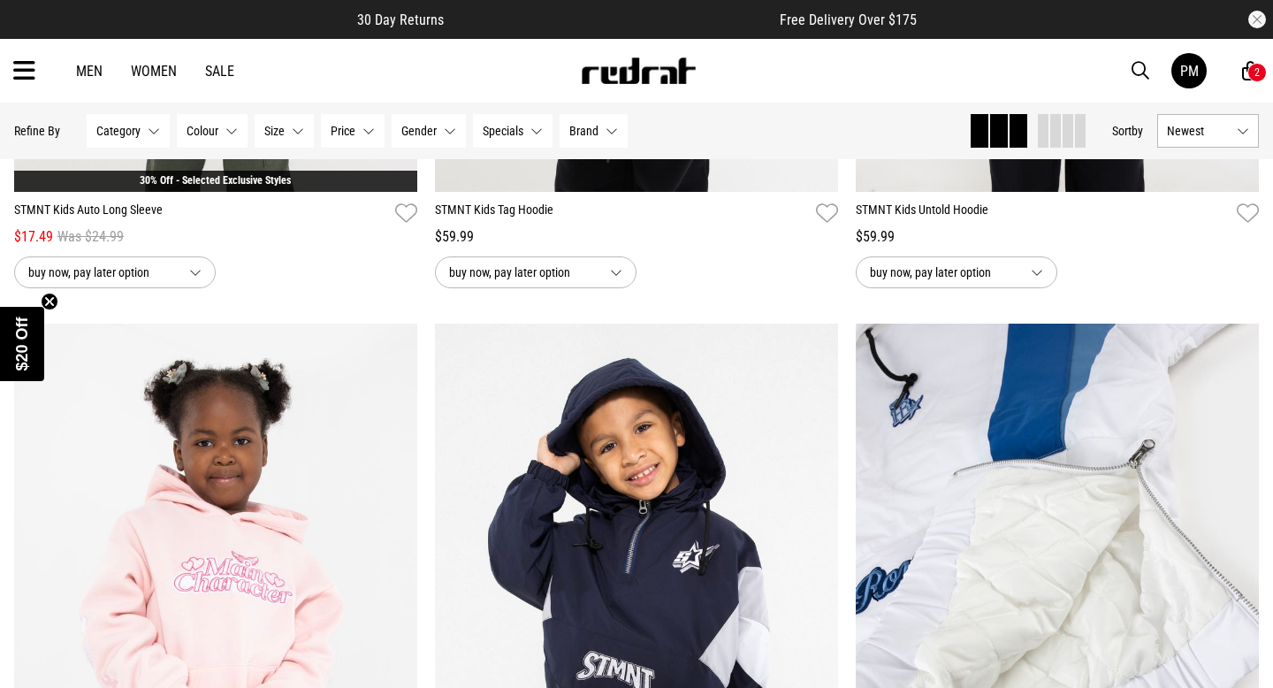
click at [876, 596] on button "Previous" at bounding box center [876, 594] width 22 height 21
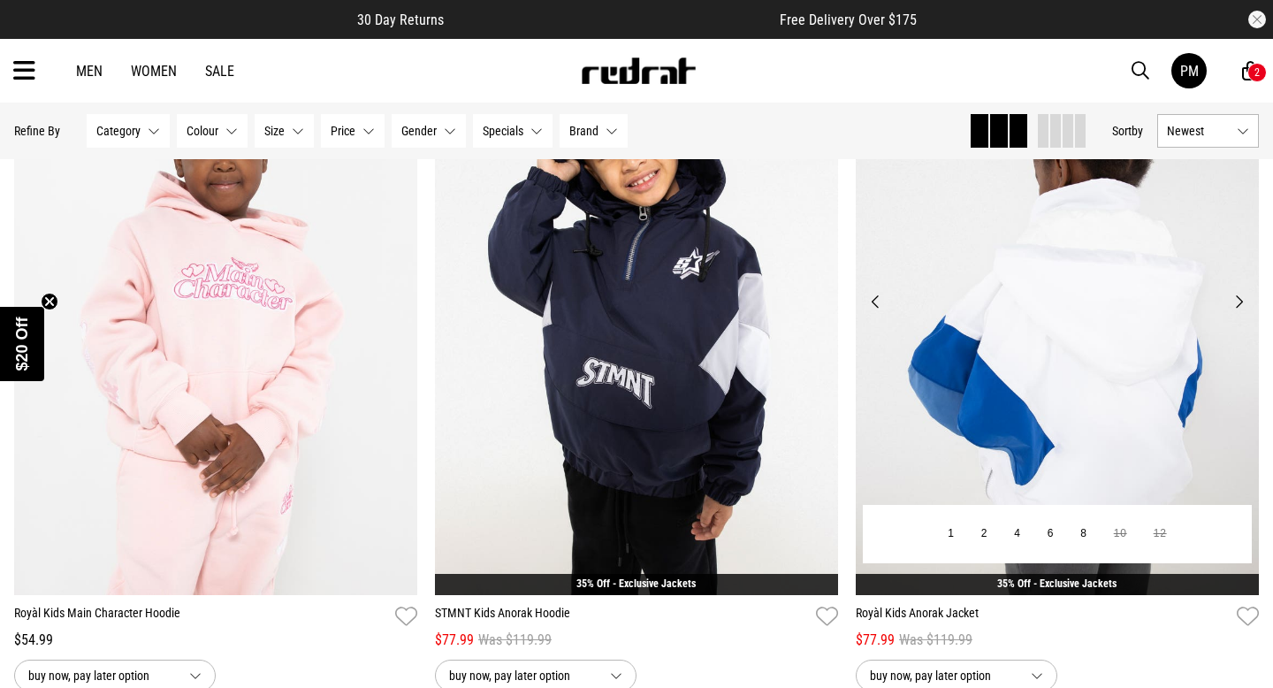
scroll to position [2372, 0]
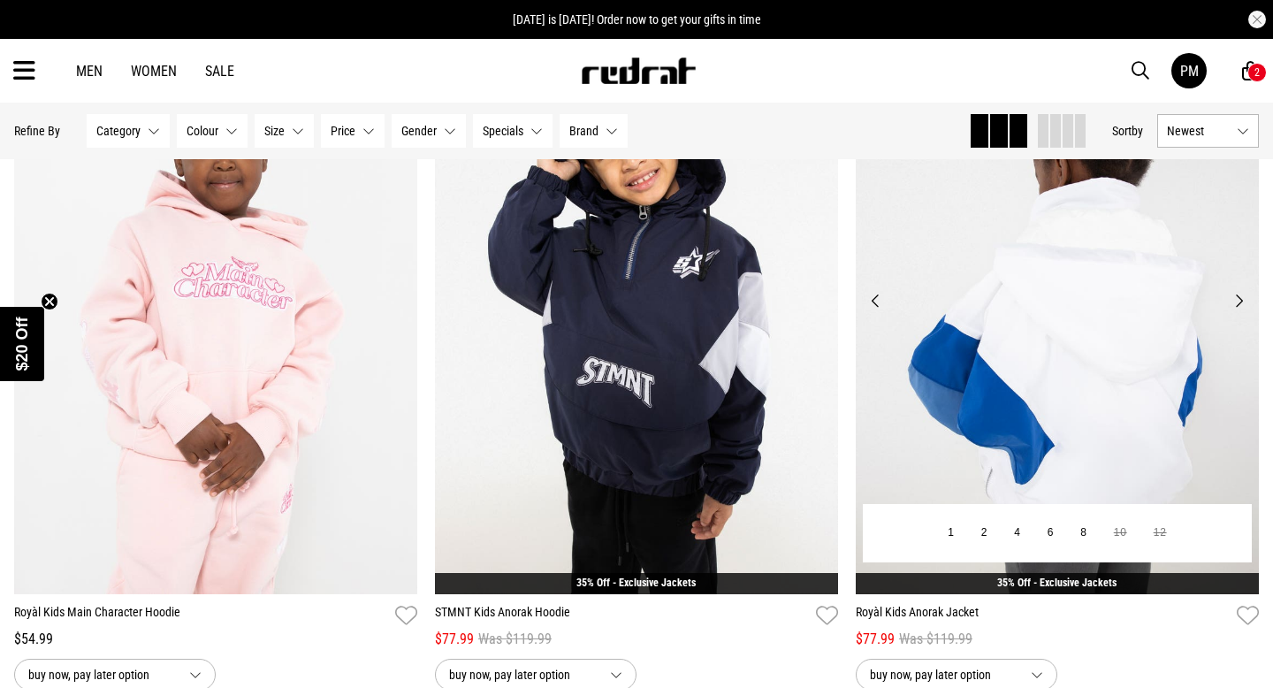
click at [877, 303] on button "Previous" at bounding box center [876, 300] width 22 height 21
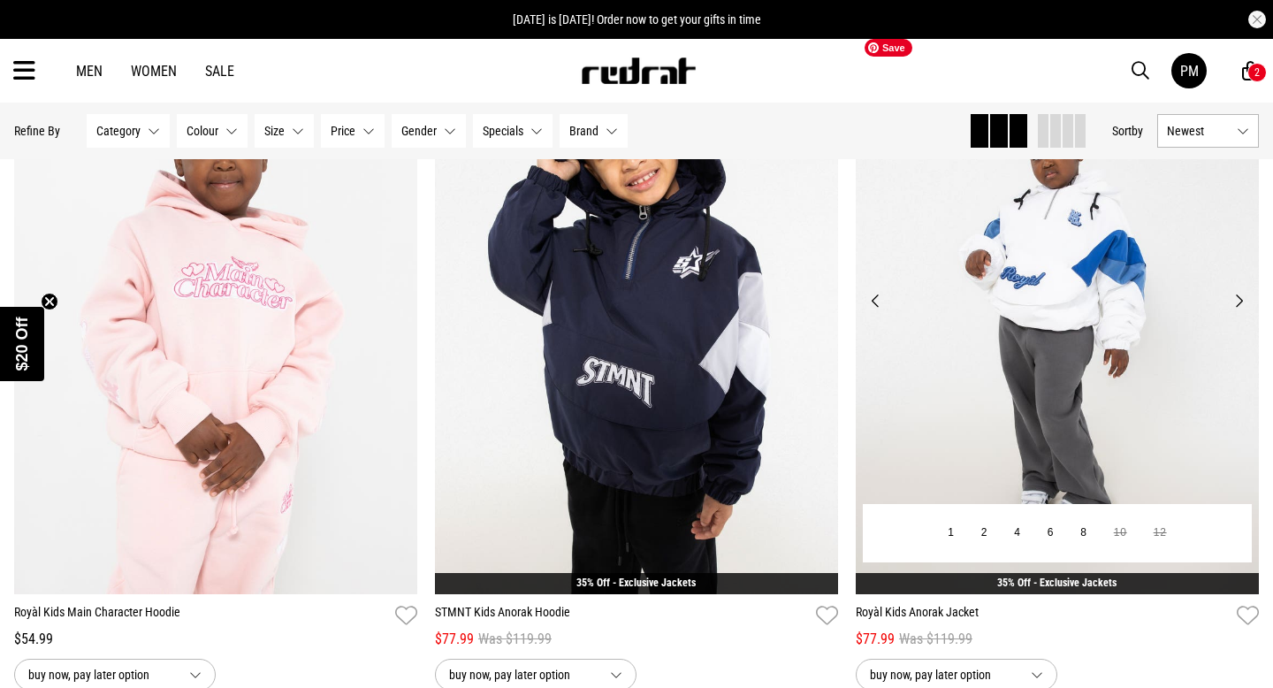
click at [1022, 296] on img at bounding box center [1057, 311] width 403 height 564
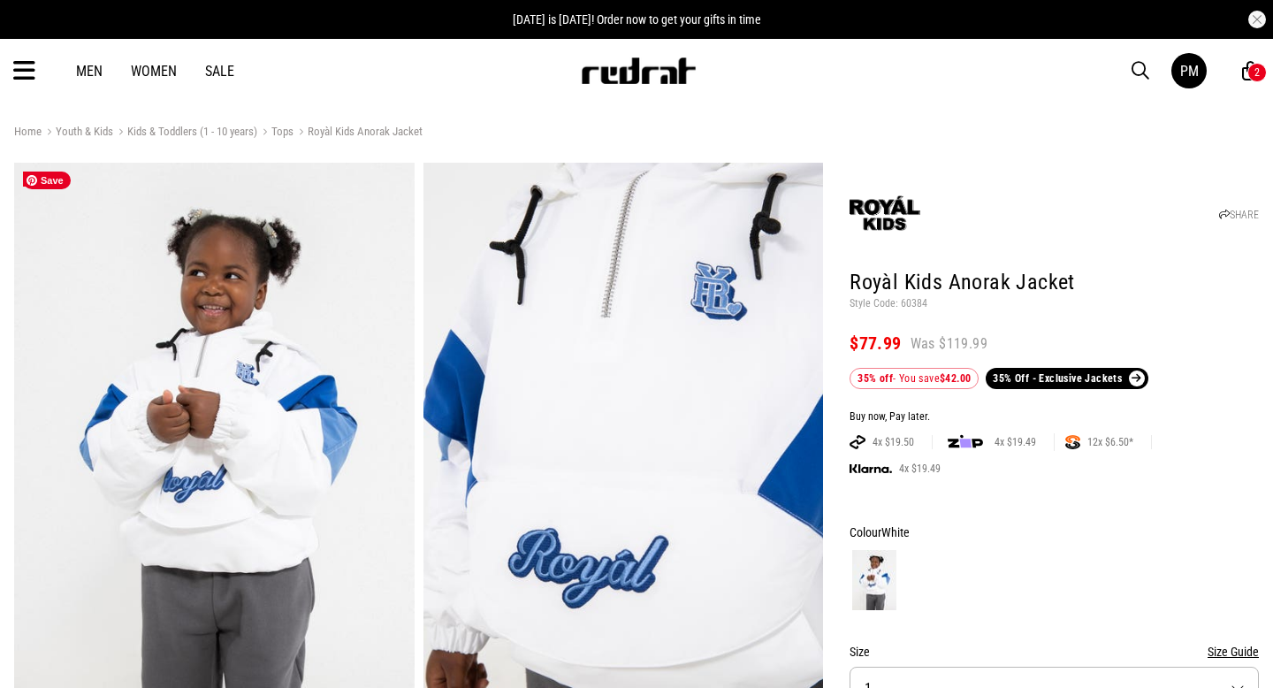
click at [241, 483] on img at bounding box center [214, 439] width 401 height 552
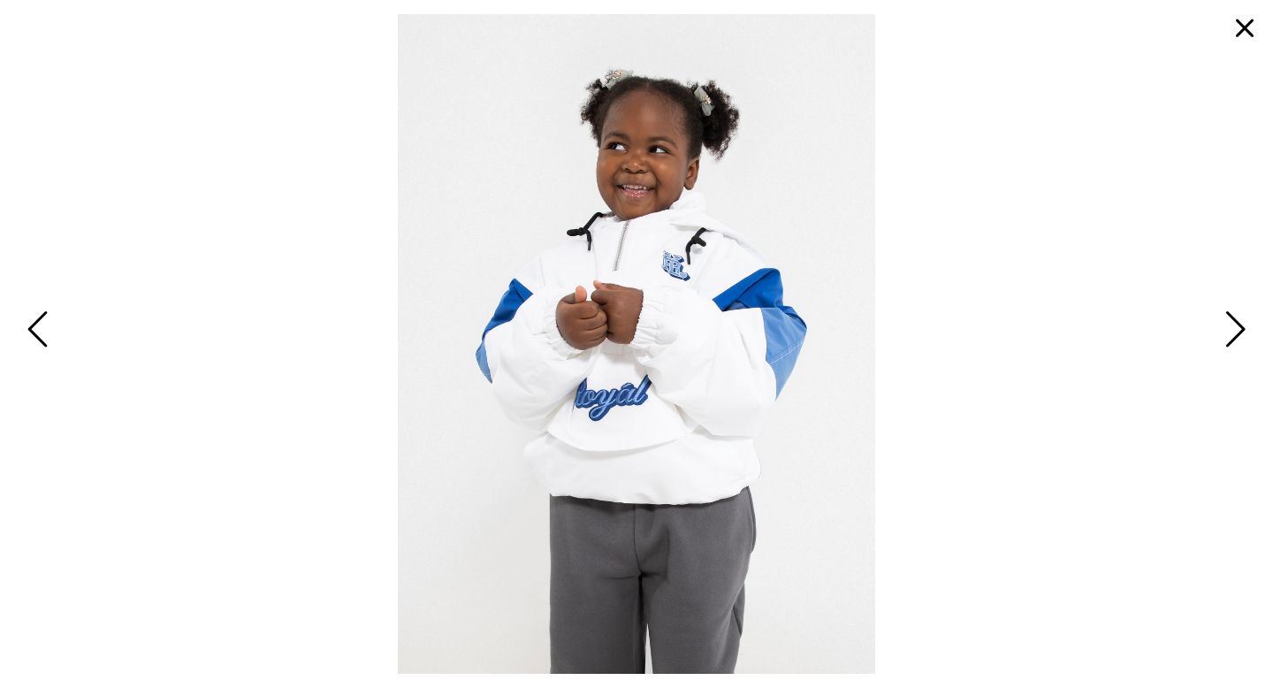
click at [1237, 327] on span "Next" at bounding box center [1232, 330] width 27 height 51
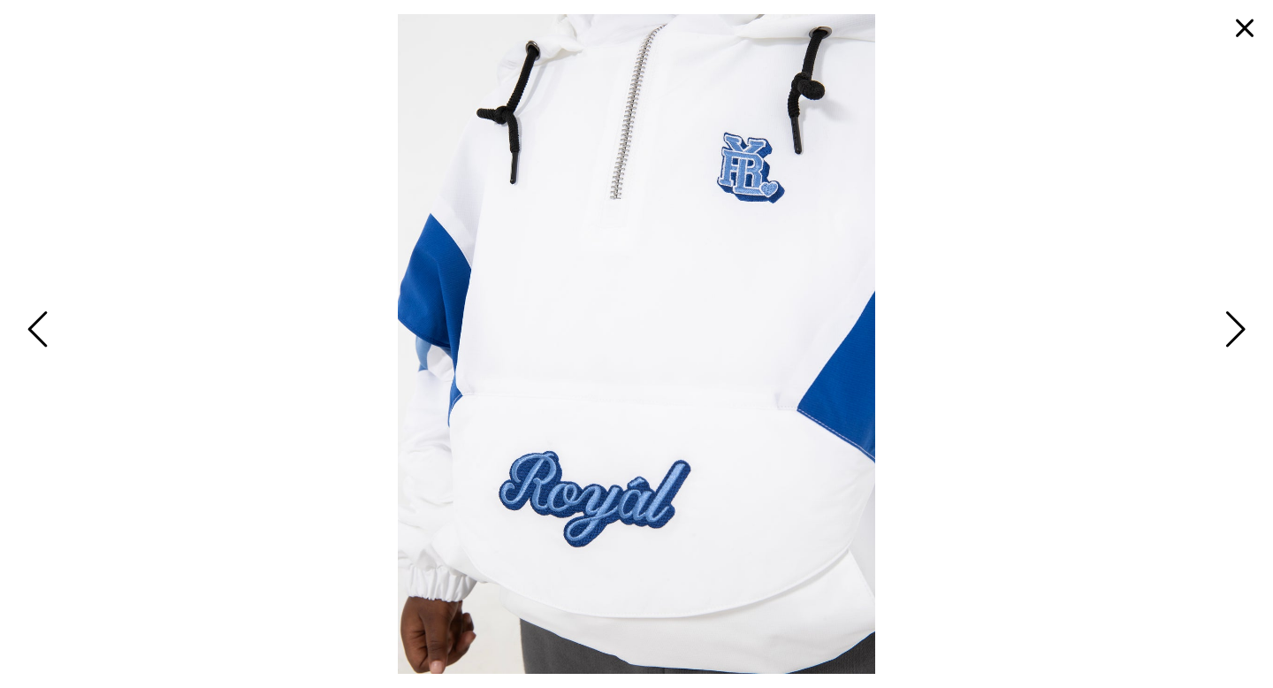
click at [1237, 327] on span "Next" at bounding box center [1232, 330] width 27 height 51
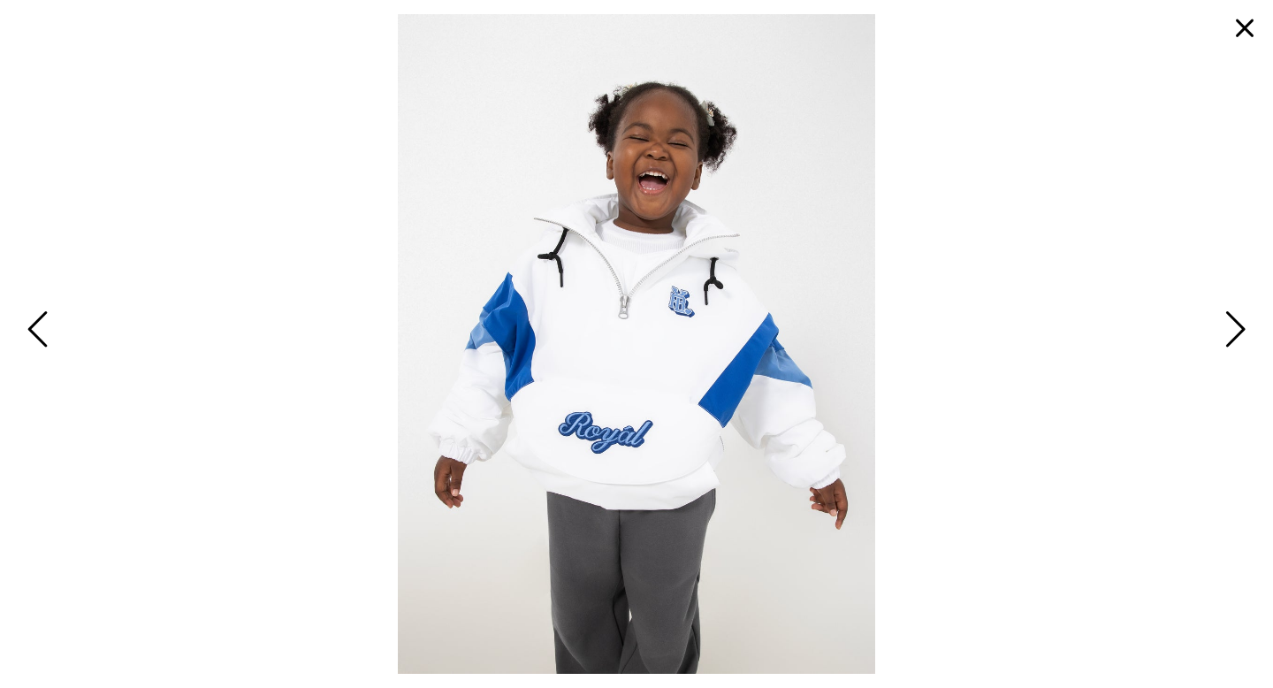
click at [1237, 327] on span "Next" at bounding box center [1232, 330] width 27 height 51
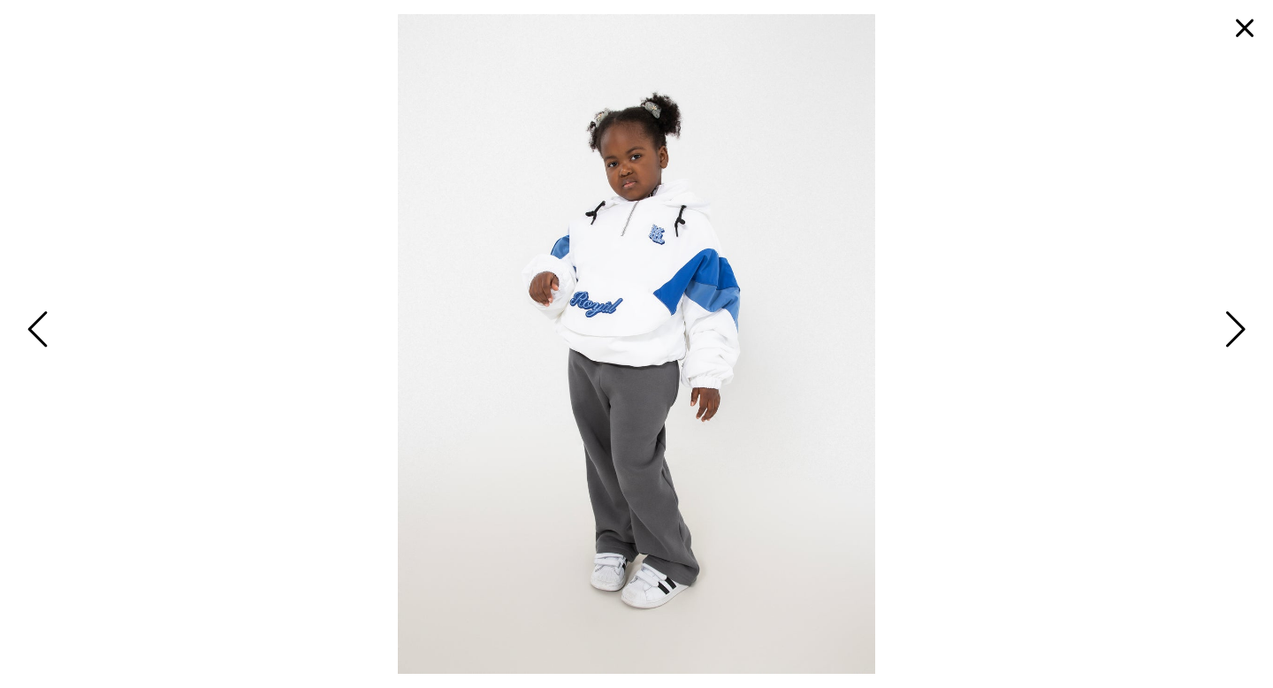
click at [1241, 30] on button "button" at bounding box center [1245, 28] width 42 height 42
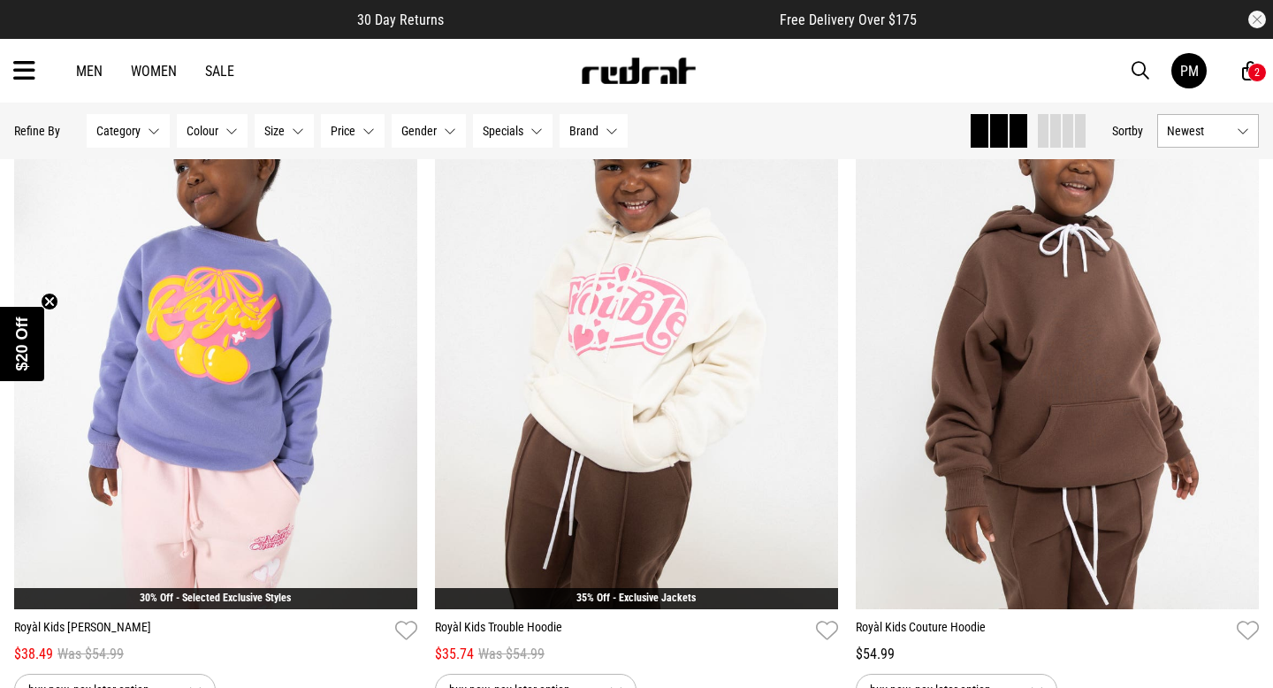
scroll to position [961, 0]
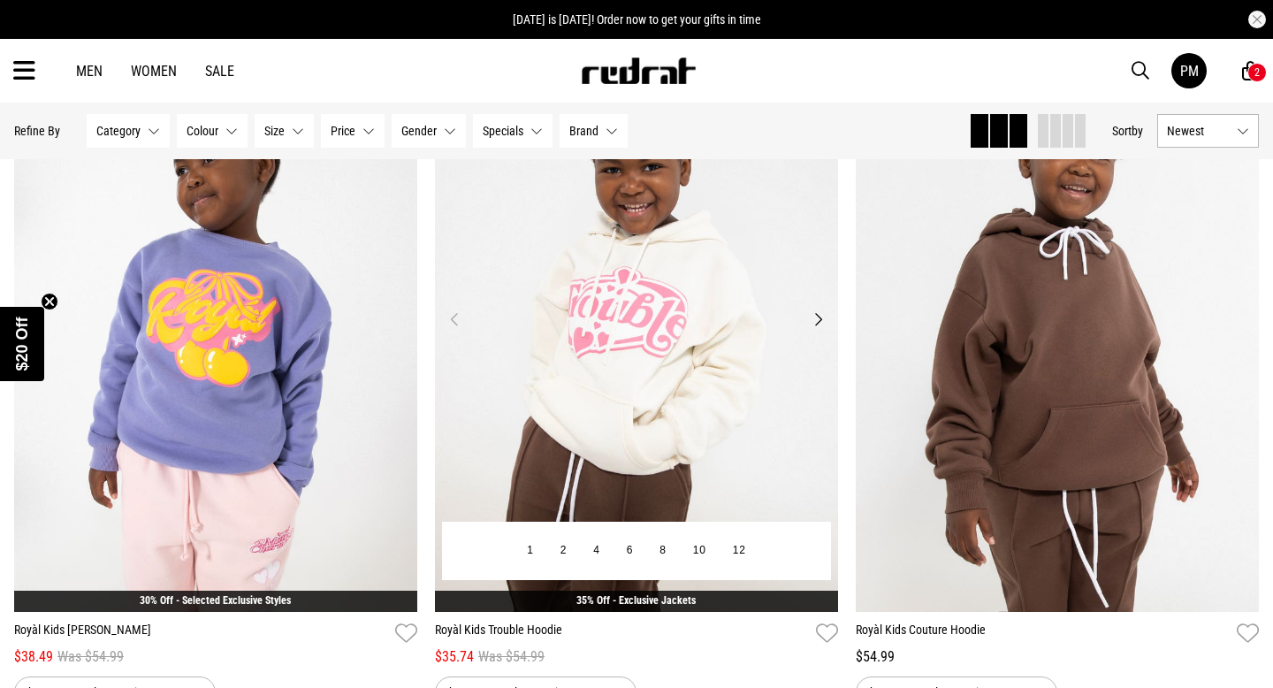
click at [819, 322] on button "Next" at bounding box center [818, 319] width 22 height 21
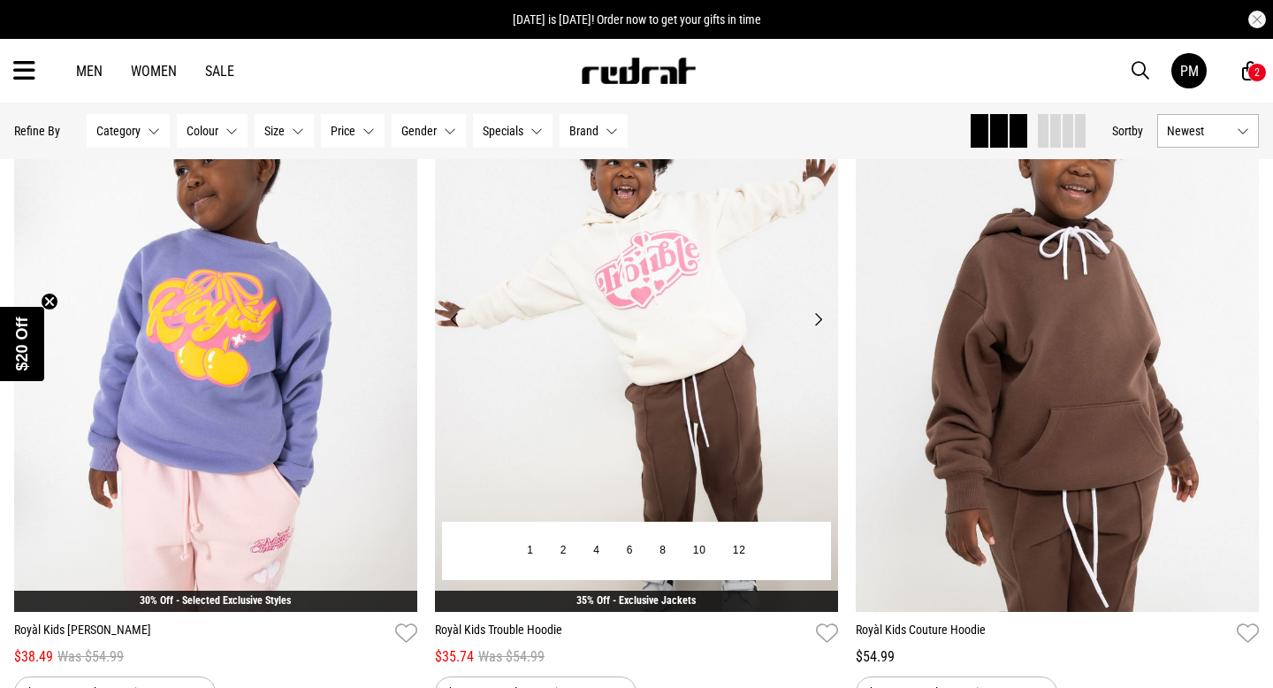
click at [819, 322] on button "Next" at bounding box center [818, 319] width 22 height 21
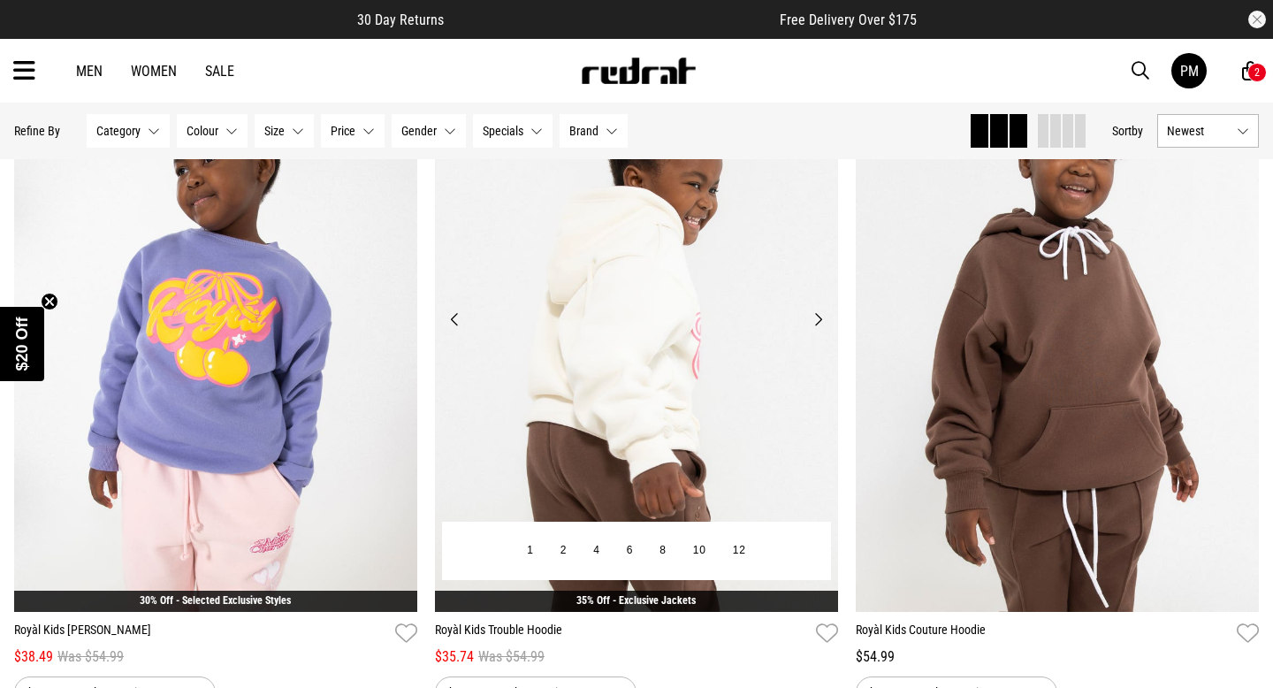
click at [819, 322] on button "Next" at bounding box center [818, 319] width 22 height 21
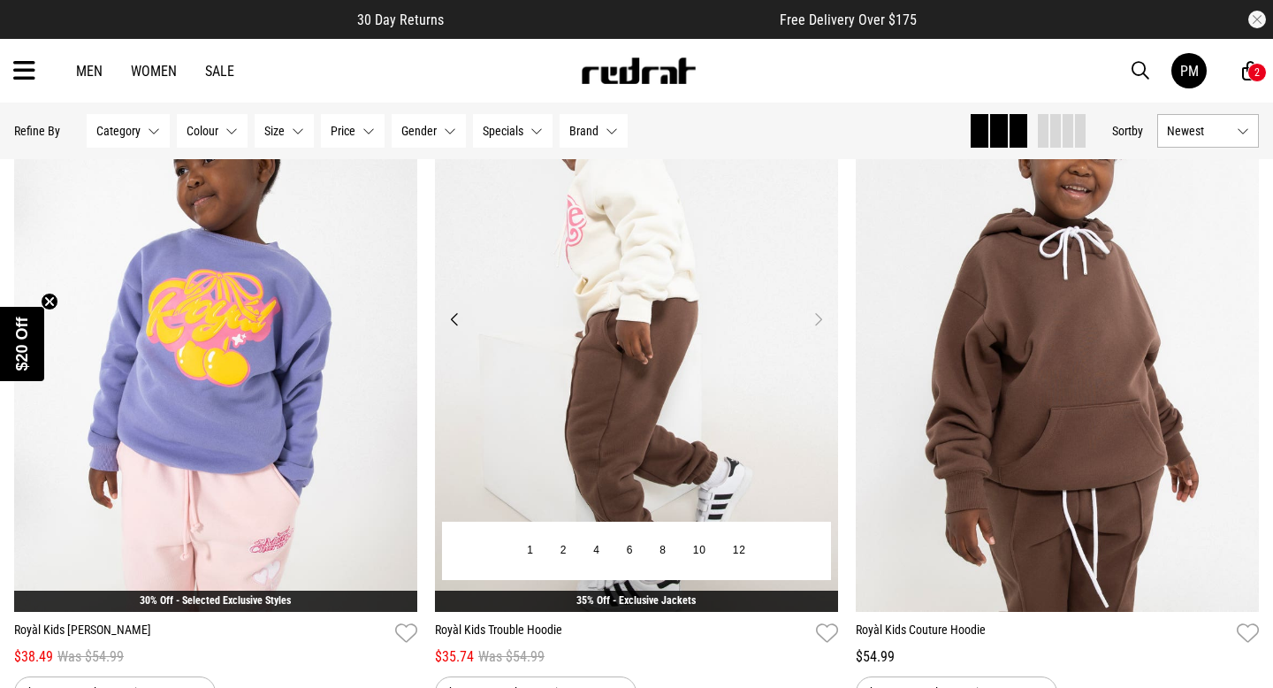
click at [819, 322] on button "Next" at bounding box center [818, 319] width 22 height 21
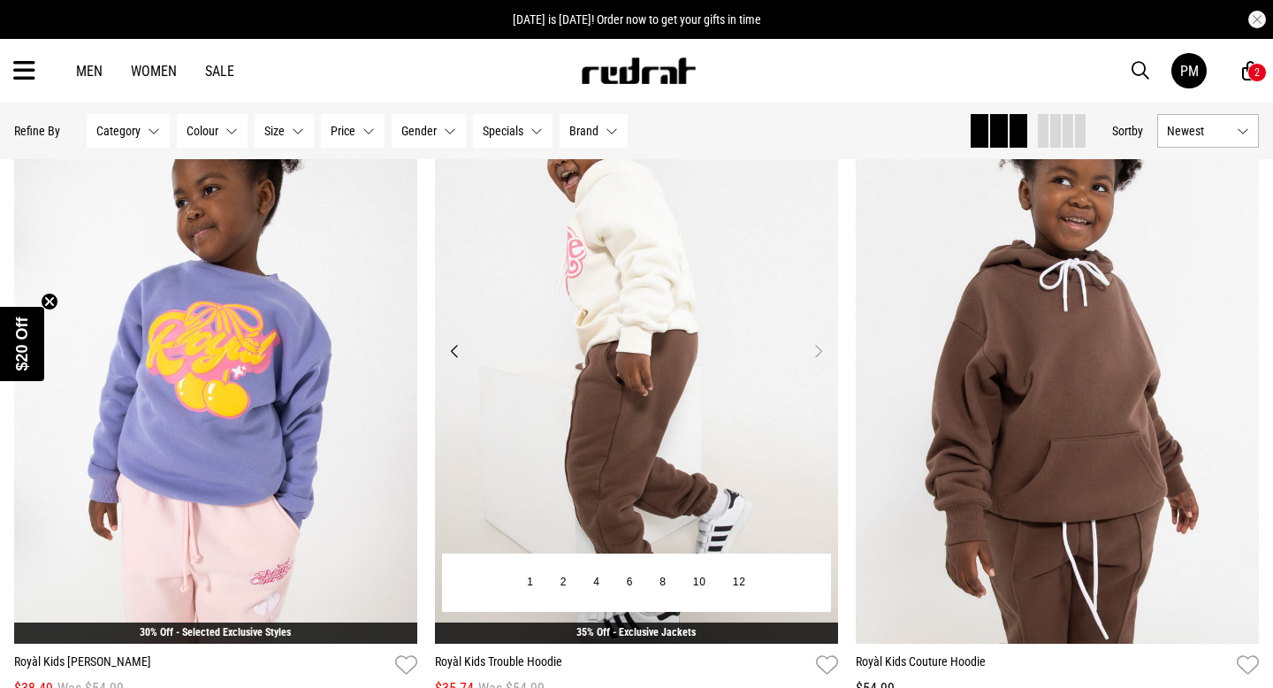
scroll to position [928, 0]
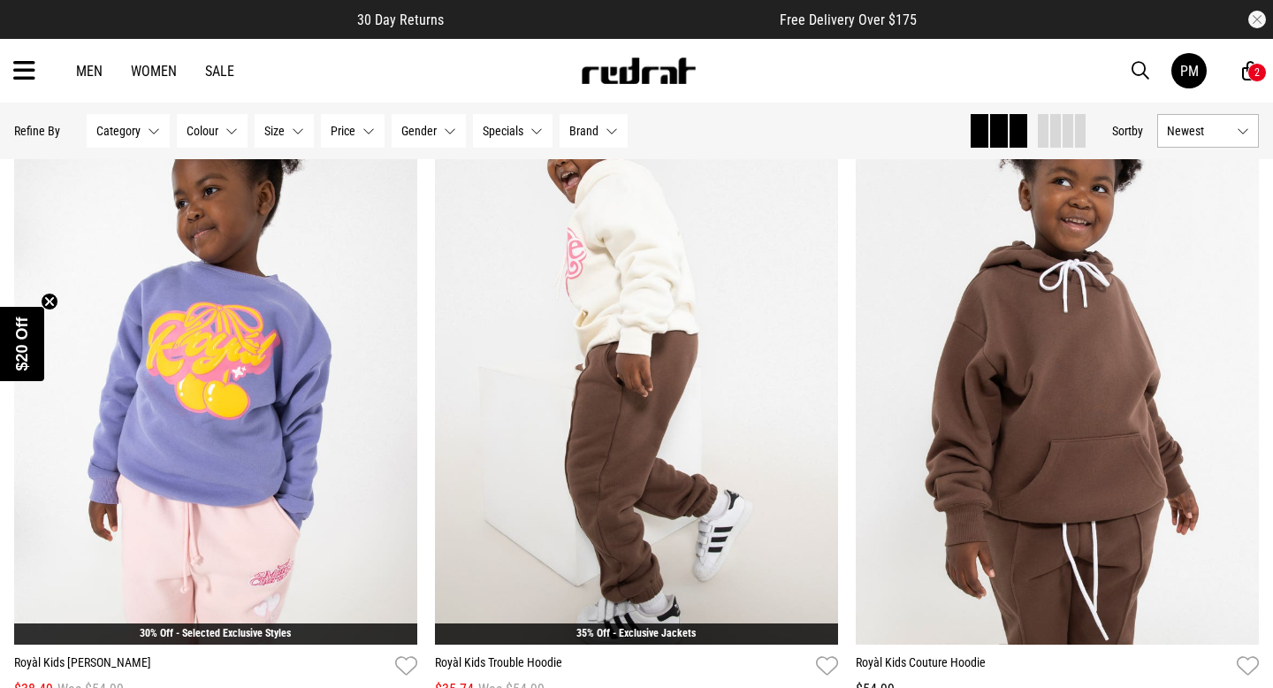
click at [27, 74] on icon at bounding box center [24, 71] width 22 height 29
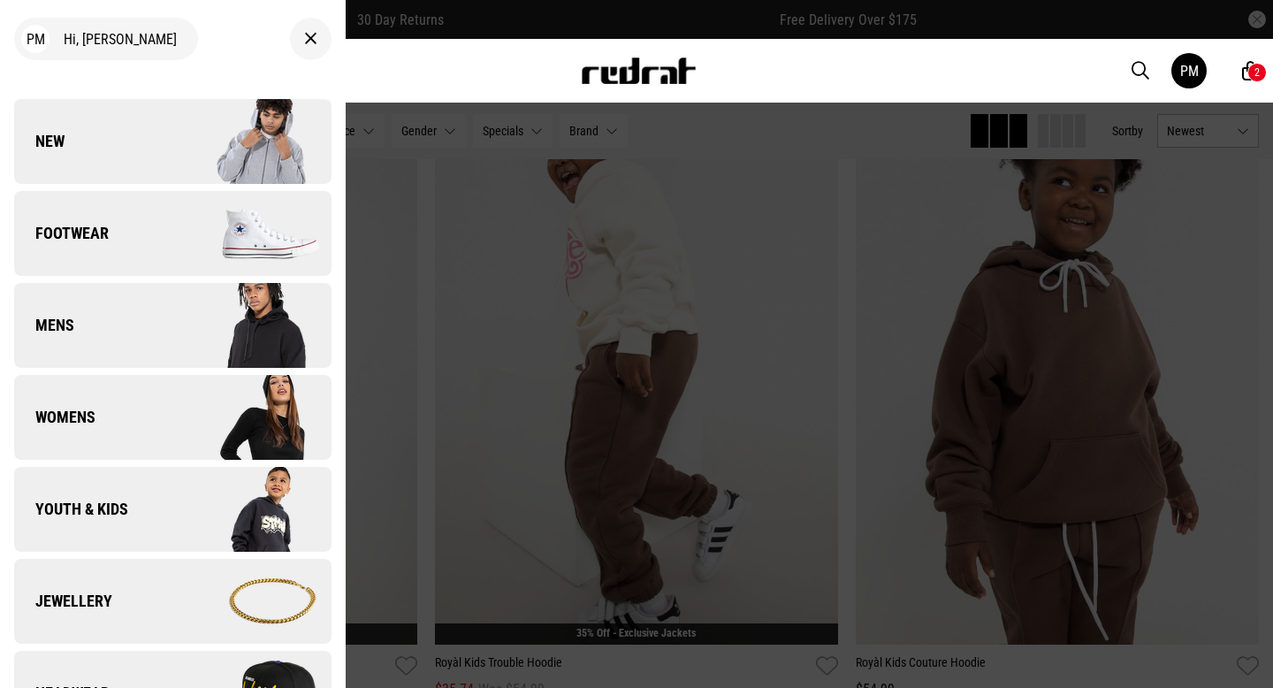
click at [133, 512] on link "Youth & Kids" at bounding box center [172, 509] width 317 height 85
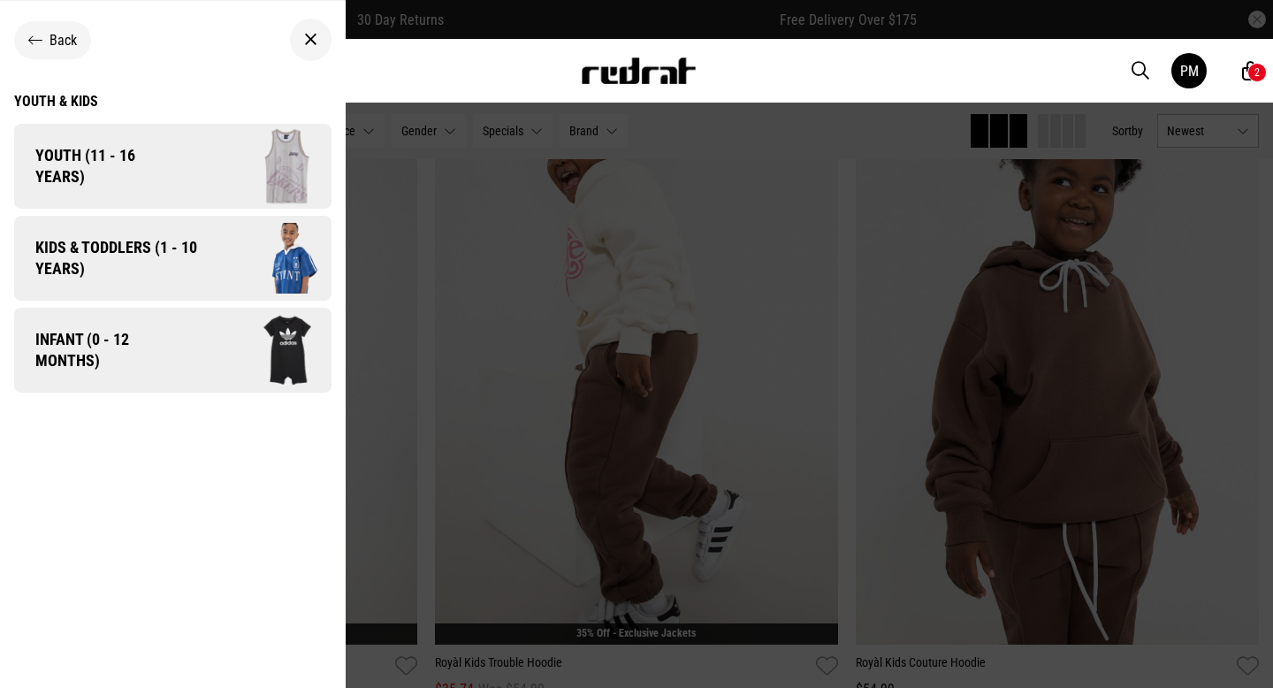
click at [218, 275] on img at bounding box center [269, 258] width 126 height 70
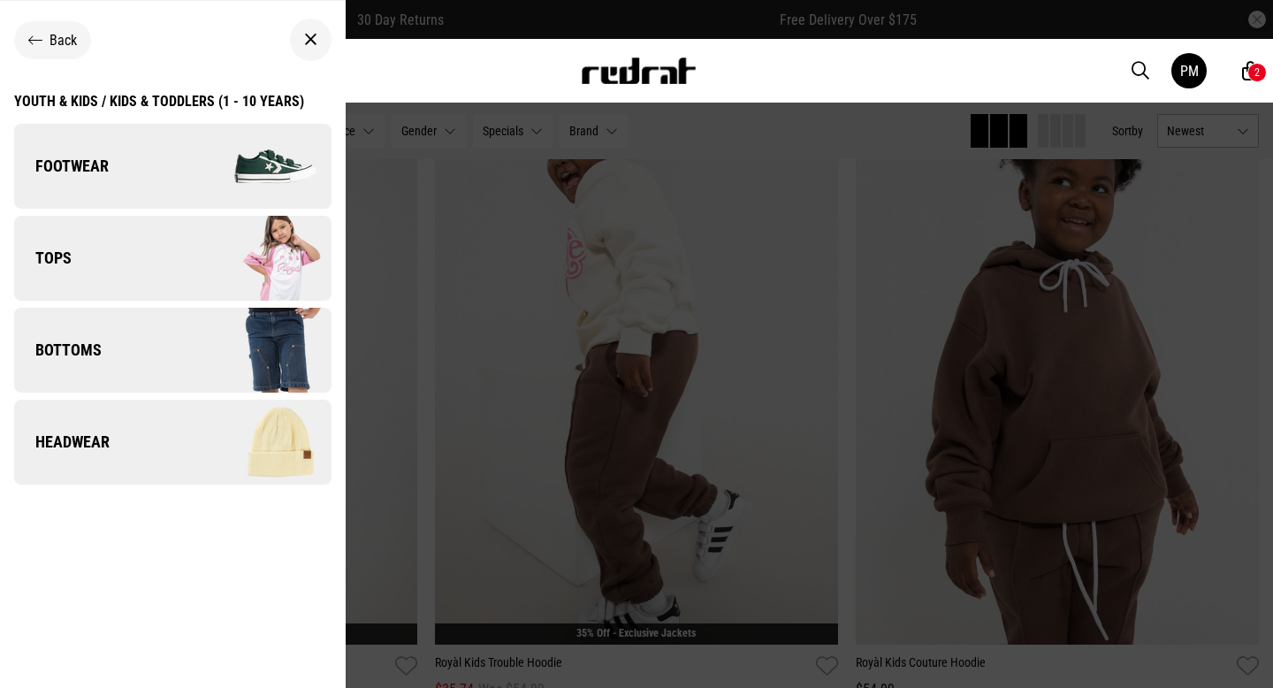
click at [199, 355] on img at bounding box center [251, 350] width 158 height 88
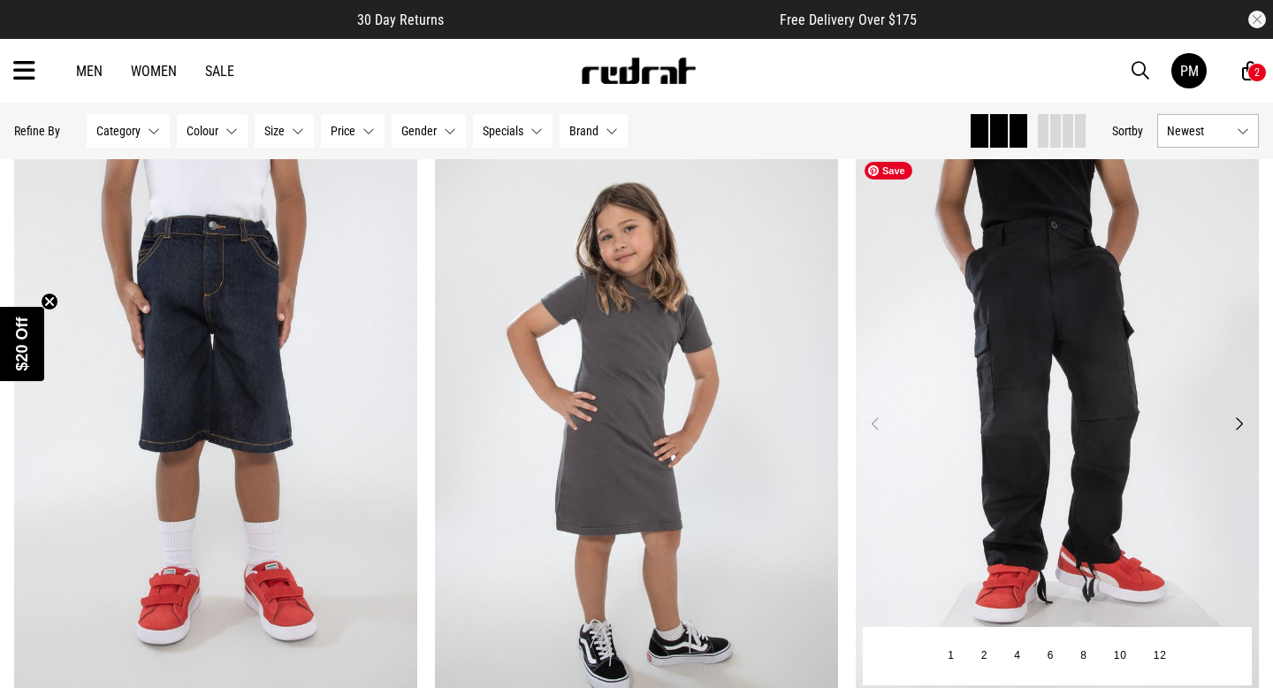
scroll to position [2245, 0]
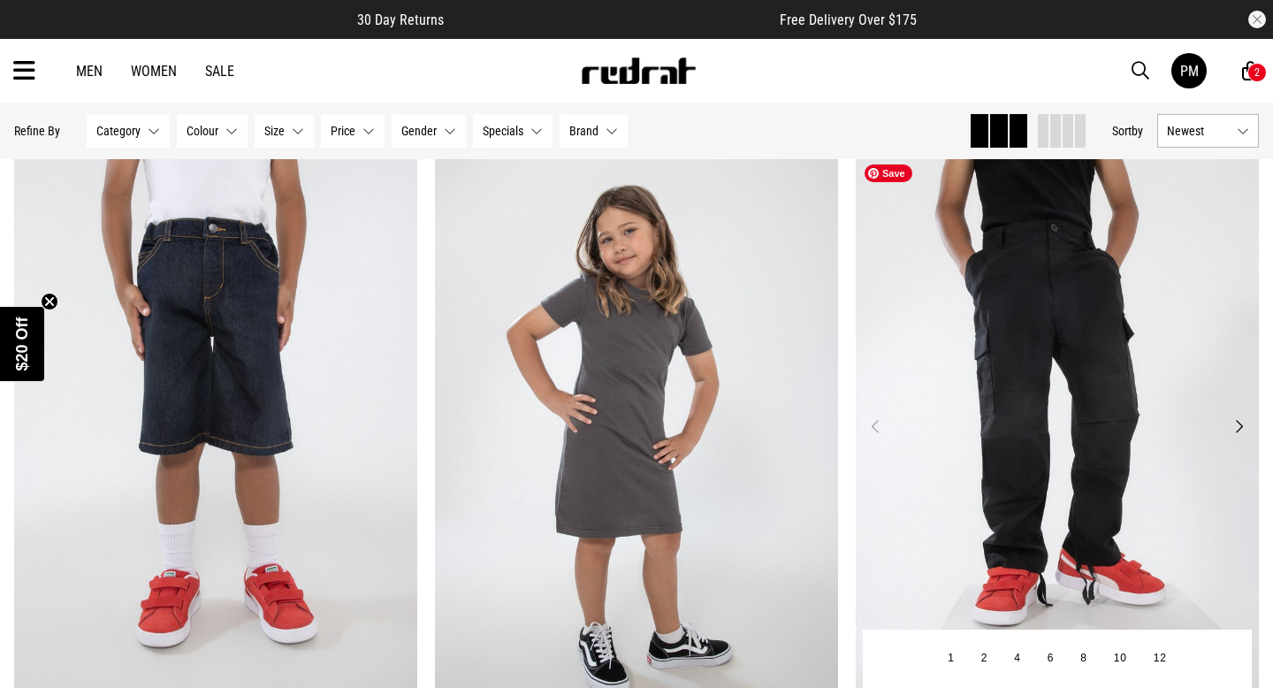
click at [1109, 359] on img at bounding box center [1057, 437] width 403 height 564
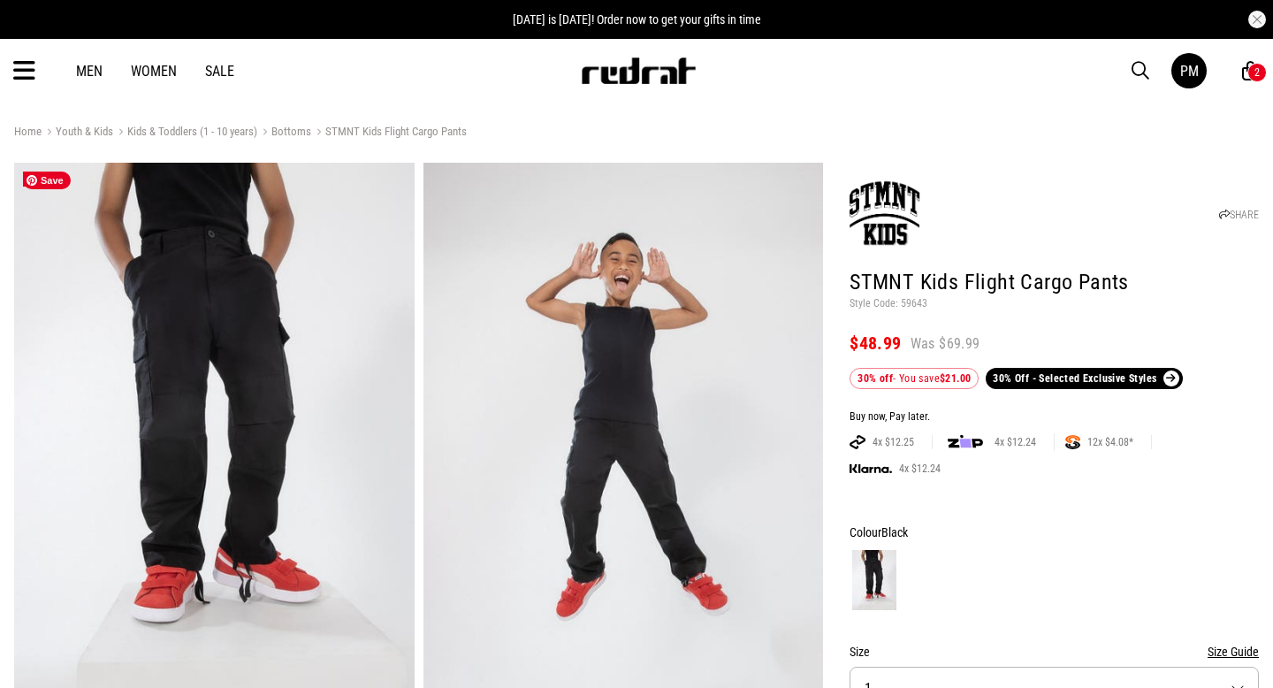
click at [120, 289] on img at bounding box center [214, 439] width 401 height 552
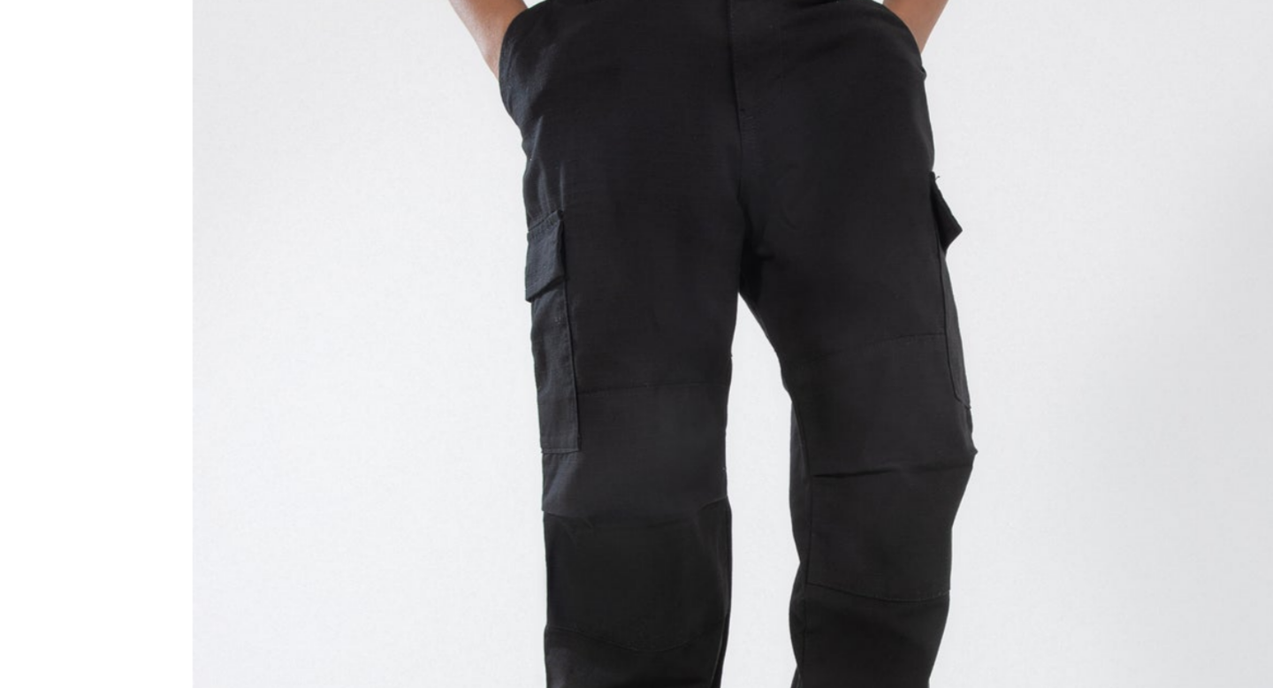
drag, startPoint x: 634, startPoint y: 174, endPoint x: 644, endPoint y: 260, distance: 86.3
click at [644, 260] on img at bounding box center [637, 344] width 478 height 660
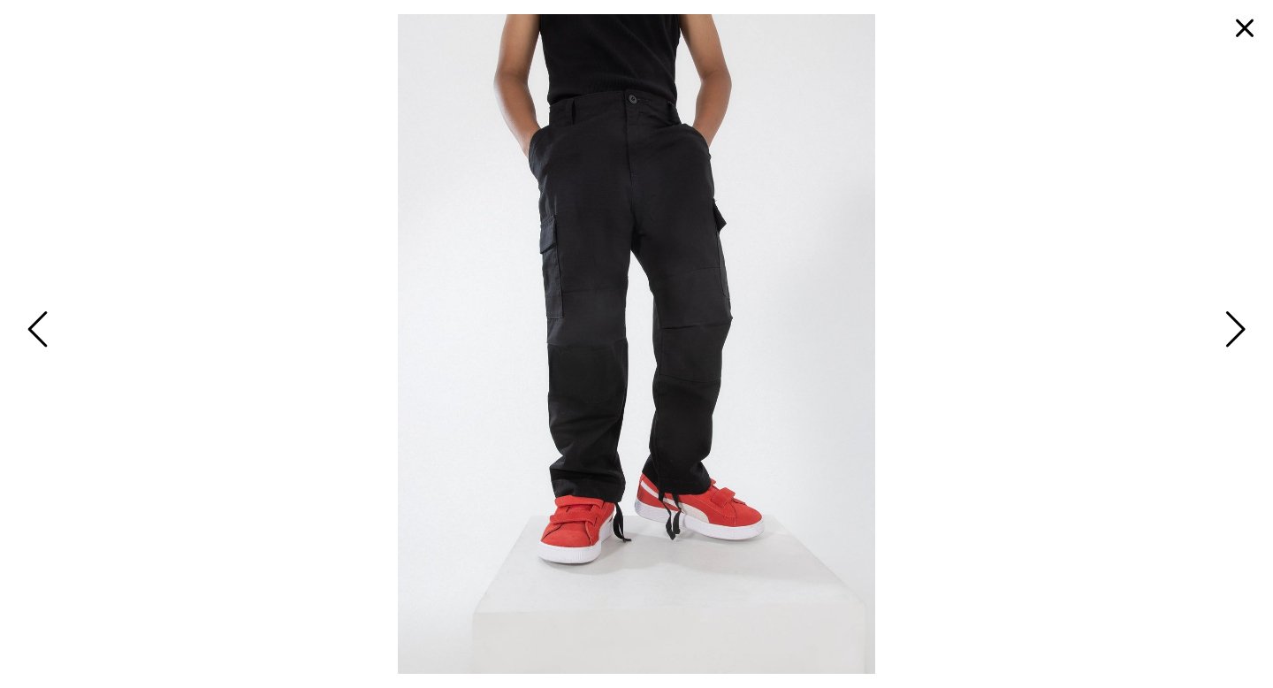
click at [1246, 27] on button "button" at bounding box center [1245, 28] width 42 height 42
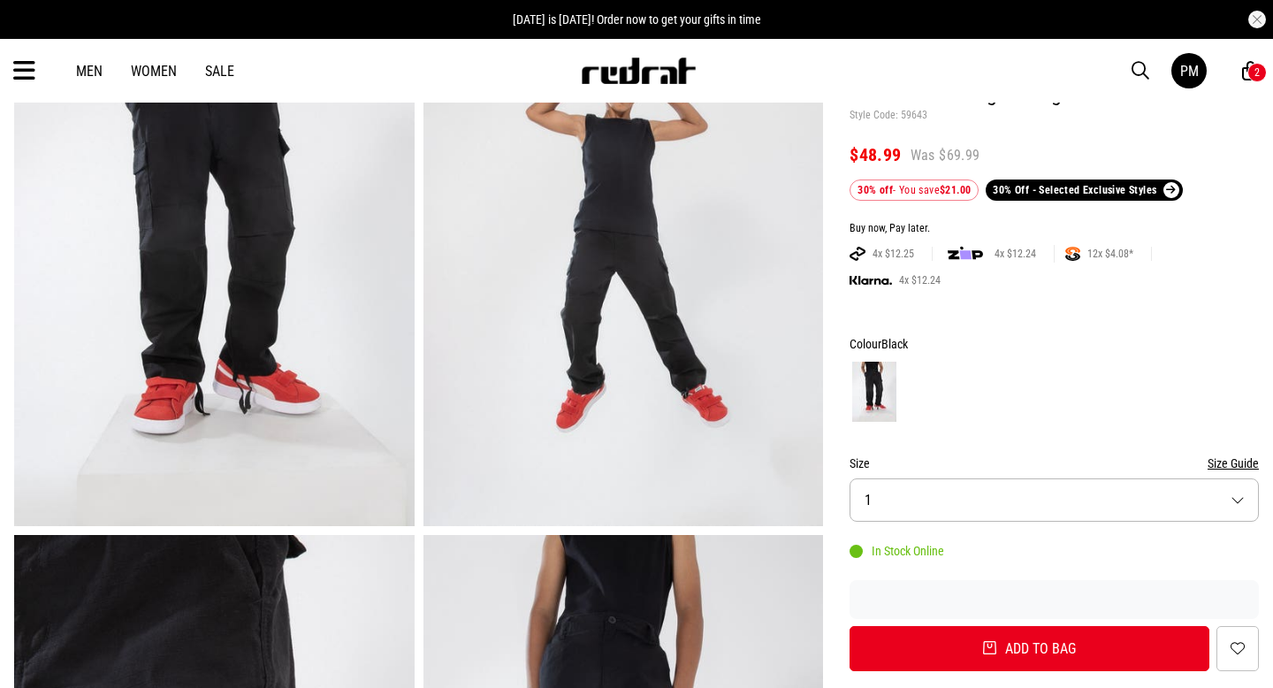
click at [1229, 502] on button "Size 1" at bounding box center [1054, 499] width 409 height 43
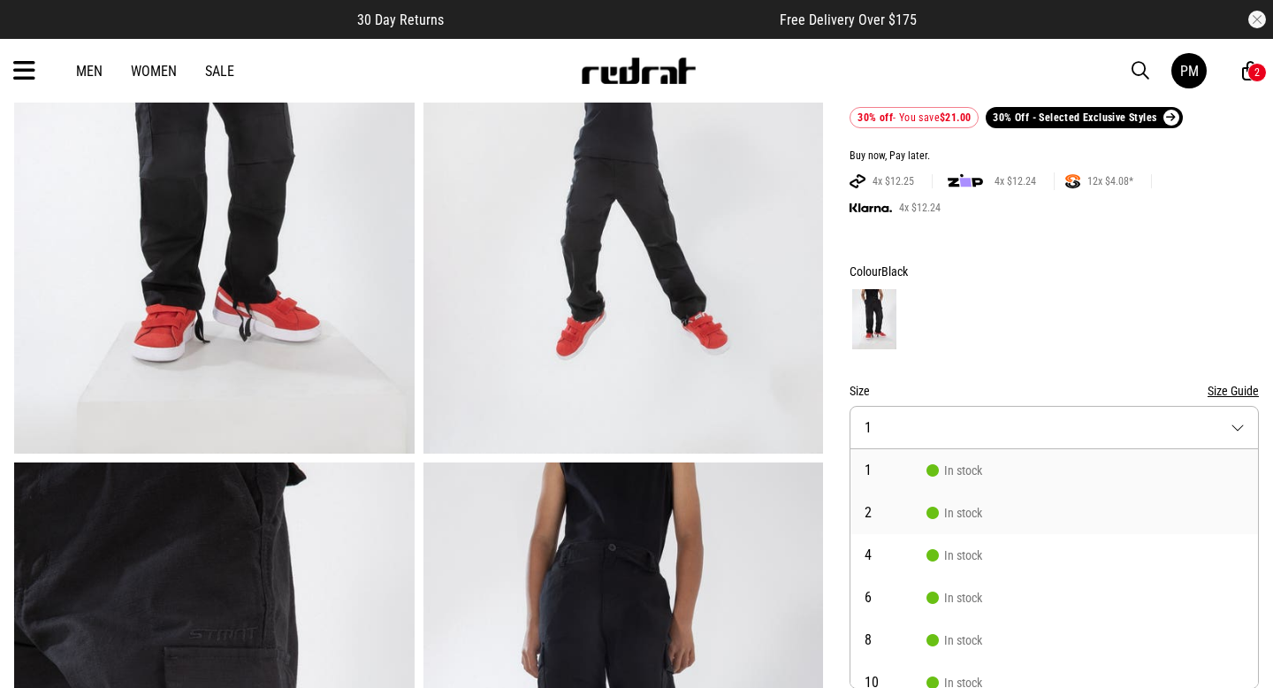
scroll to position [58, 0]
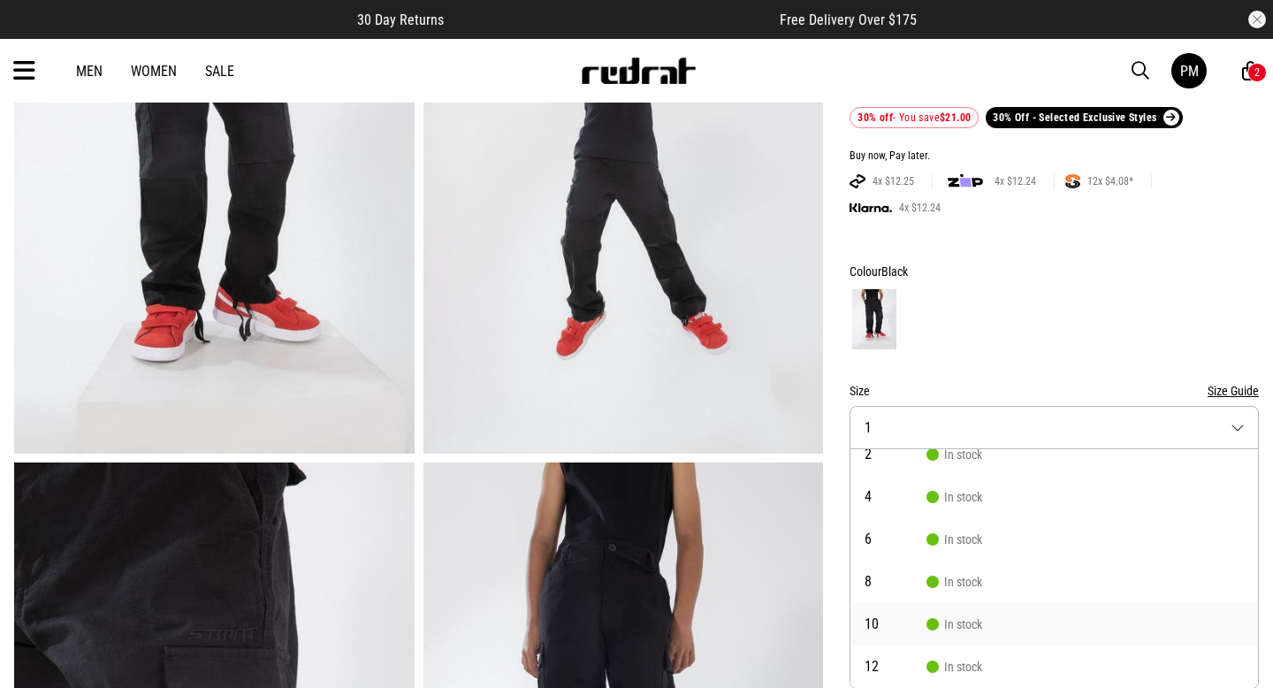
click at [972, 633] on li "10 In stock" at bounding box center [1055, 624] width 408 height 42
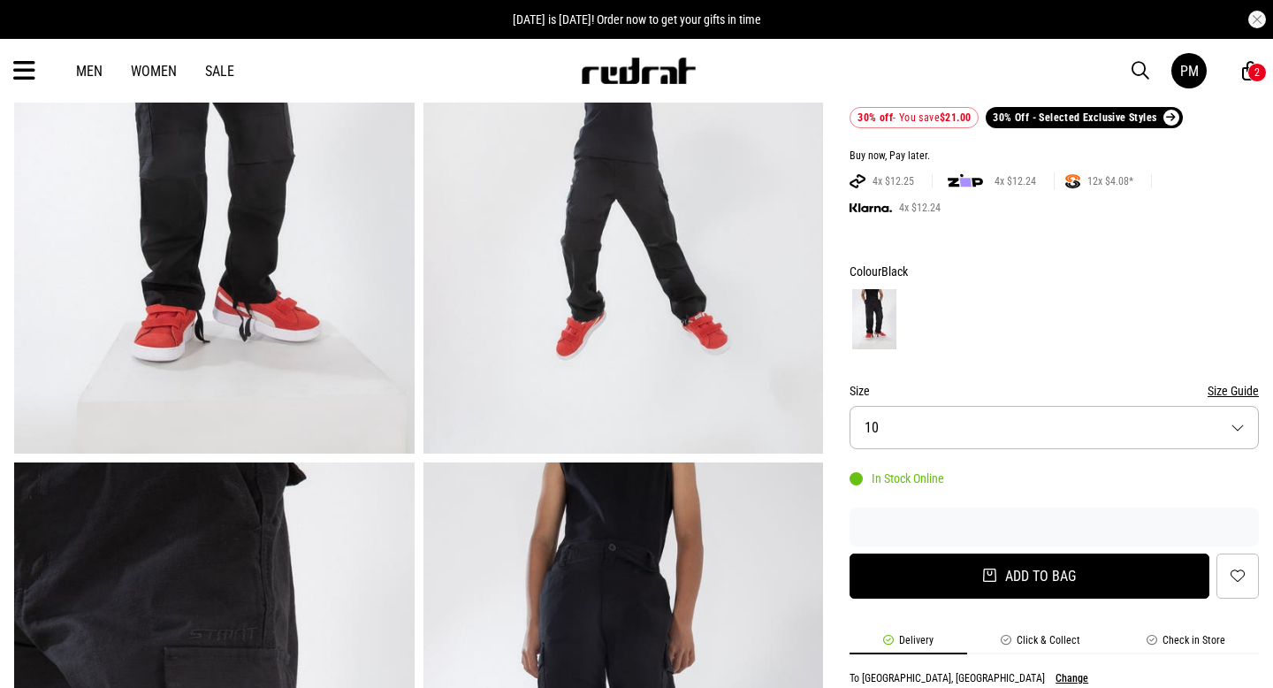
click at [1020, 578] on button "Add to bag" at bounding box center [1030, 576] width 360 height 45
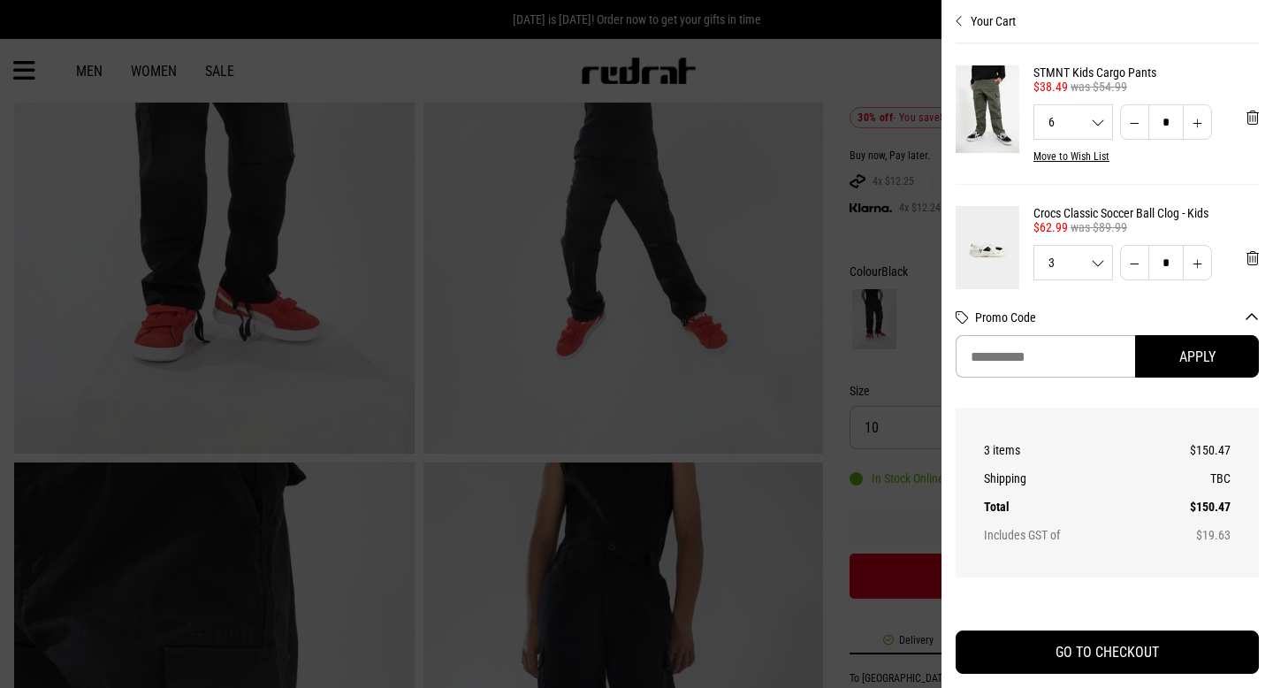
click at [899, 237] on div at bounding box center [636, 344] width 1273 height 688
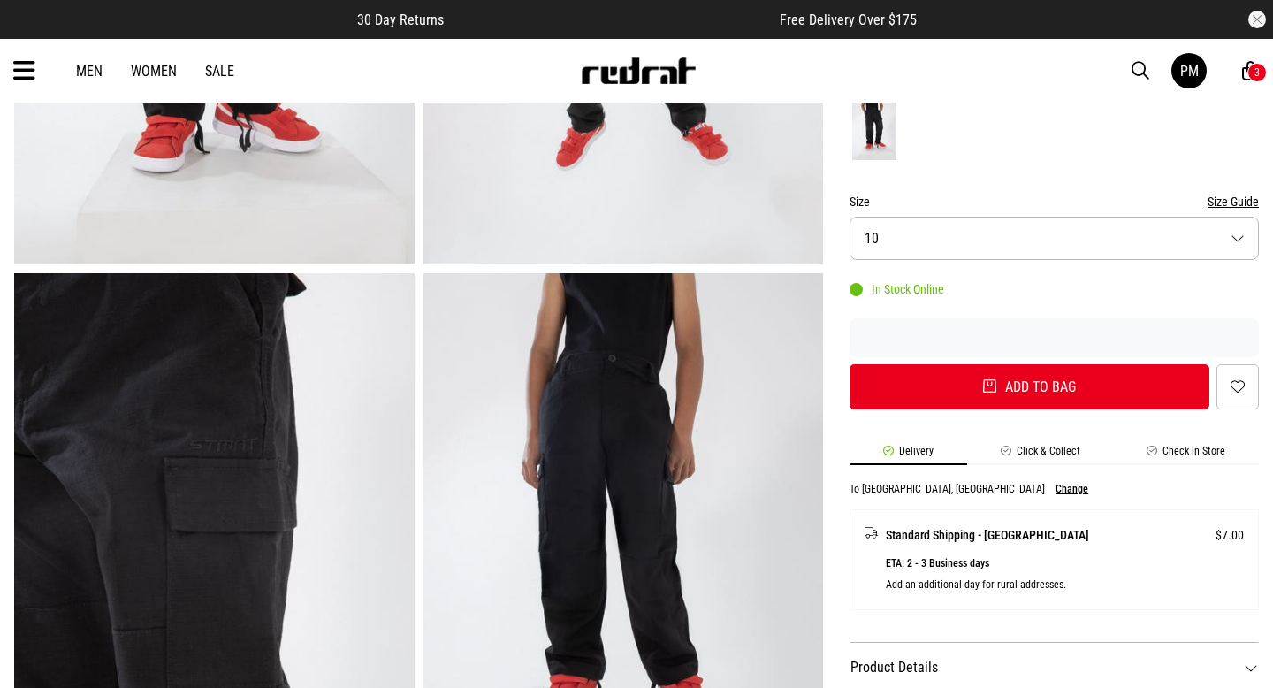
scroll to position [499, 0]
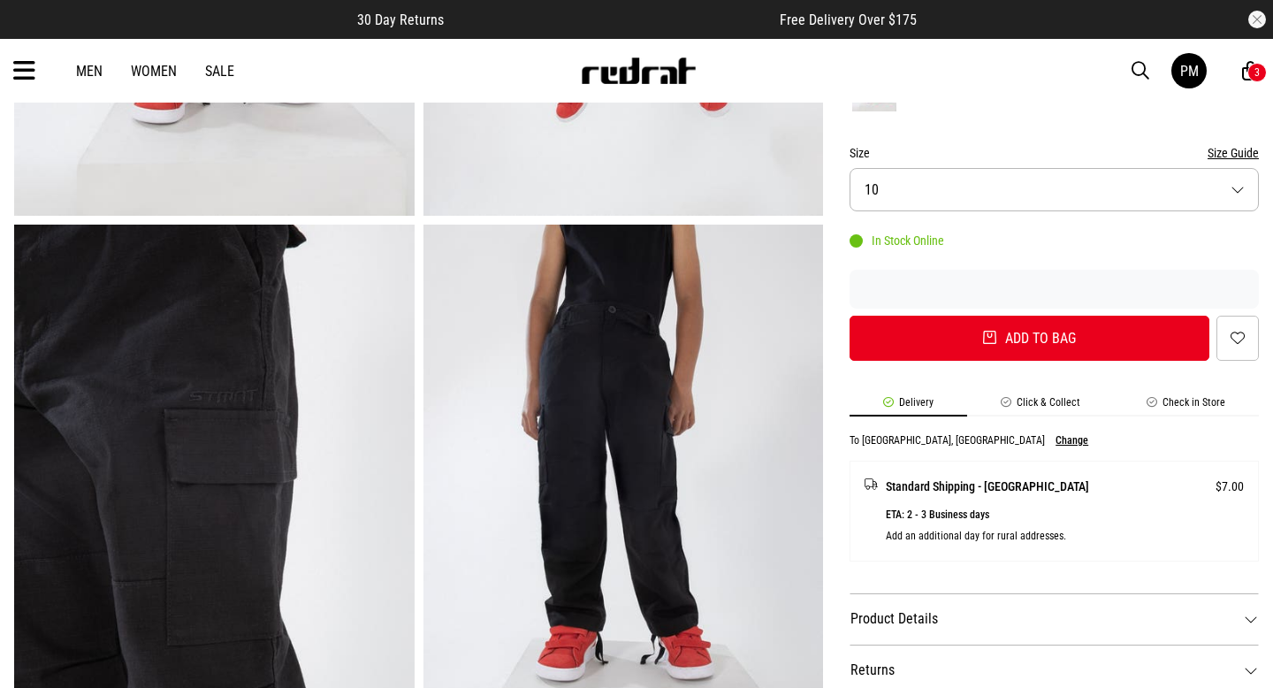
click at [1239, 199] on button "Size 10" at bounding box center [1054, 189] width 409 height 43
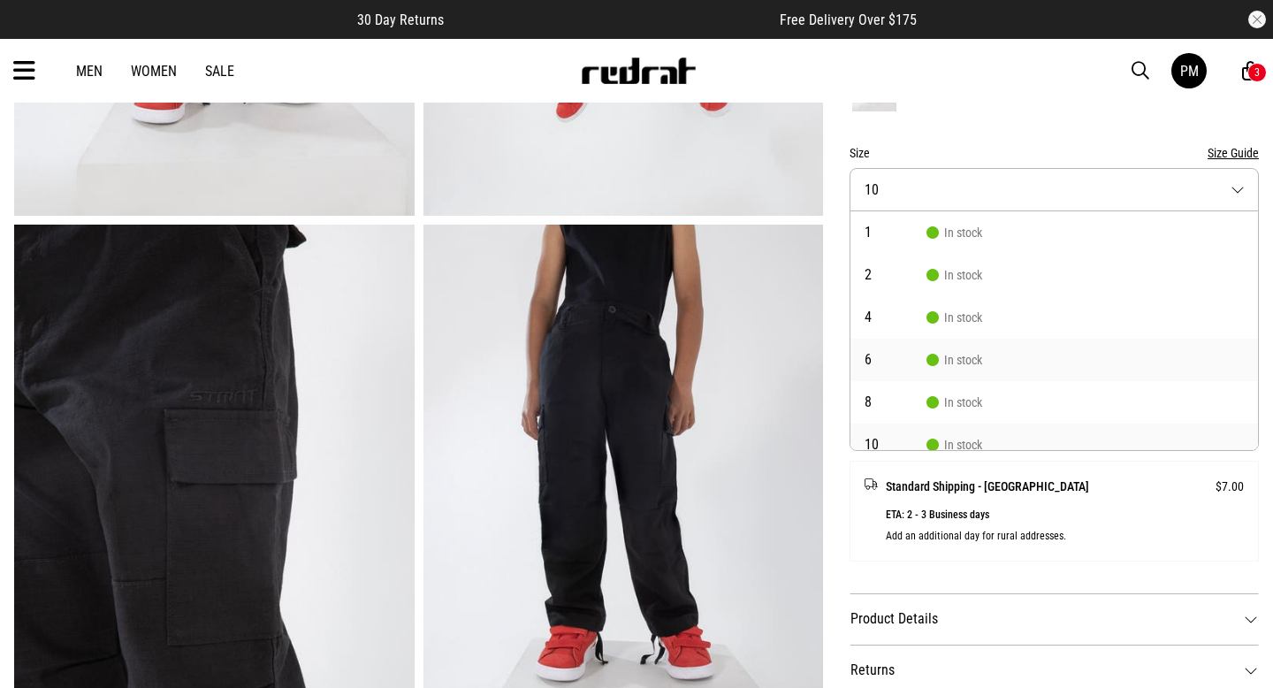
click at [974, 370] on li "6 In stock" at bounding box center [1055, 360] width 408 height 42
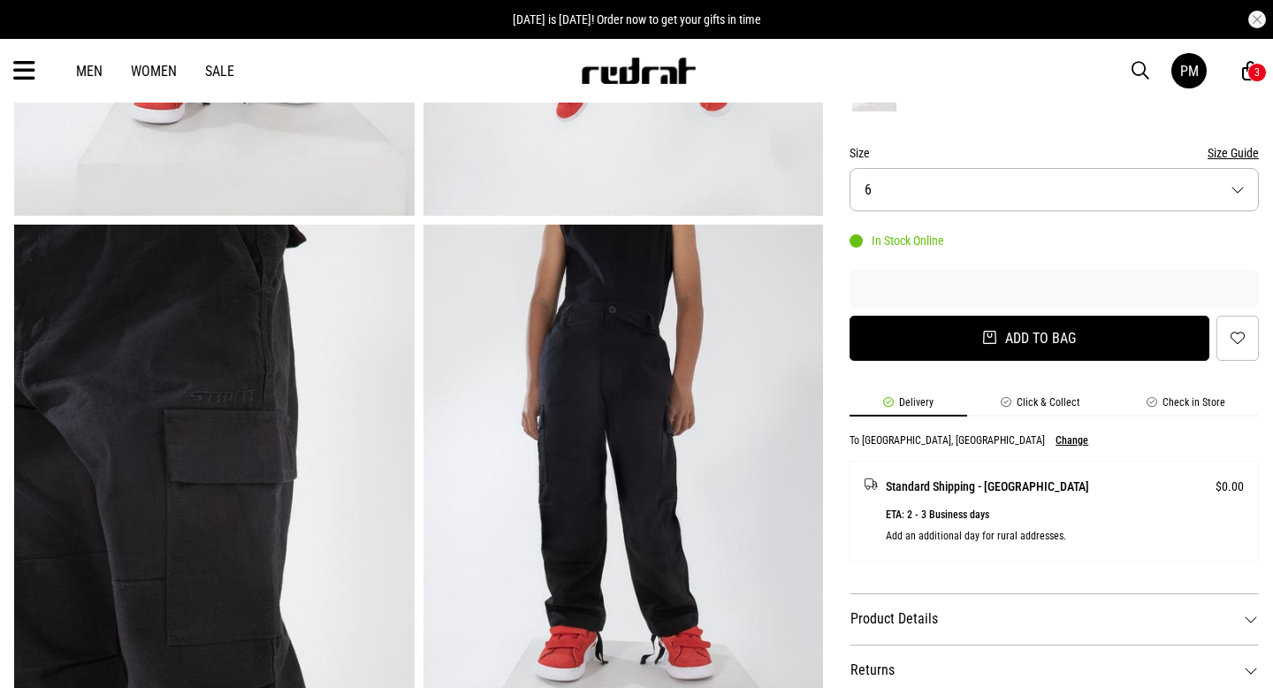
click at [1043, 344] on button "Add to bag" at bounding box center [1030, 338] width 360 height 45
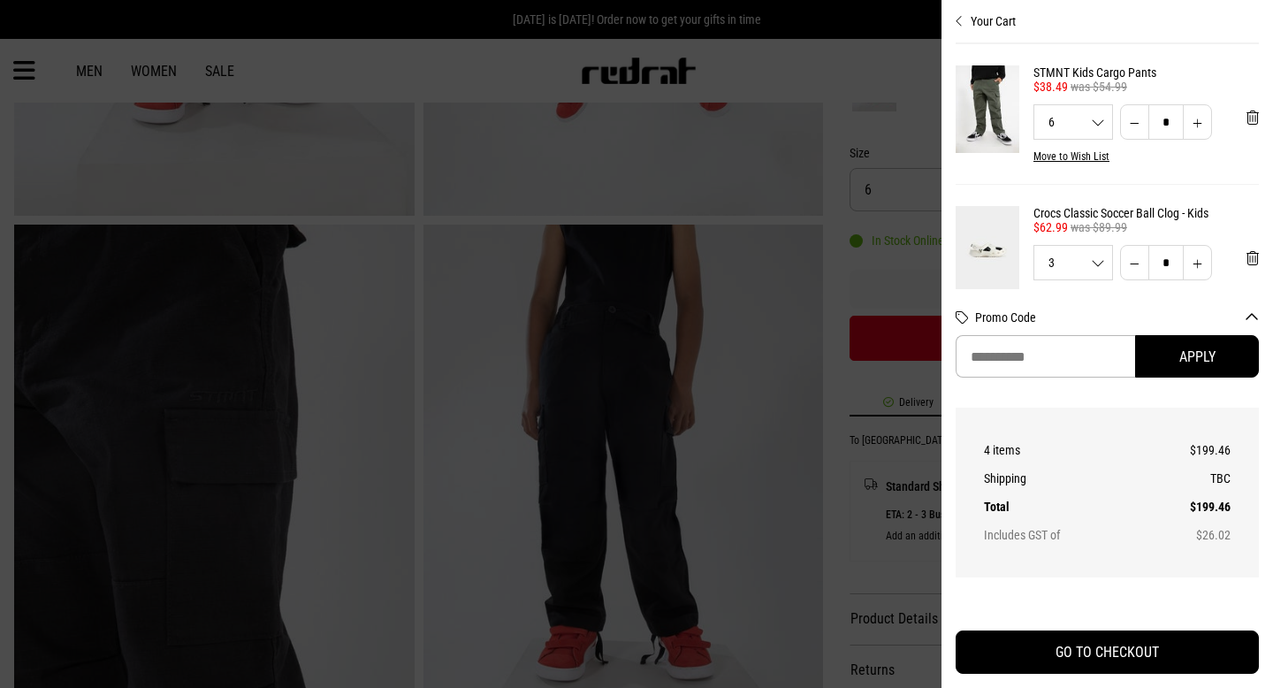
click at [882, 281] on div at bounding box center [636, 344] width 1273 height 688
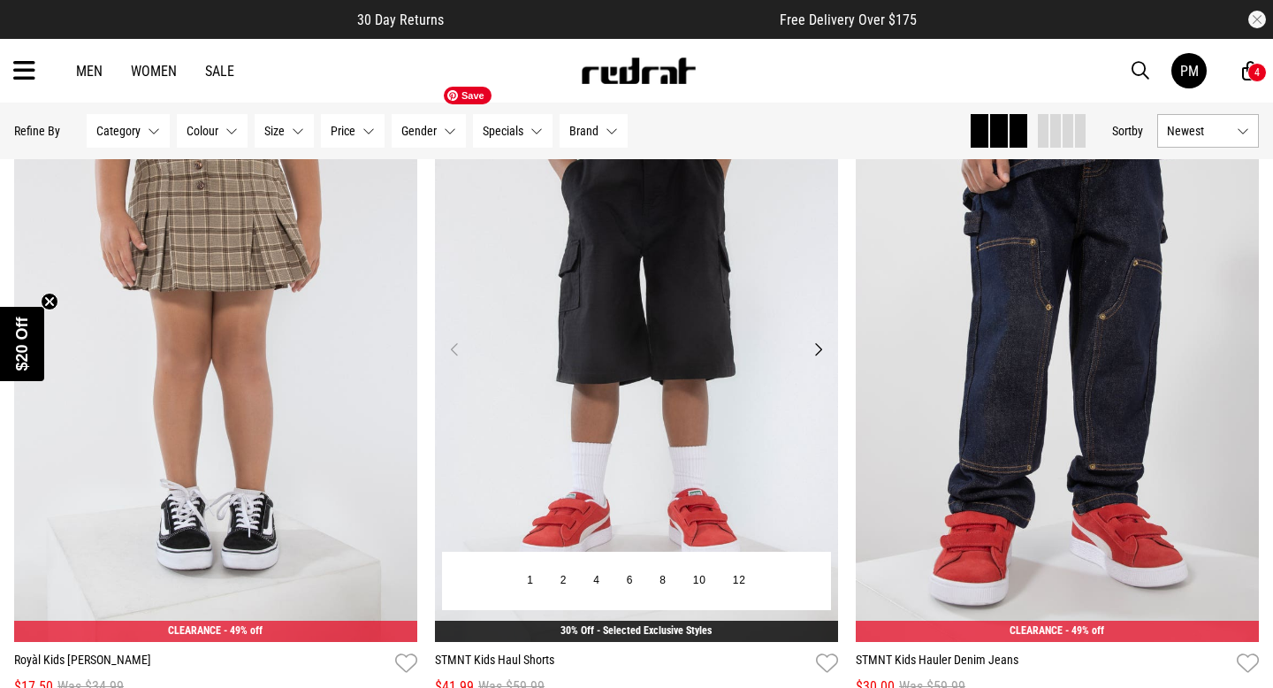
scroll to position [3018, 0]
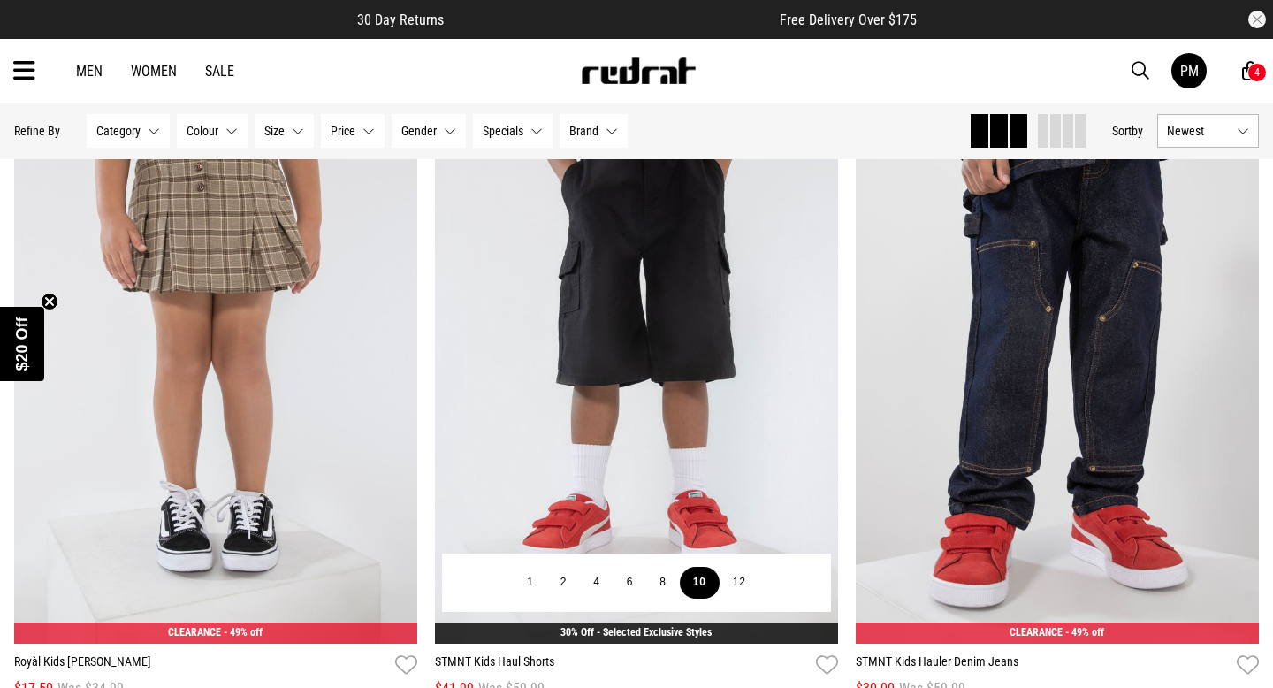
click at [698, 589] on button "10" at bounding box center [700, 583] width 40 height 32
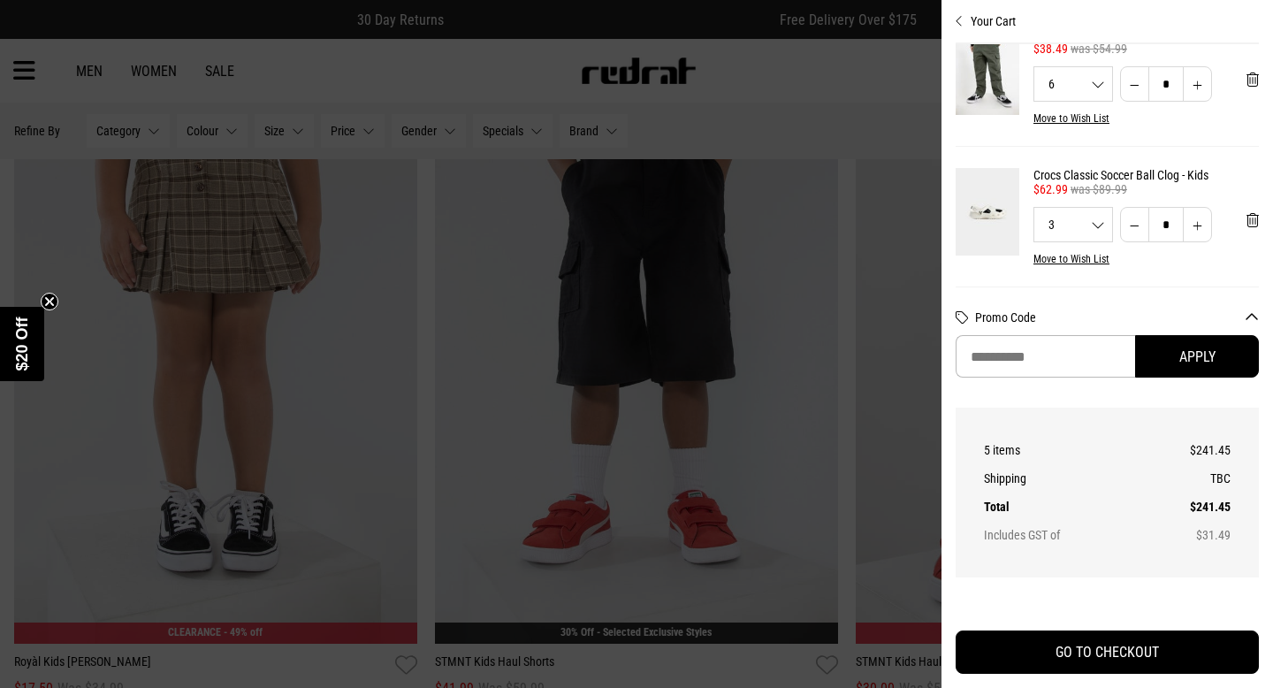
scroll to position [0, 0]
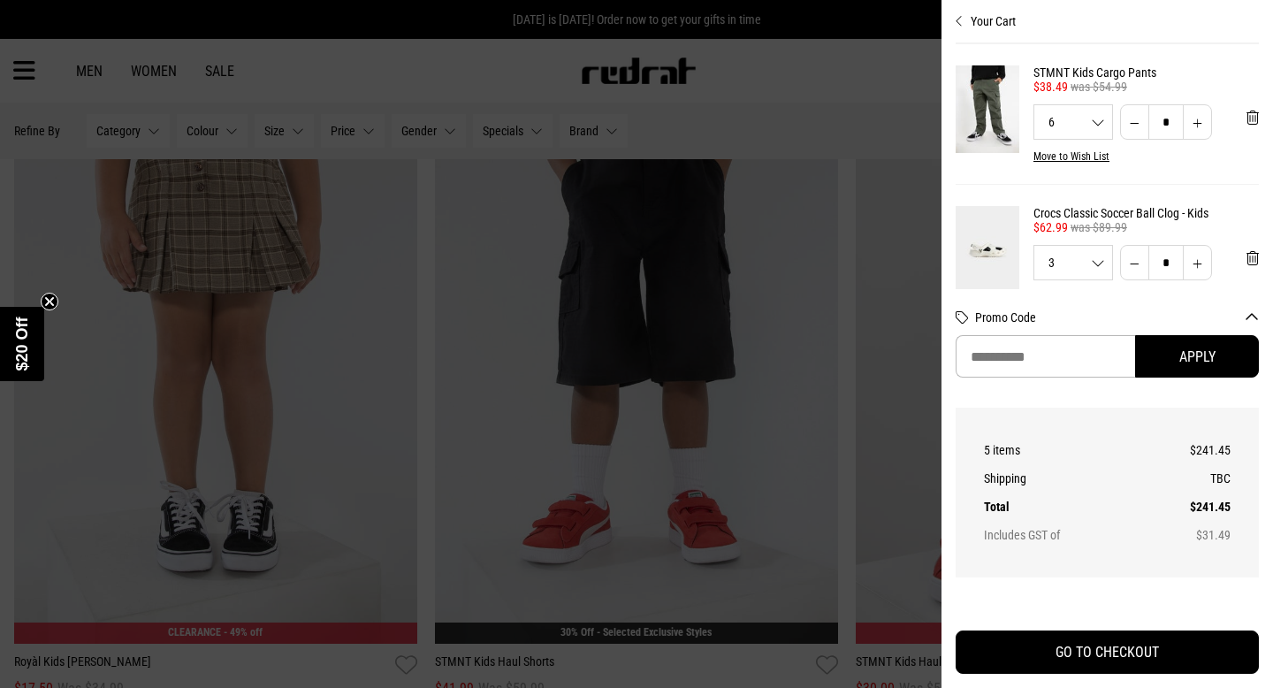
click at [778, 83] on div at bounding box center [636, 344] width 1273 height 688
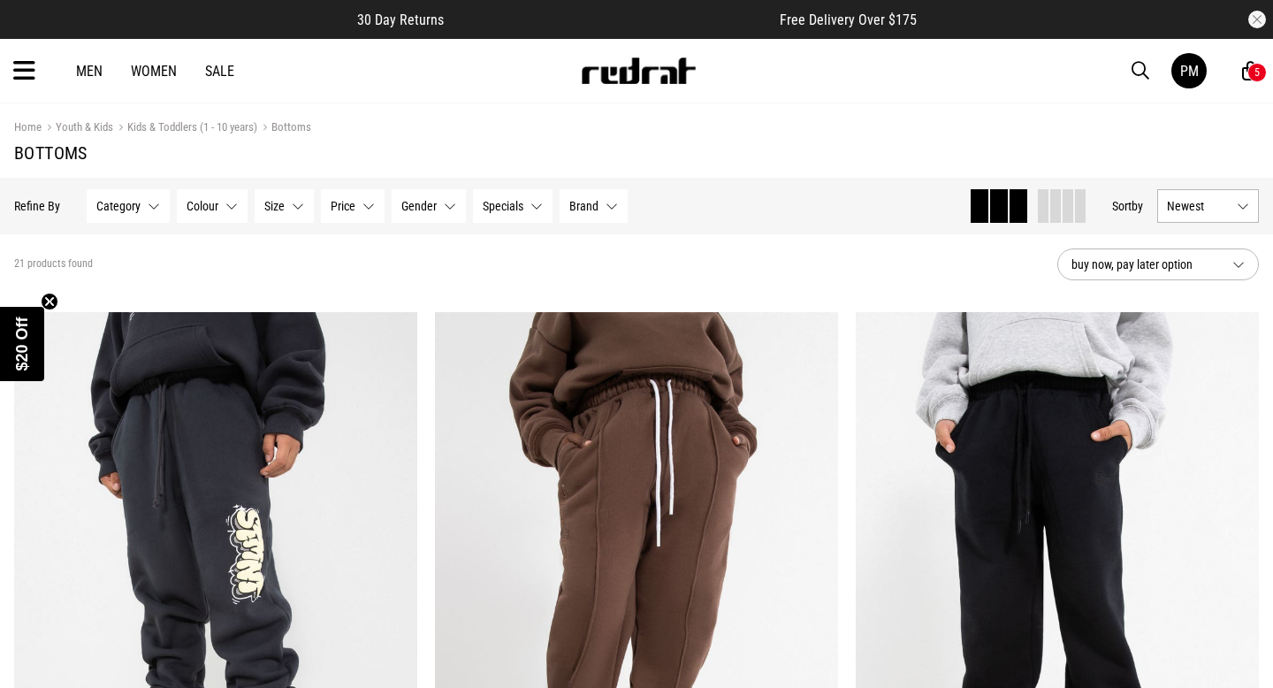
click at [1255, 71] on div "5" at bounding box center [1257, 72] width 5 height 12
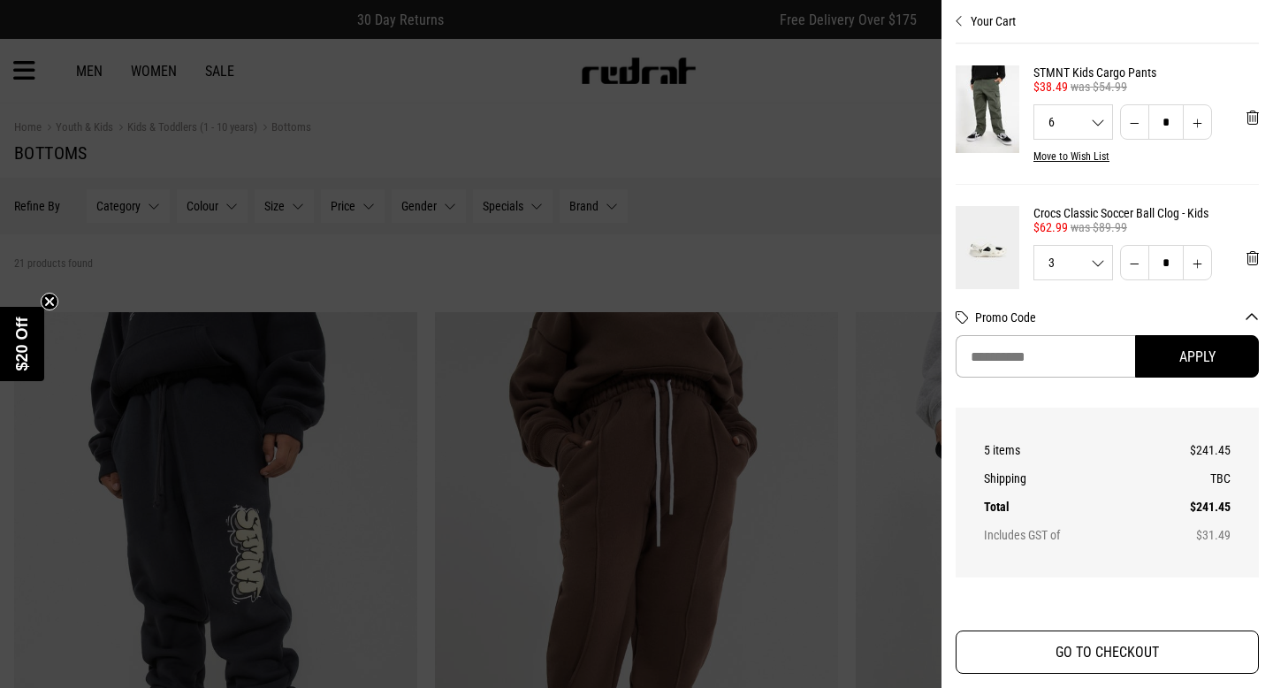
click at [1143, 658] on button "GO TO CHECKOUT" at bounding box center [1107, 651] width 303 height 43
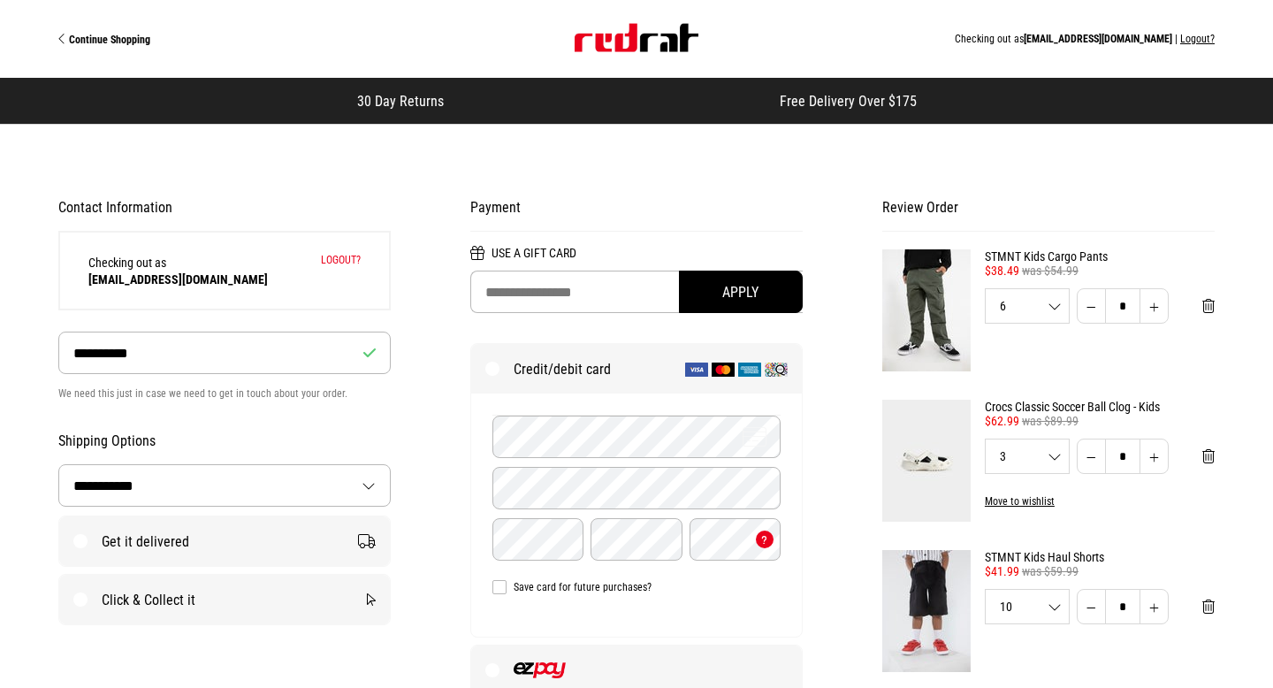
select select "**********"
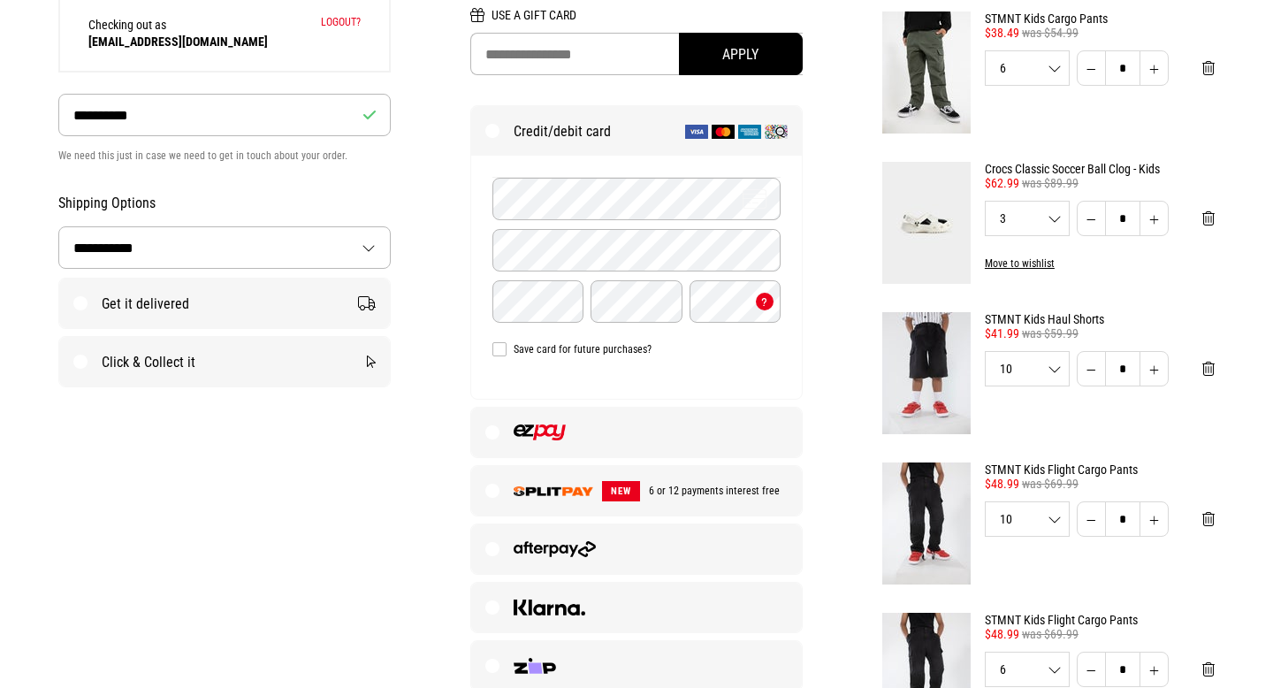
scroll to position [233, 0]
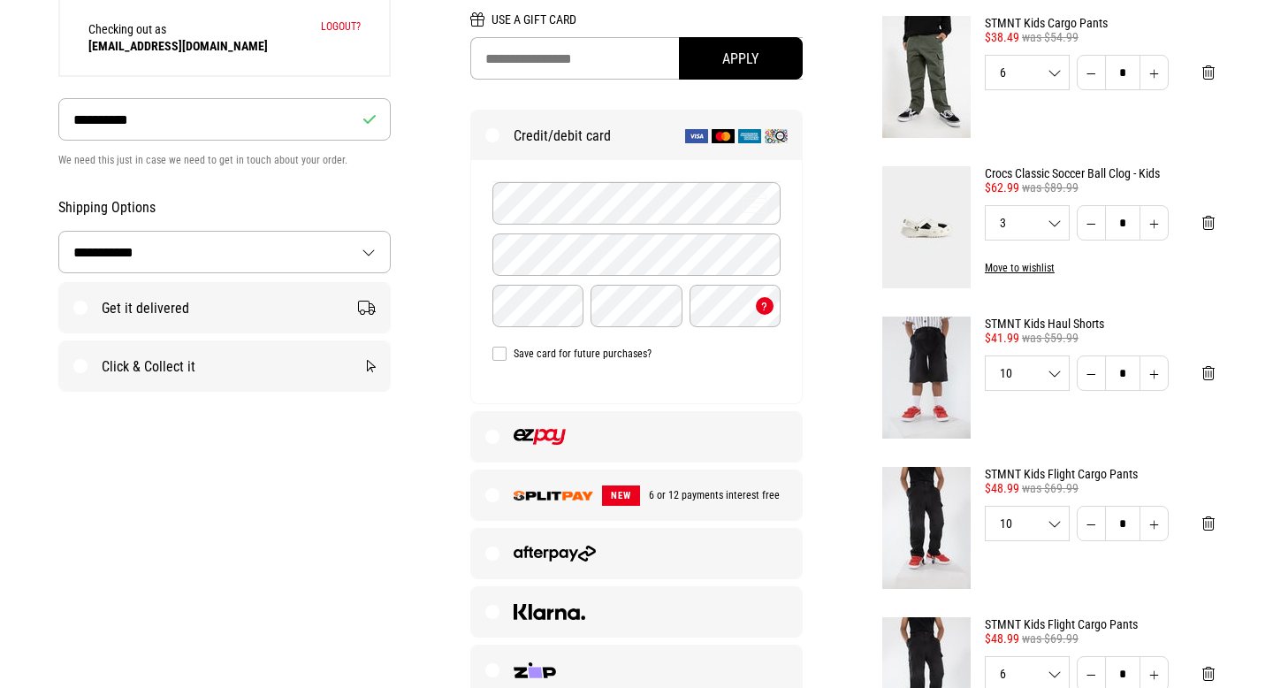
click at [494, 442] on label at bounding box center [636, 437] width 331 height 50
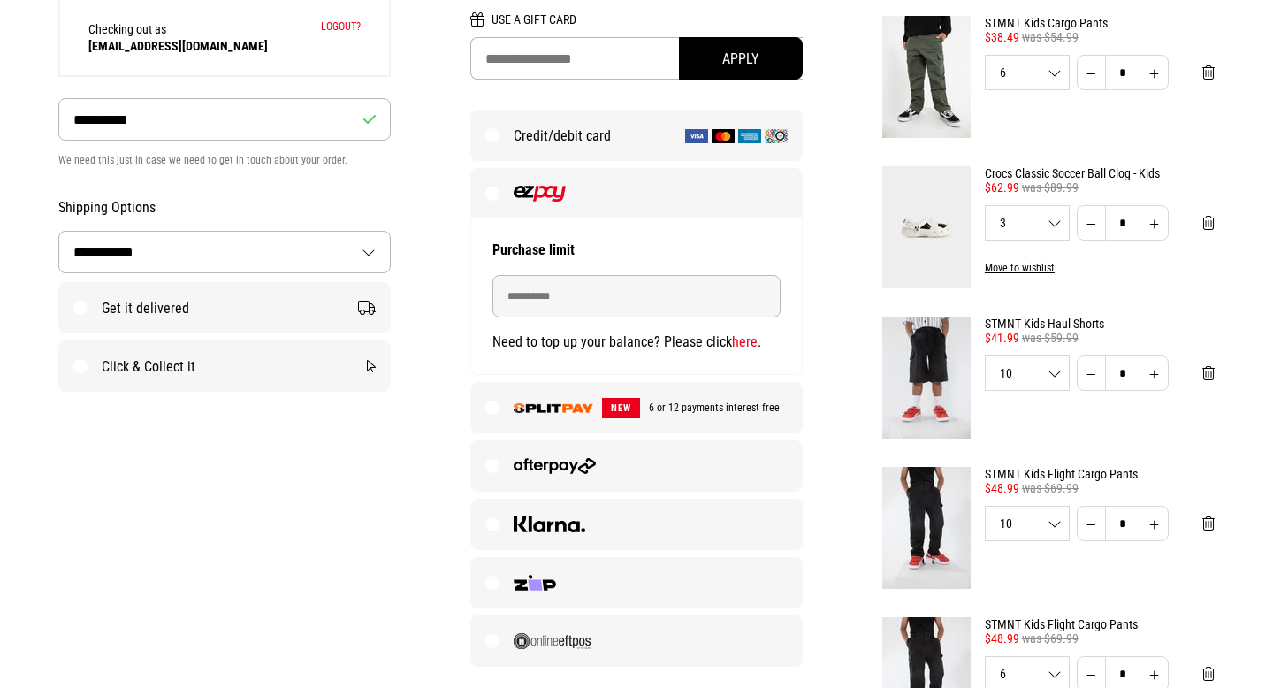
click at [494, 410] on label "NEW 6 or 12 payments interest free" at bounding box center [636, 408] width 331 height 50
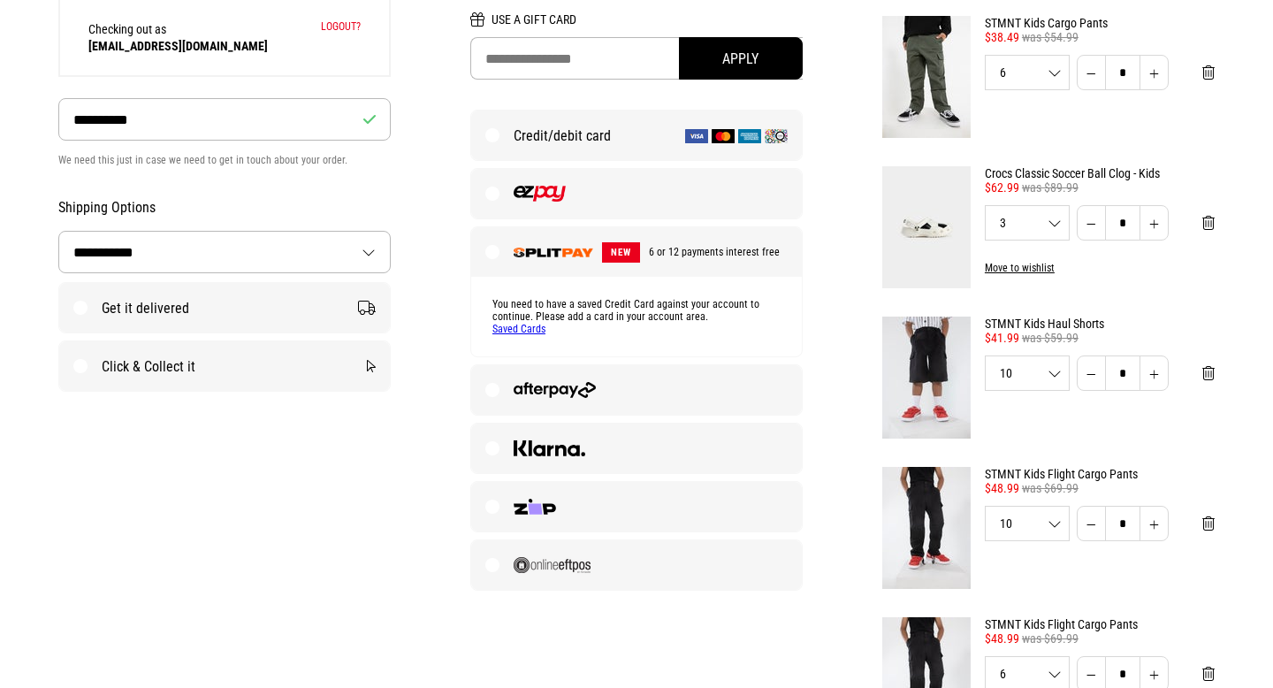
click at [493, 189] on label at bounding box center [636, 194] width 331 height 50
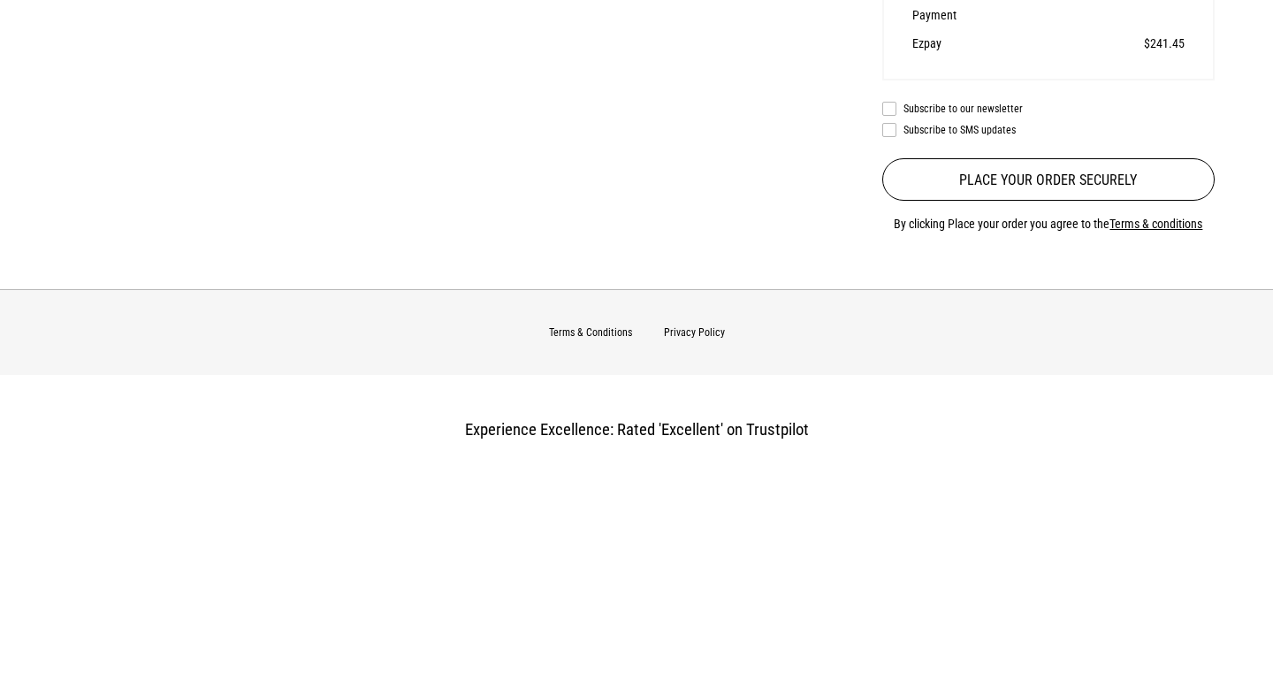
scroll to position [1394, 0]
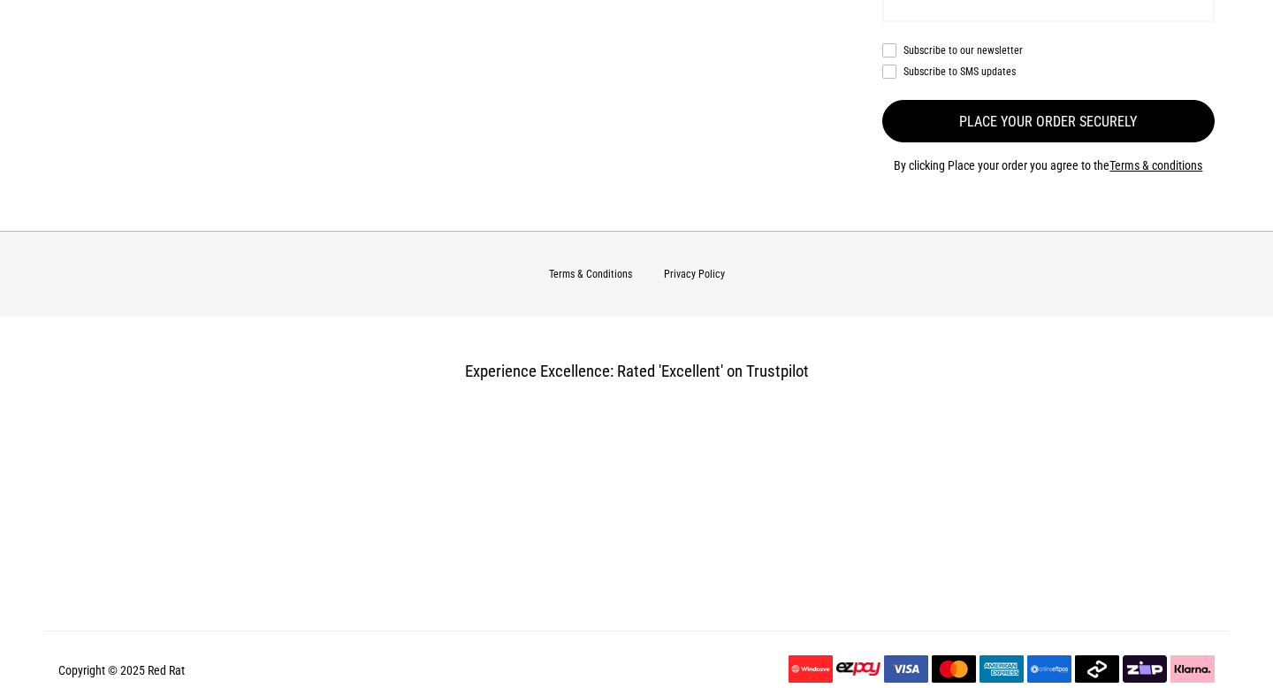
click at [1049, 130] on button "Place your order securely" at bounding box center [1048, 121] width 332 height 42
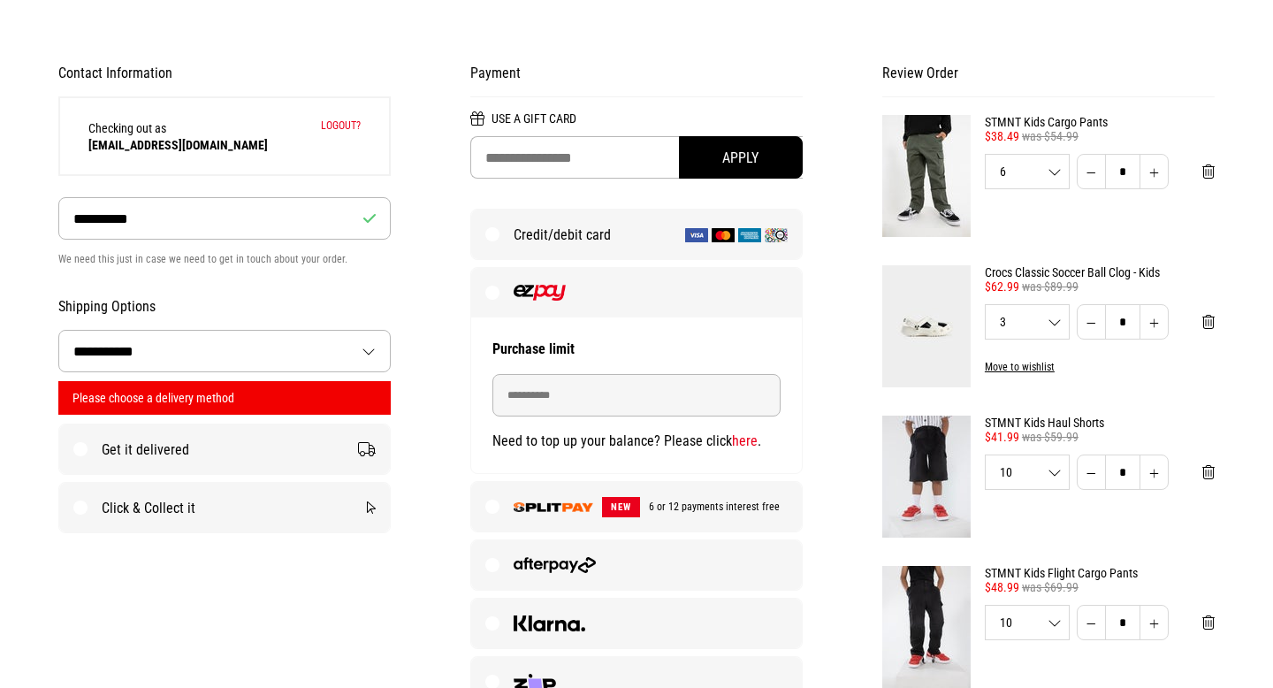
scroll to position [128, 0]
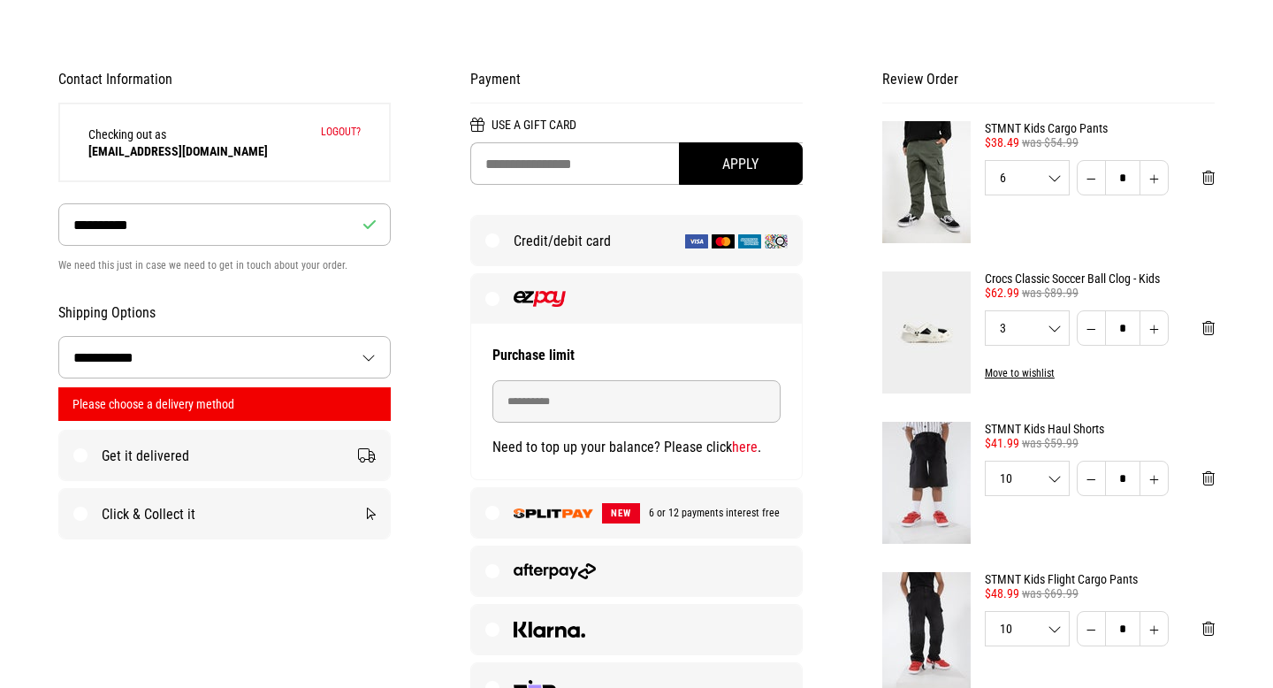
click at [80, 458] on label "Get it delivered" at bounding box center [224, 456] width 331 height 50
select select "**********"
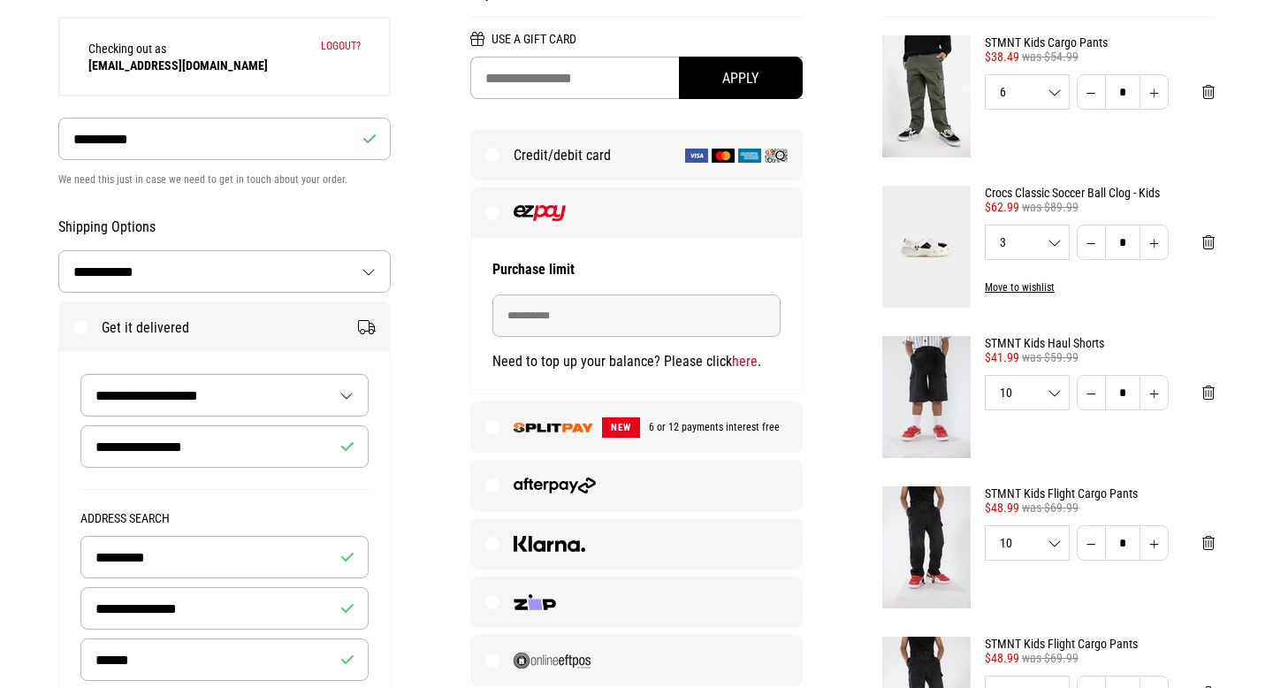
scroll to position [0, 0]
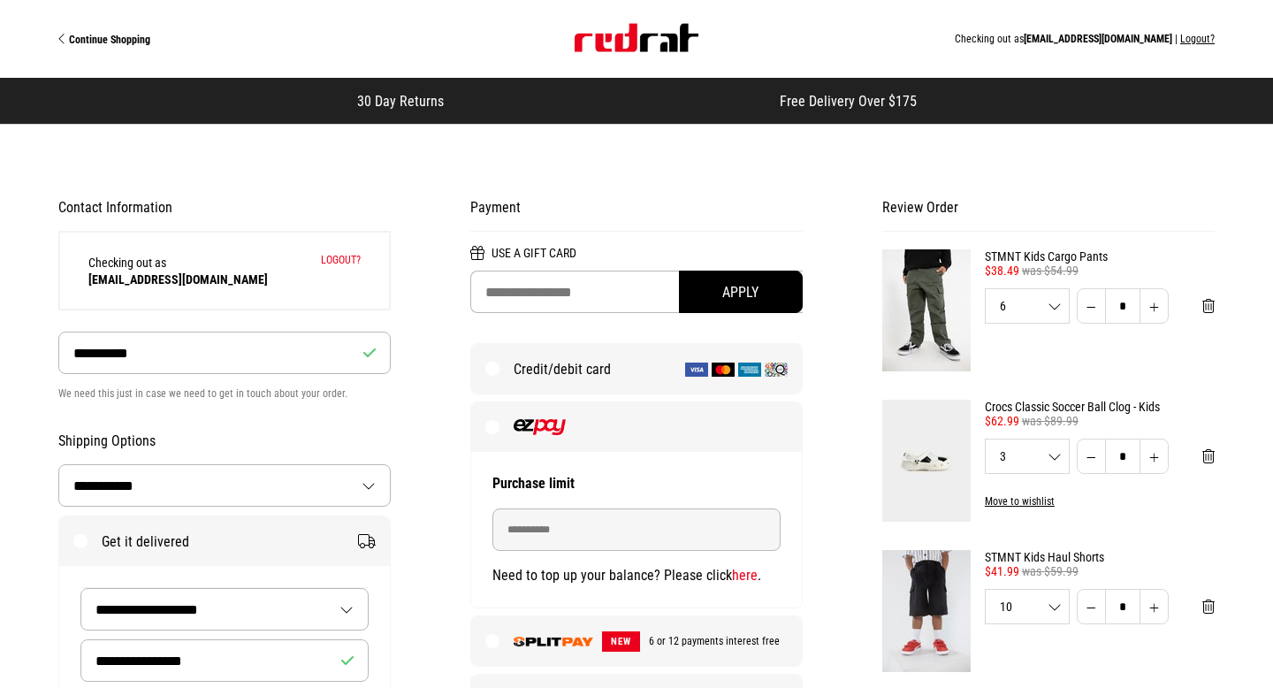
click at [88, 42] on span "Continue Shopping" at bounding box center [109, 40] width 81 height 12
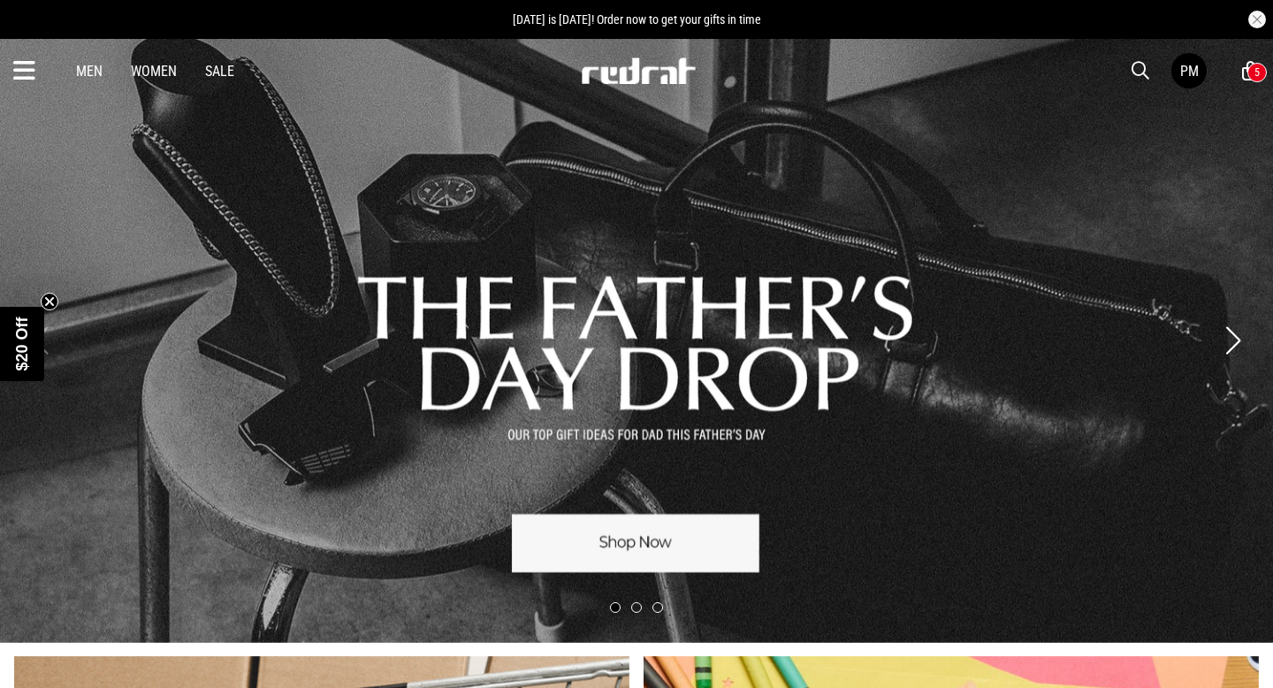
click at [31, 71] on icon at bounding box center [24, 71] width 22 height 29
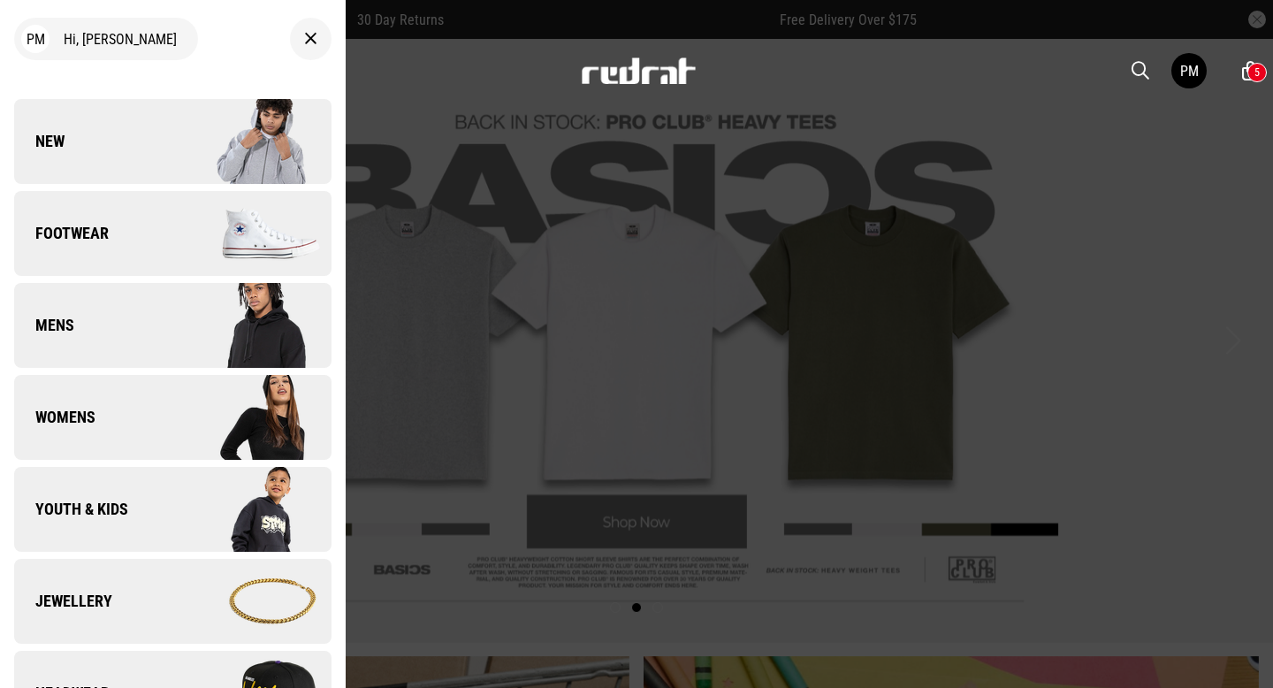
click at [136, 524] on link "Youth & Kids" at bounding box center [172, 509] width 317 height 85
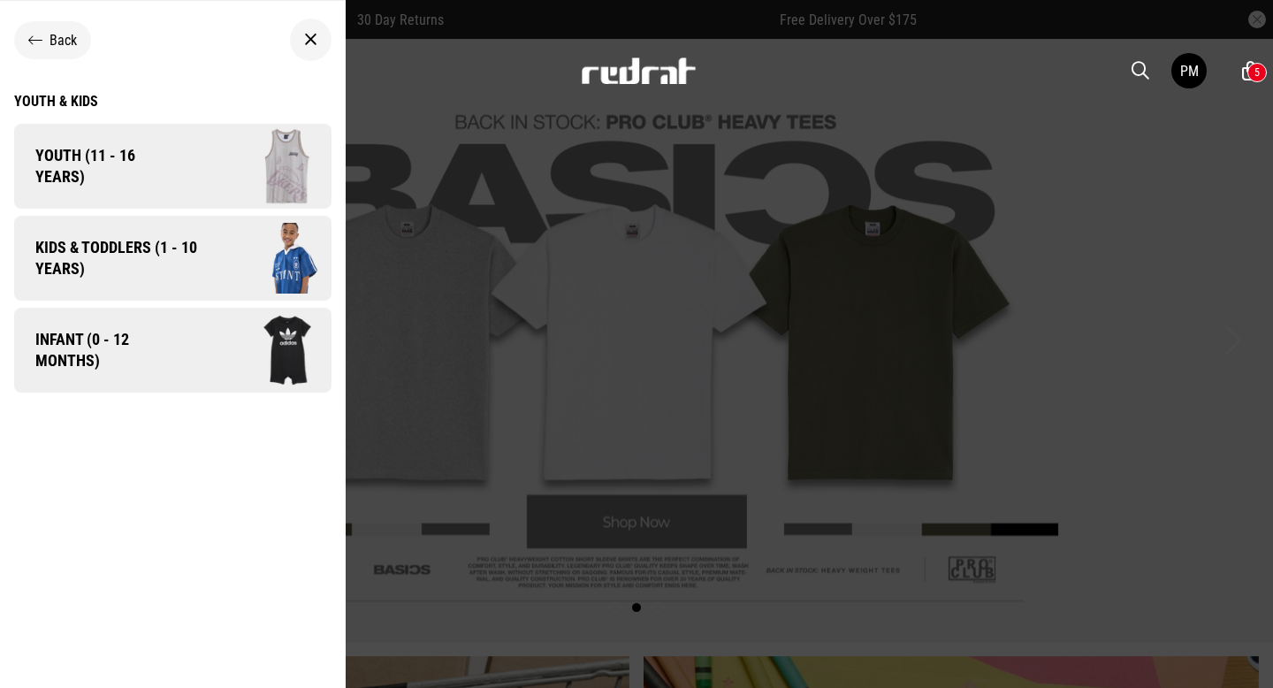
click at [172, 270] on span "Kids & Toddlers (1 - 10 years)" at bounding box center [110, 258] width 192 height 42
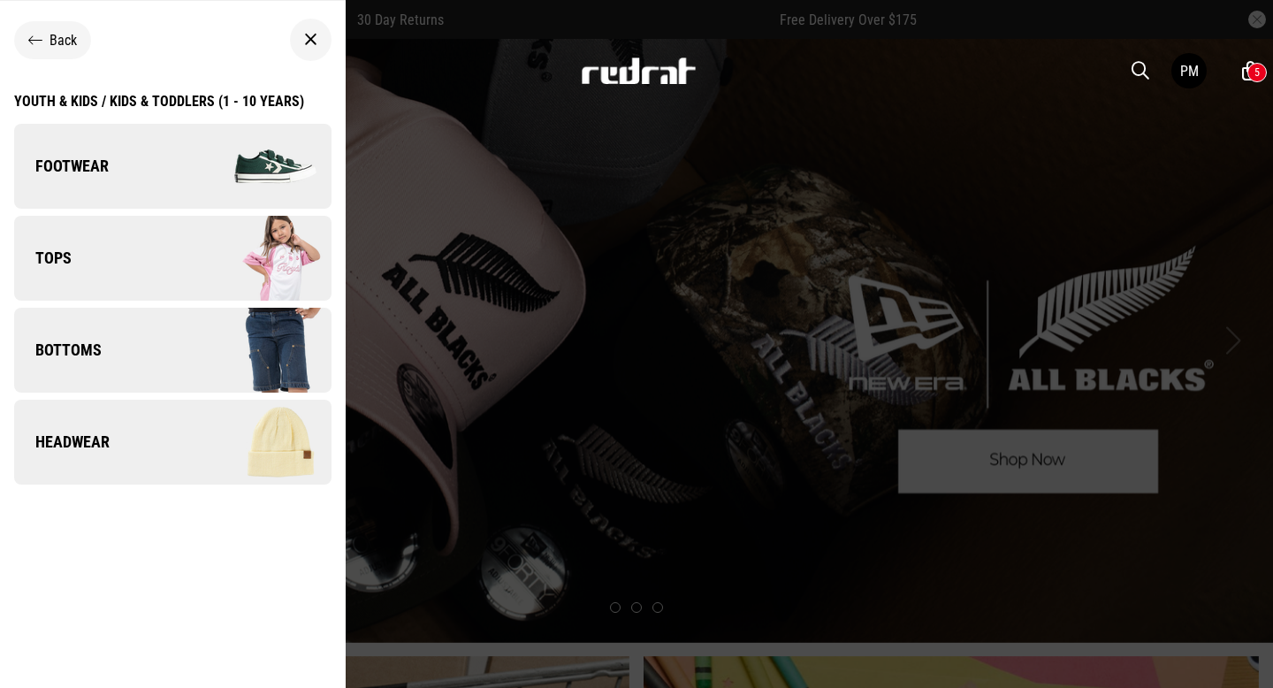
click at [220, 272] on img at bounding box center [251, 258] width 158 height 88
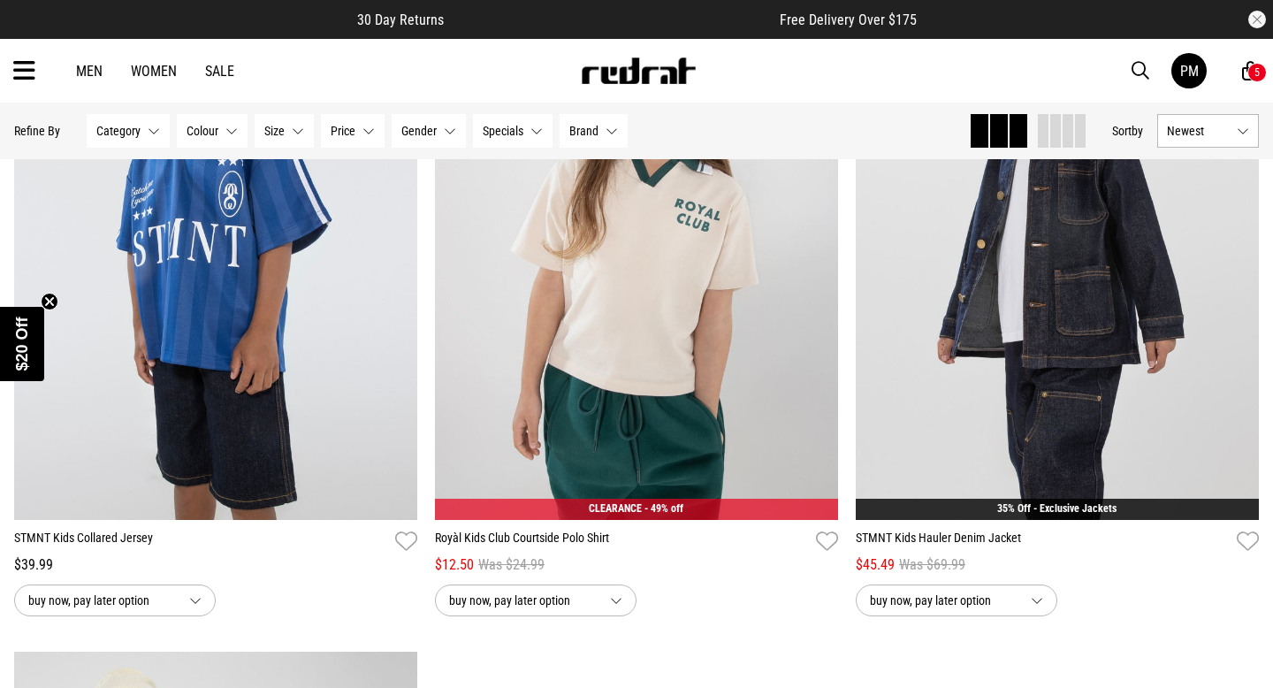
scroll to position [4525, 0]
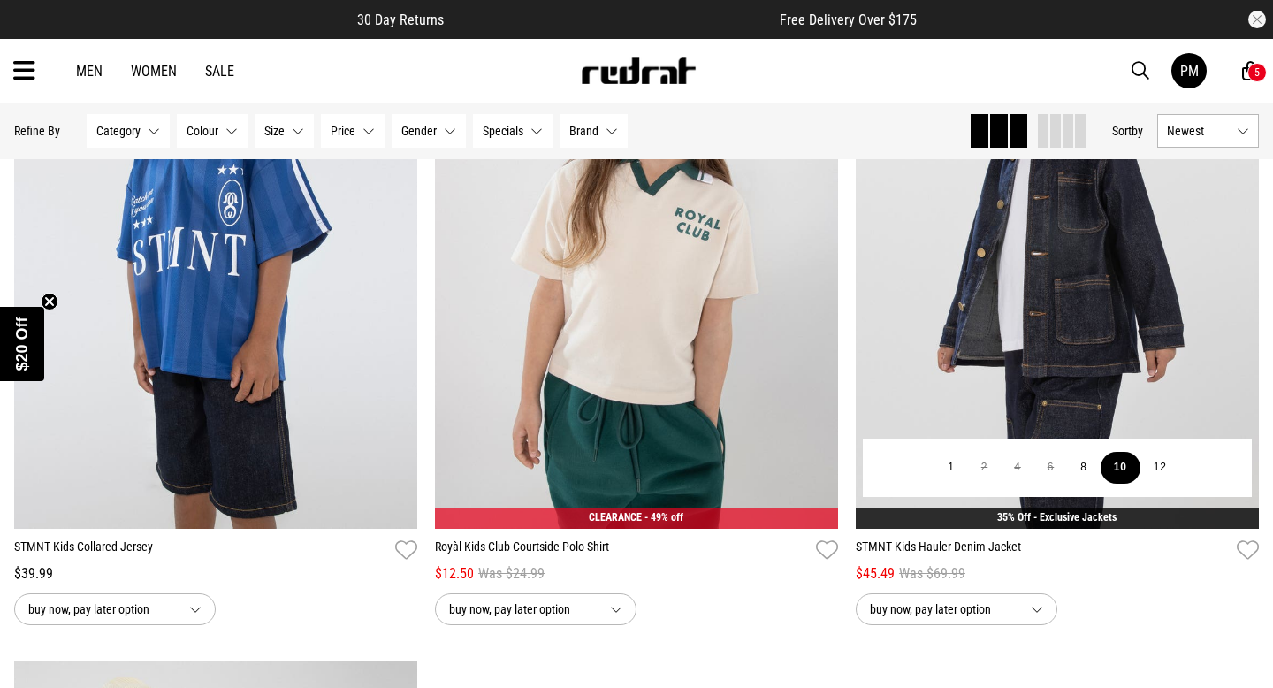
click at [1127, 470] on button "10" at bounding box center [1121, 468] width 40 height 32
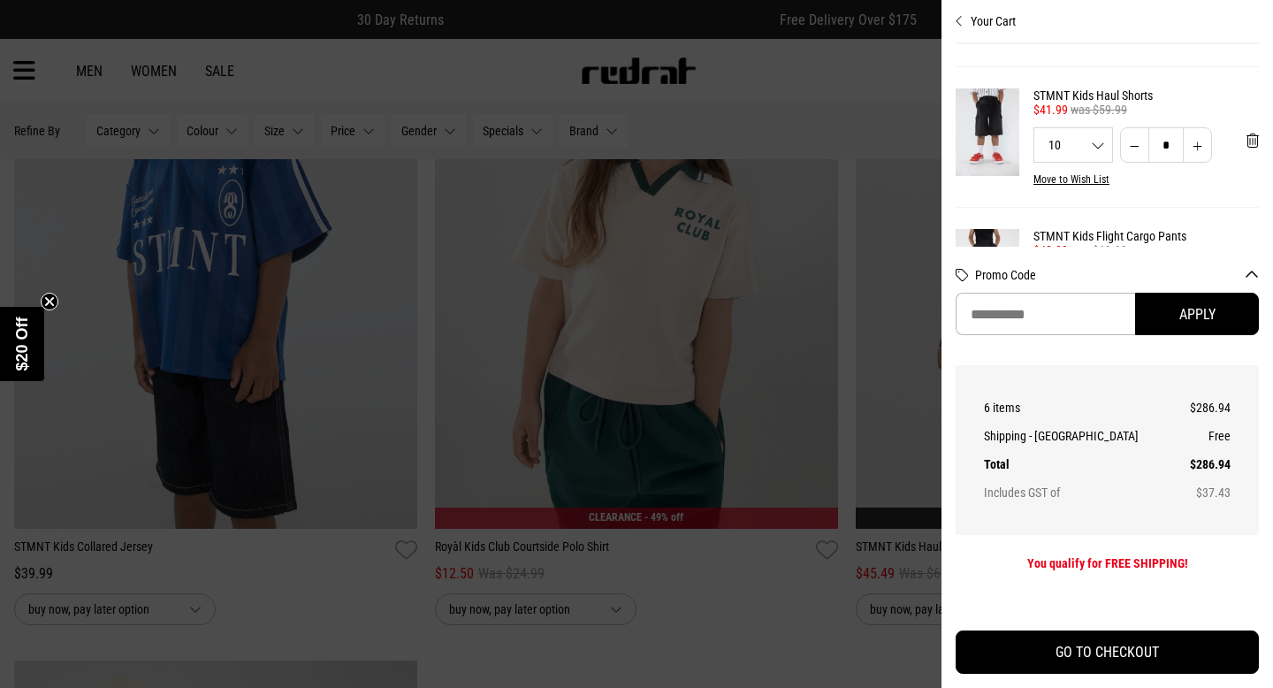
scroll to position [253, 0]
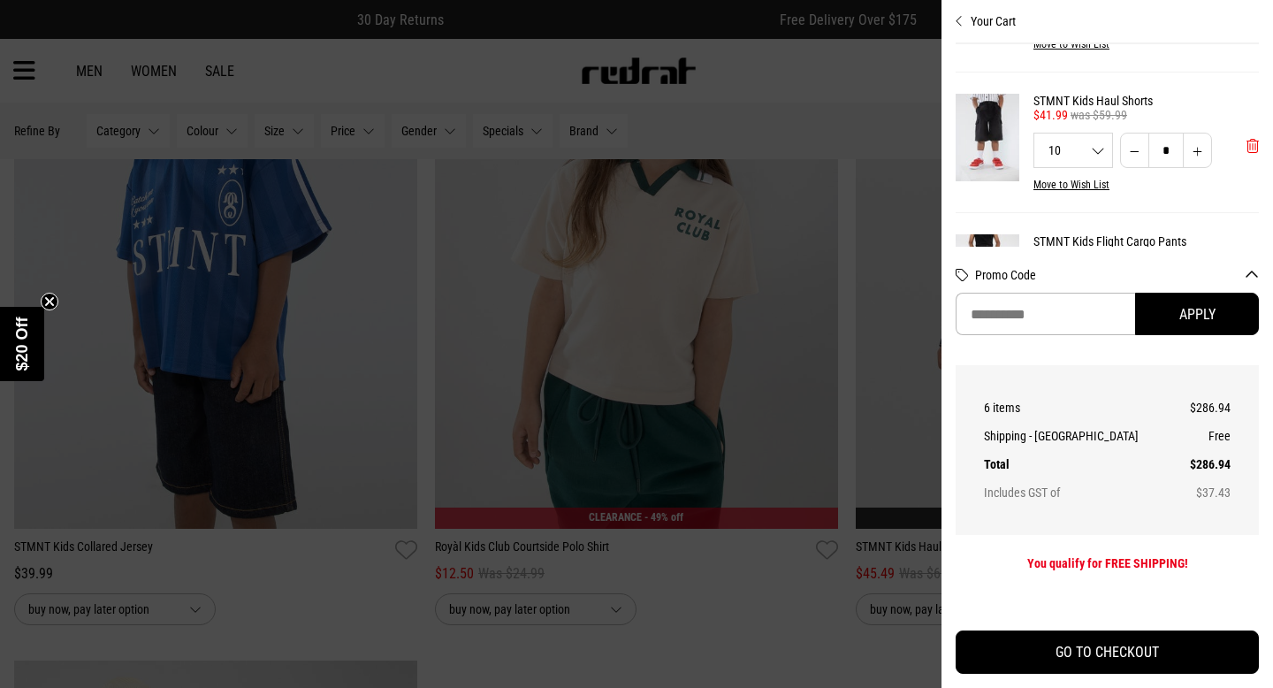
click at [1250, 149] on span "'Remove from cart" at bounding box center [1253, 146] width 12 height 17
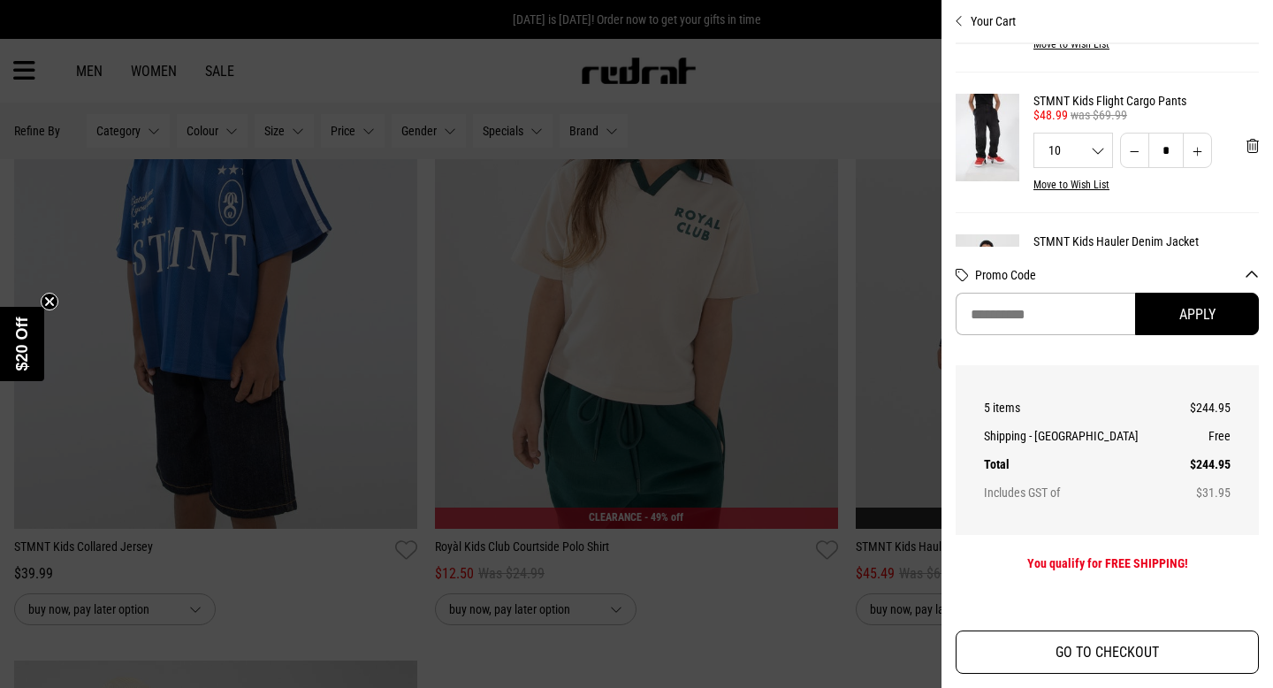
click at [1180, 653] on button "GO TO CHECKOUT" at bounding box center [1107, 651] width 303 height 43
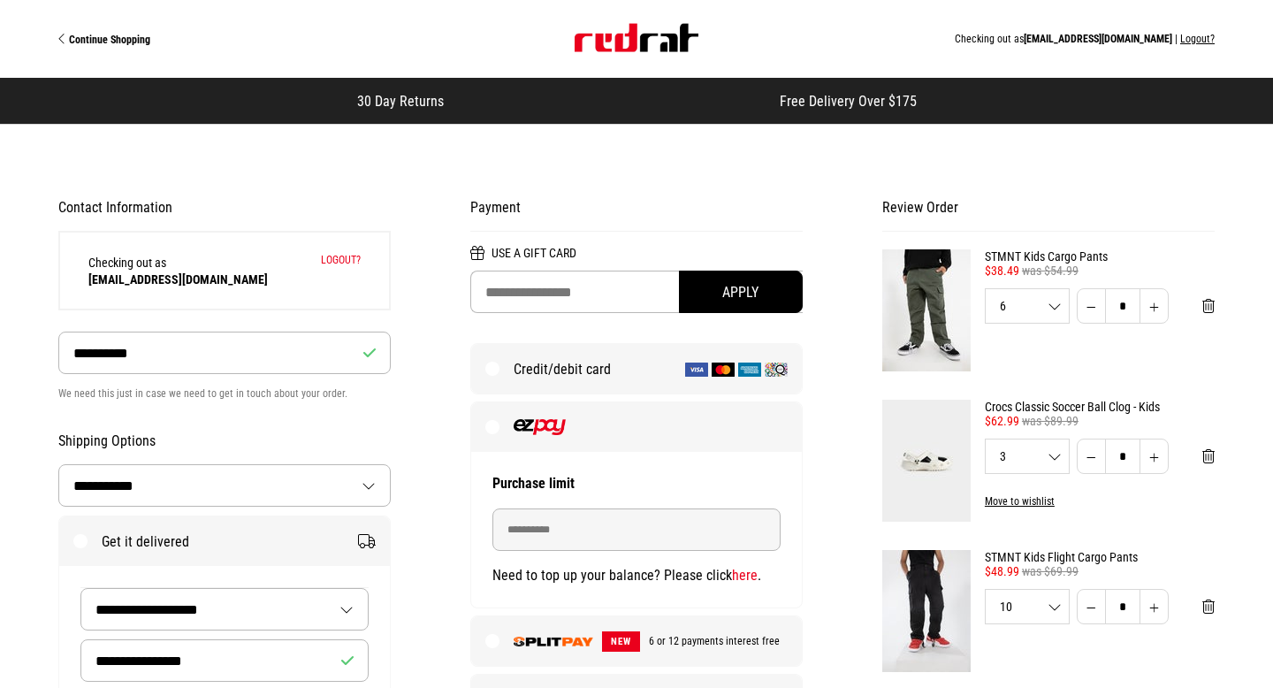
select select "**********"
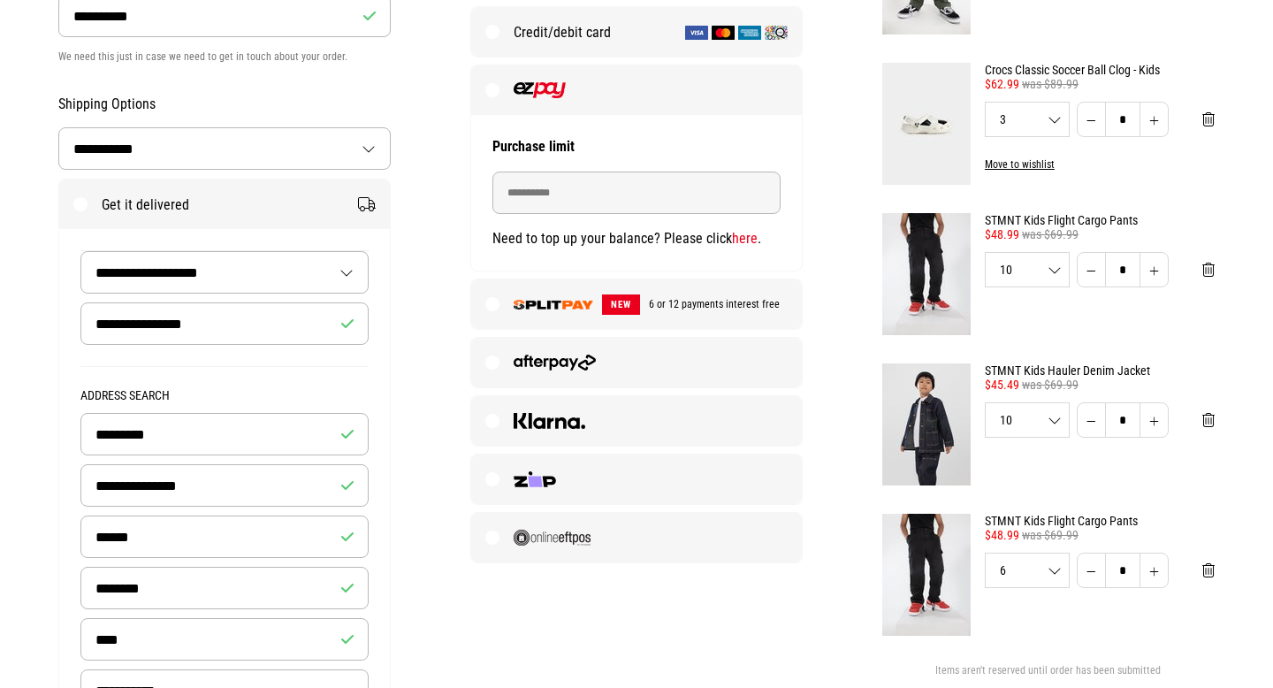
scroll to position [339, 0]
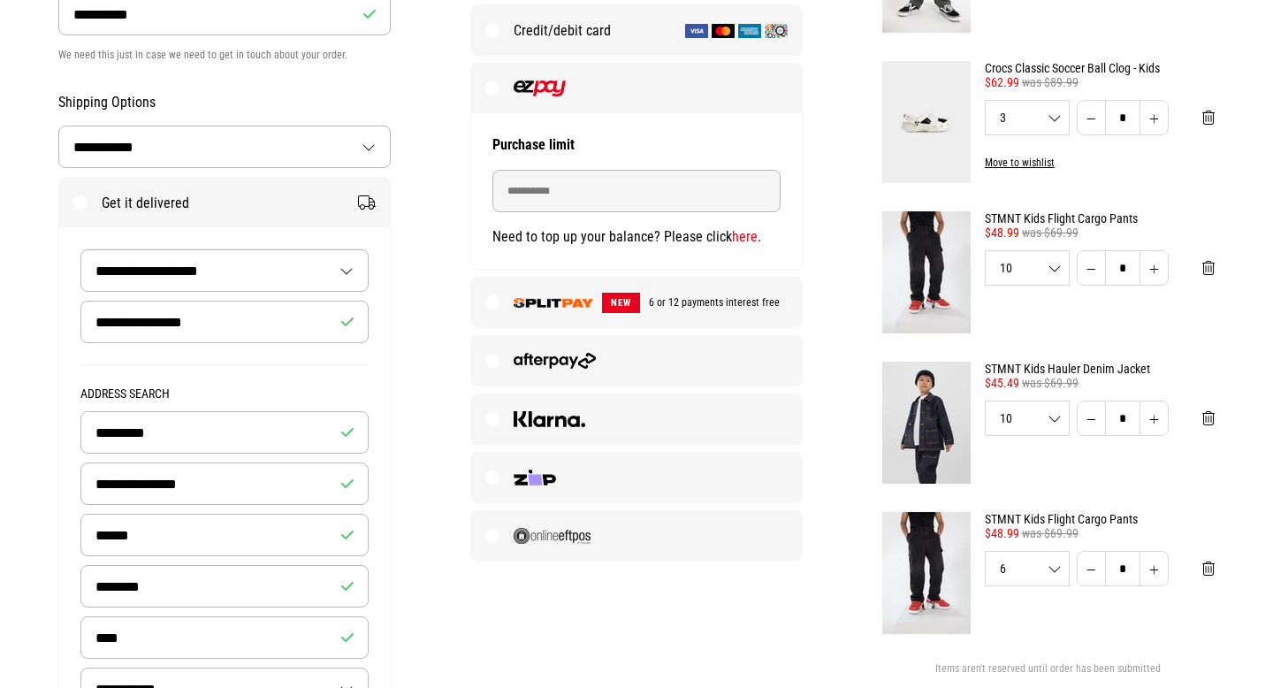
click at [351, 270] on select "**********" at bounding box center [224, 270] width 286 height 41
select select "******"
click at [81, 250] on select "**********" at bounding box center [224, 270] width 286 height 41
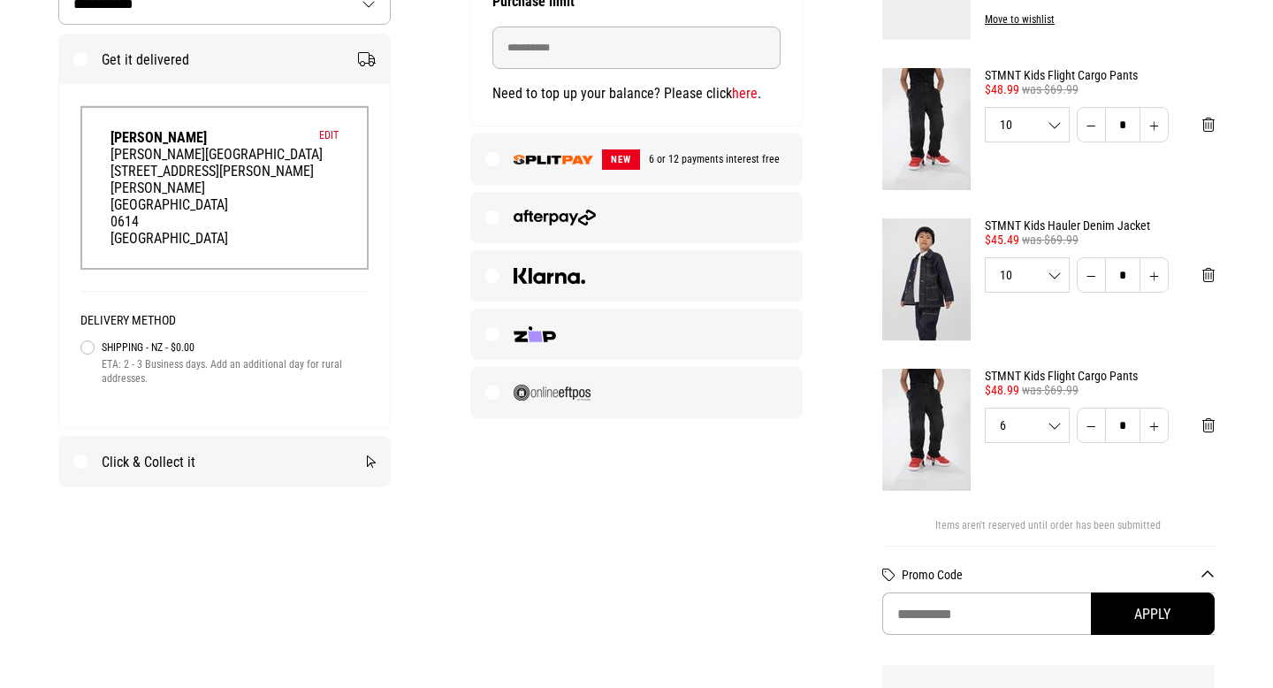
scroll to position [484, 0]
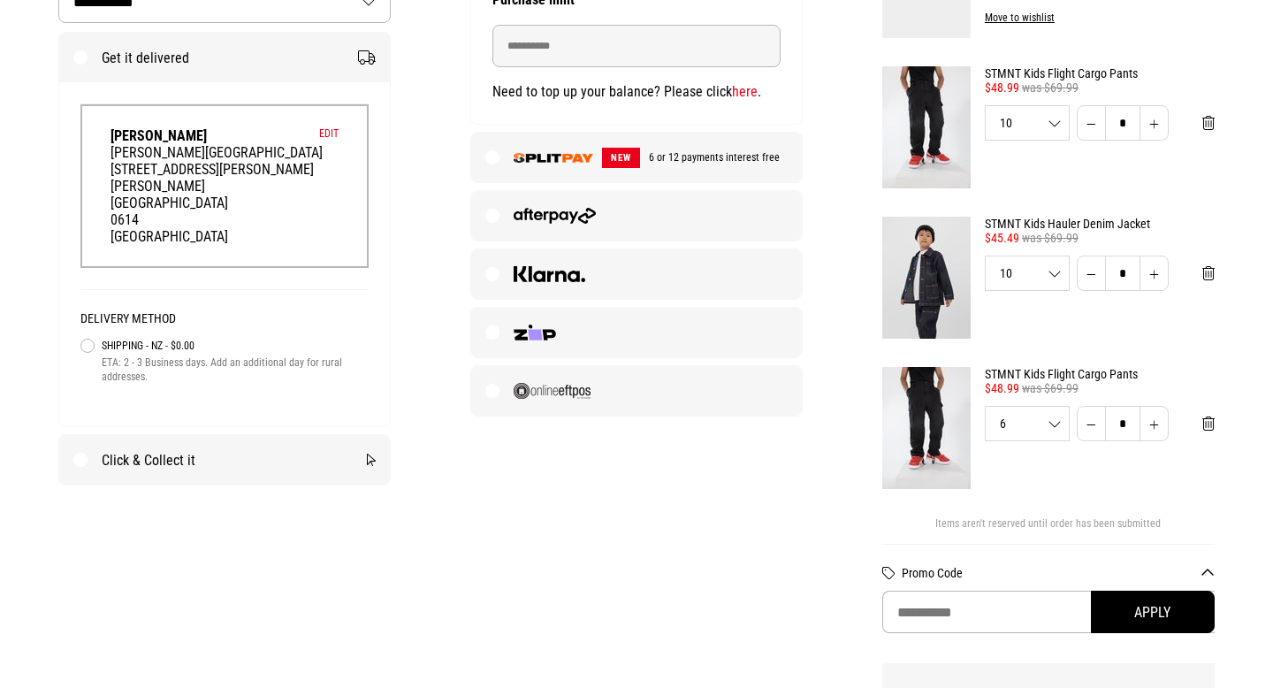
click at [84, 462] on label "Click & Collect it" at bounding box center [224, 460] width 331 height 50
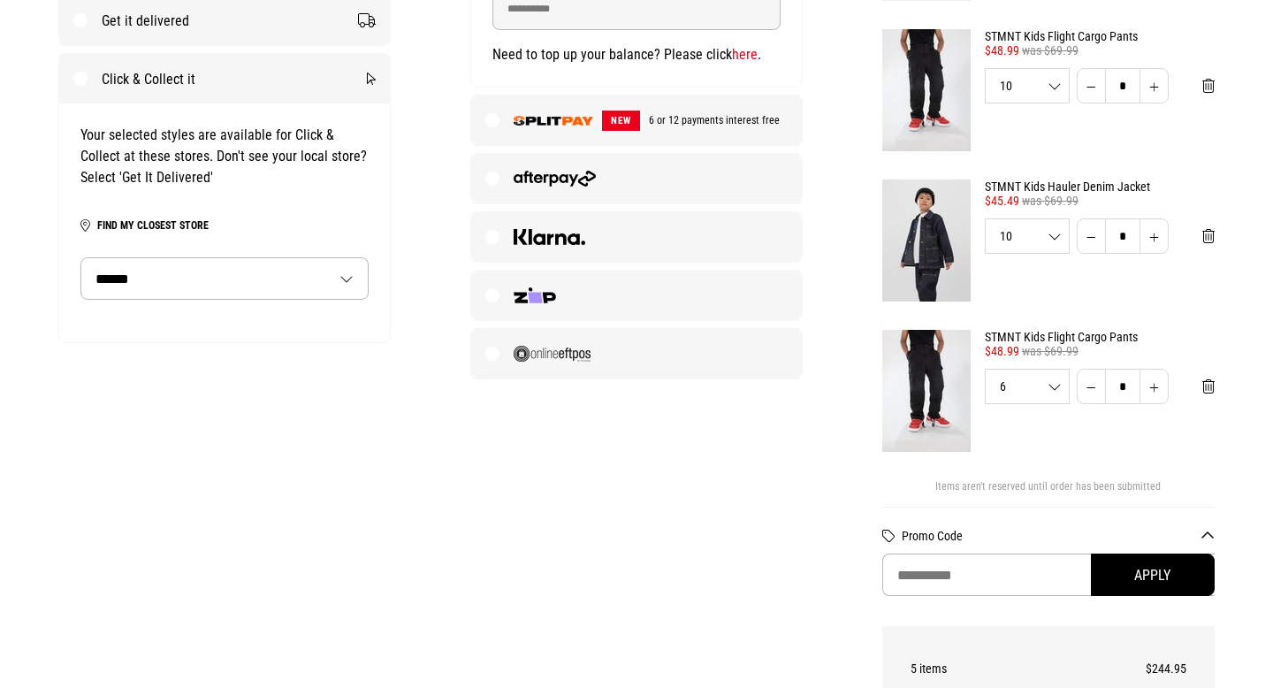
scroll to position [542, 0]
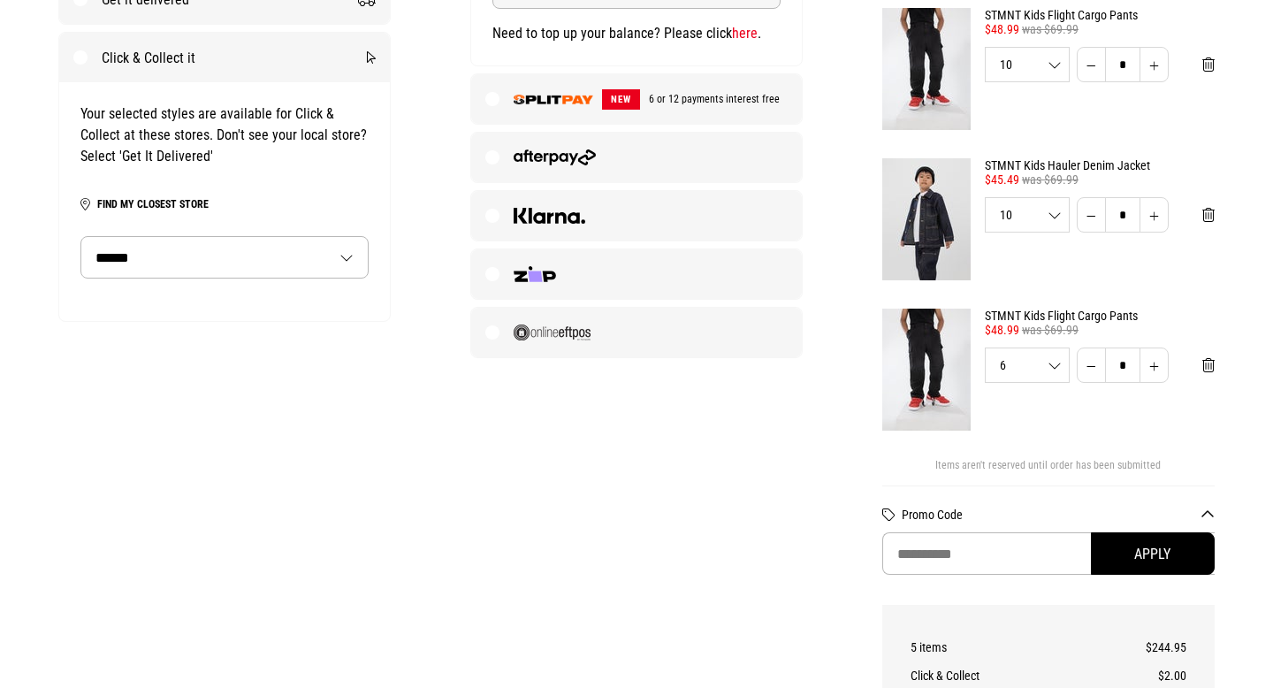
click at [349, 257] on select "****** ******** *******" at bounding box center [224, 257] width 286 height 41
select select "********"
click at [81, 238] on select "****** ******** *******" at bounding box center [224, 257] width 286 height 41
click at [350, 313] on select "***** ********" at bounding box center [224, 308] width 286 height 41
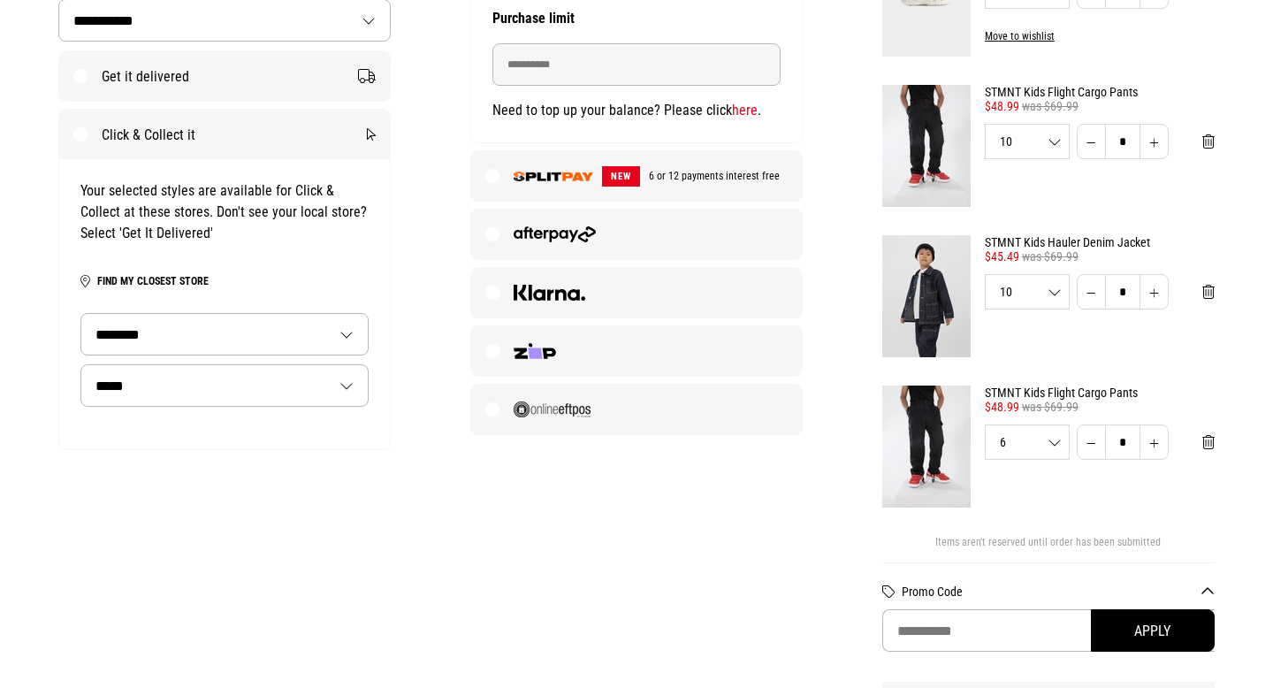
scroll to position [464, 0]
click at [84, 76] on label "Get it delivered" at bounding box center [224, 77] width 331 height 50
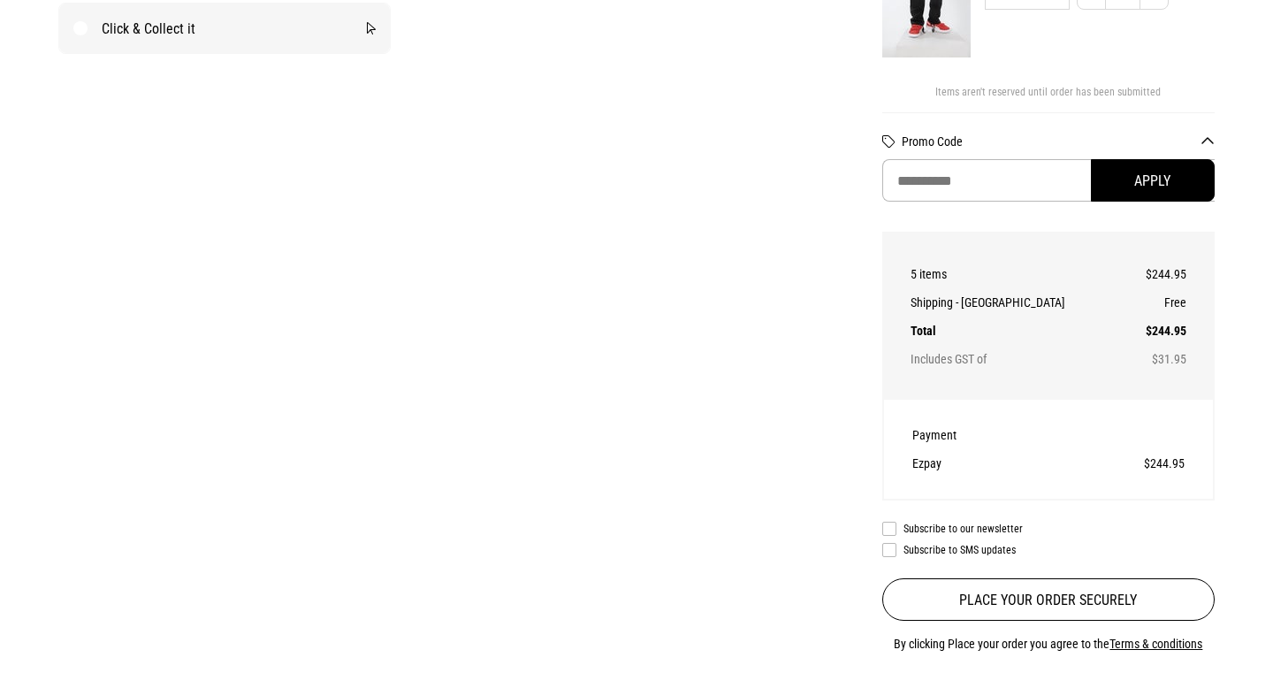
scroll to position [960, 0]
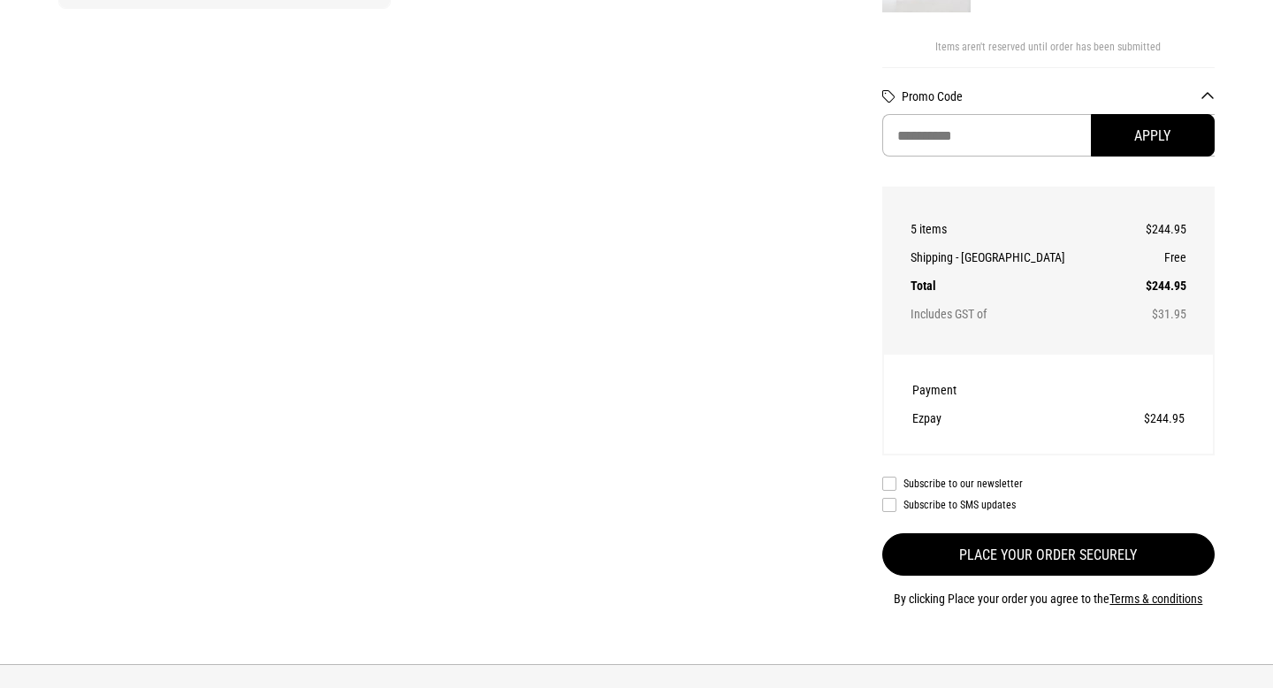
click at [1105, 562] on button "Place your order securely" at bounding box center [1048, 554] width 332 height 42
